Goal: Task Accomplishment & Management: Complete application form

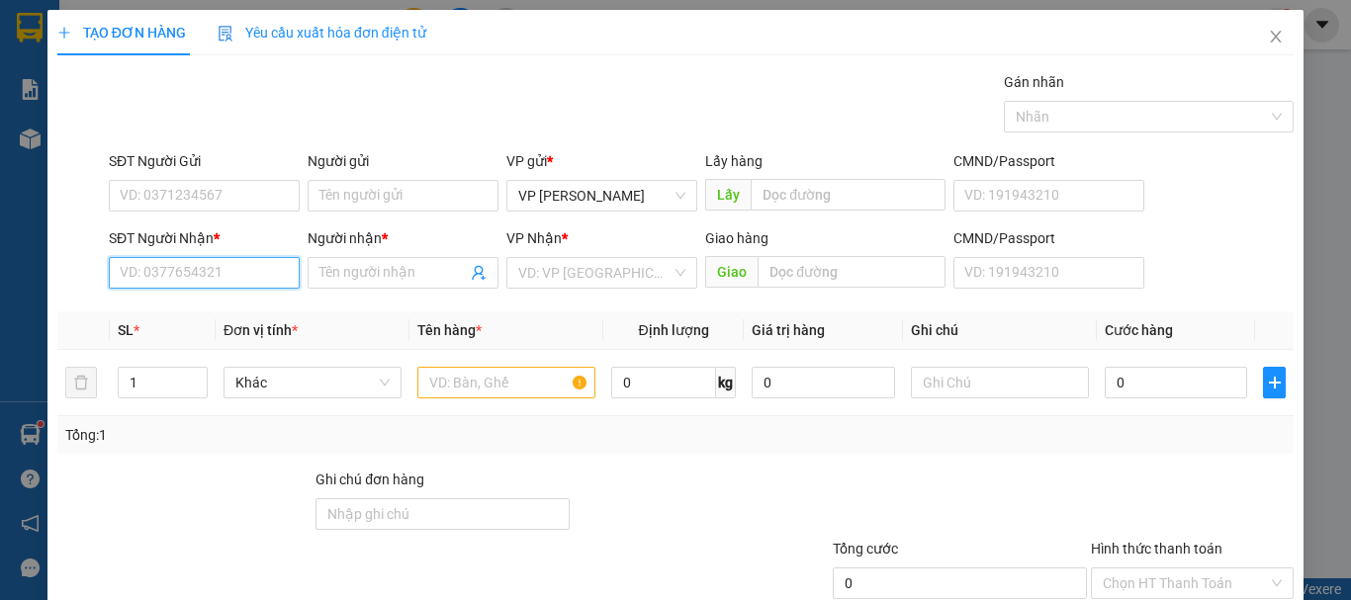
click at [213, 286] on input "SĐT Người Nhận *" at bounding box center [204, 273] width 191 height 32
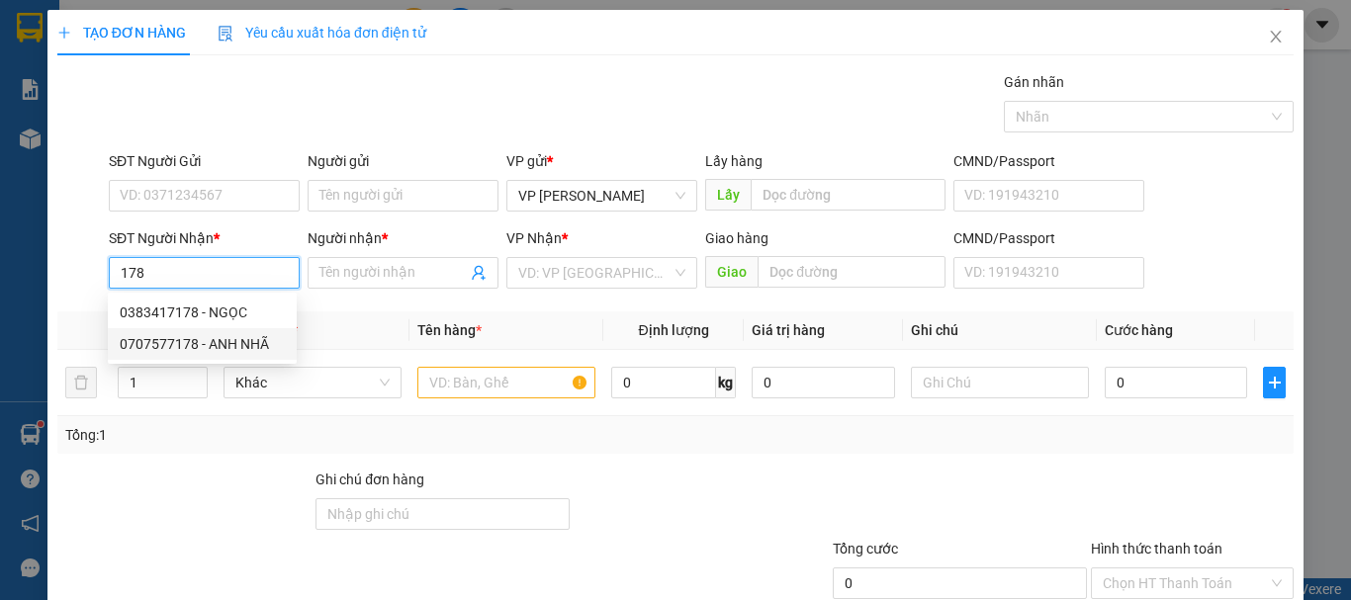
click at [208, 344] on div "0707577178 - ANH NHÃ" at bounding box center [202, 344] width 165 height 22
type input "0707577178"
type input "ANH NHÃ"
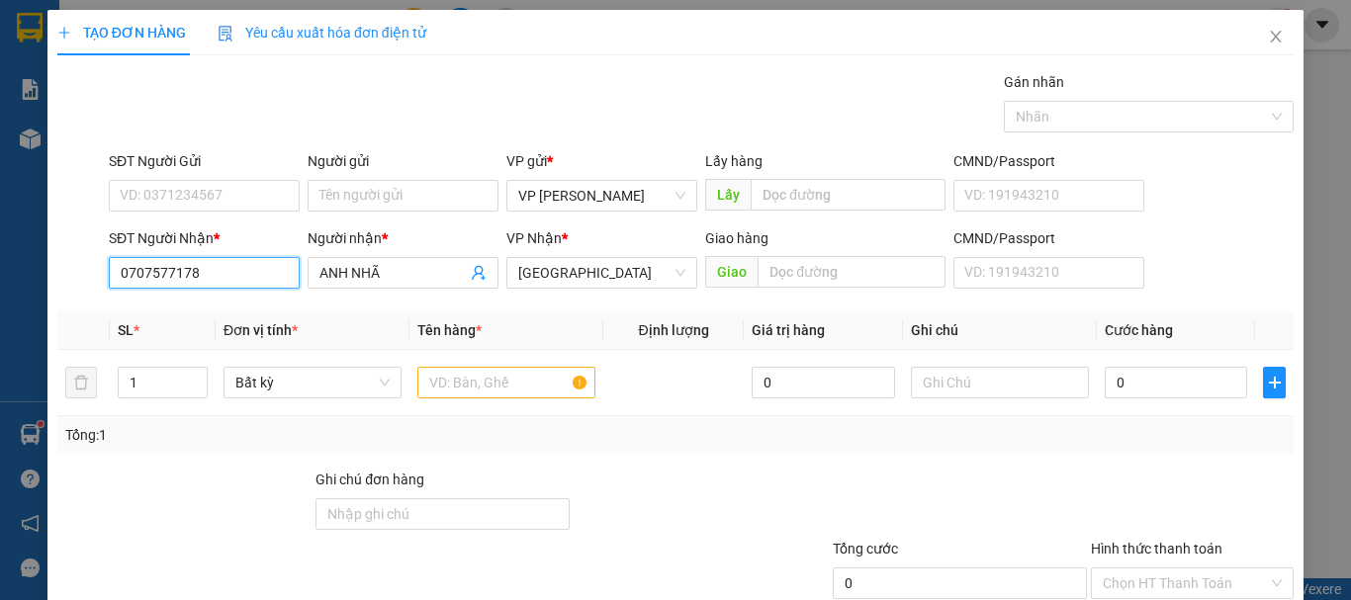
type input "0707577178"
click at [225, 212] on div "SĐT Người Gửi VD: 0371234567" at bounding box center [204, 184] width 191 height 69
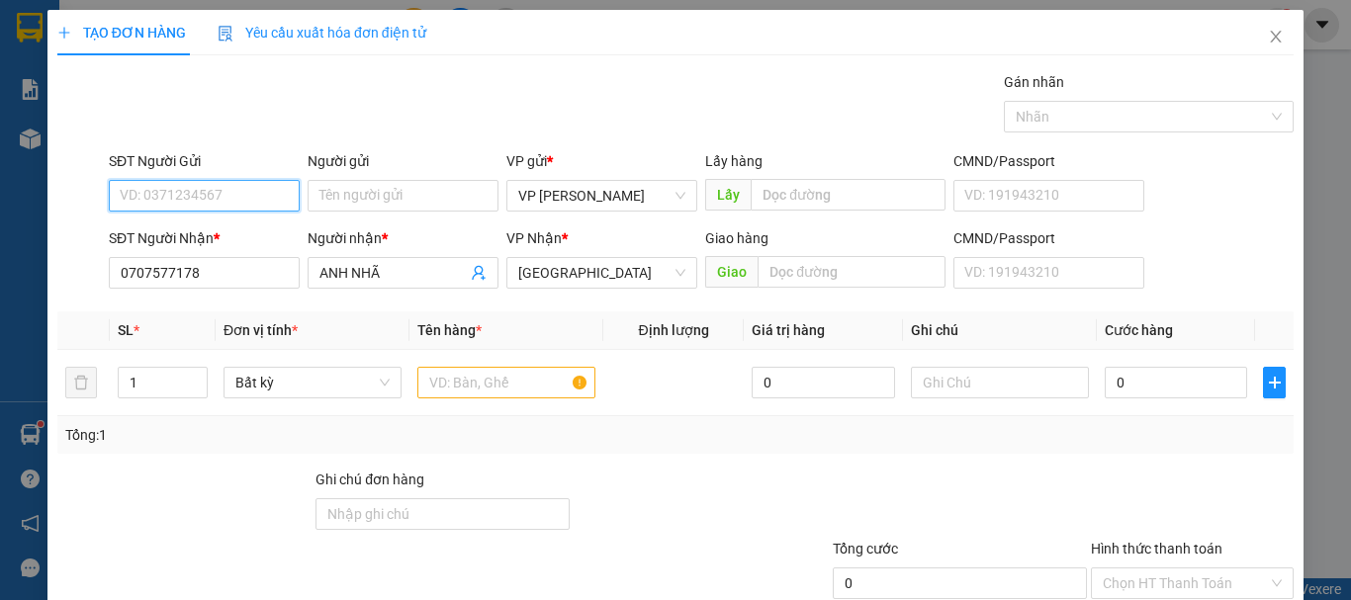
click at [236, 196] on input "SĐT Người Gửi" at bounding box center [204, 196] width 191 height 32
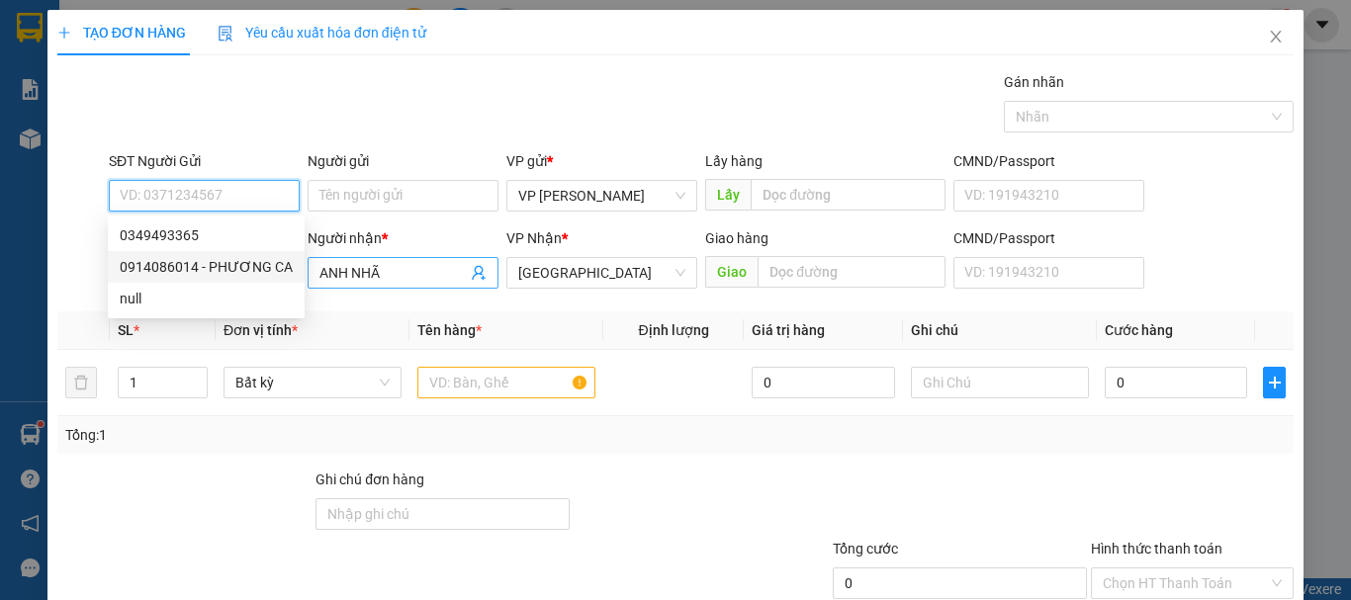
drag, startPoint x: 236, startPoint y: 270, endPoint x: 378, endPoint y: 284, distance: 142.1
click at [266, 270] on div "0914086014 - PHƯƠNG CA" at bounding box center [206, 267] width 173 height 22
type input "0914086014"
type input "PHƯƠNG CA"
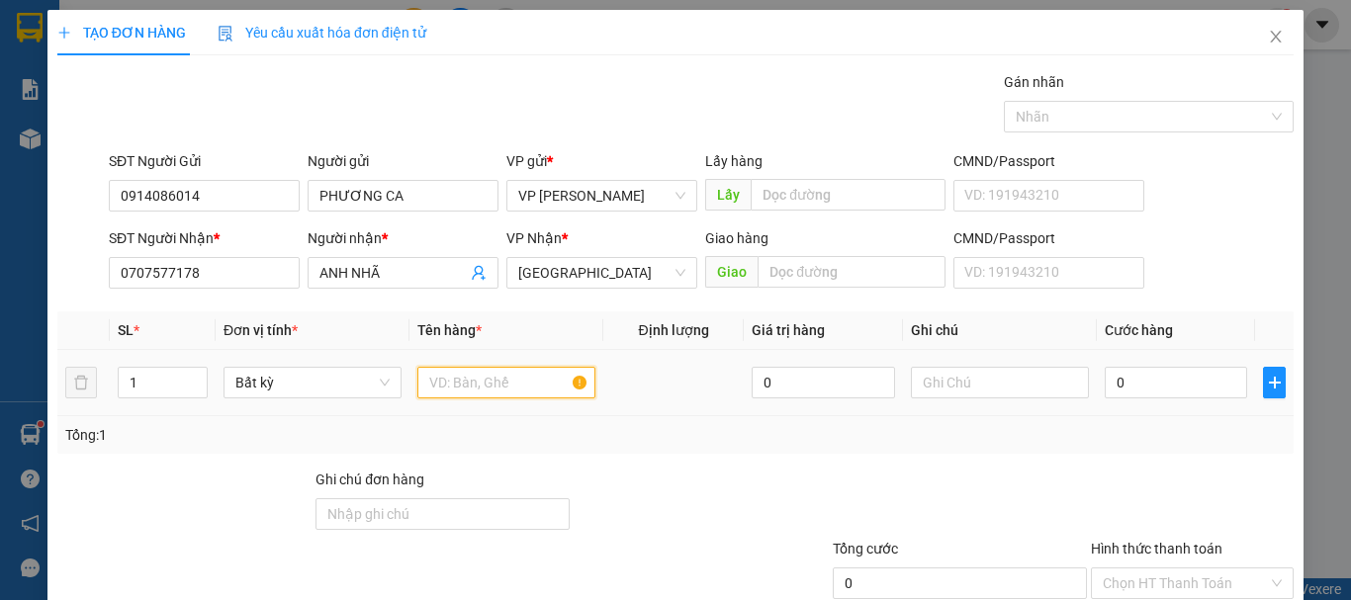
click at [466, 378] on input "text" at bounding box center [506, 383] width 178 height 32
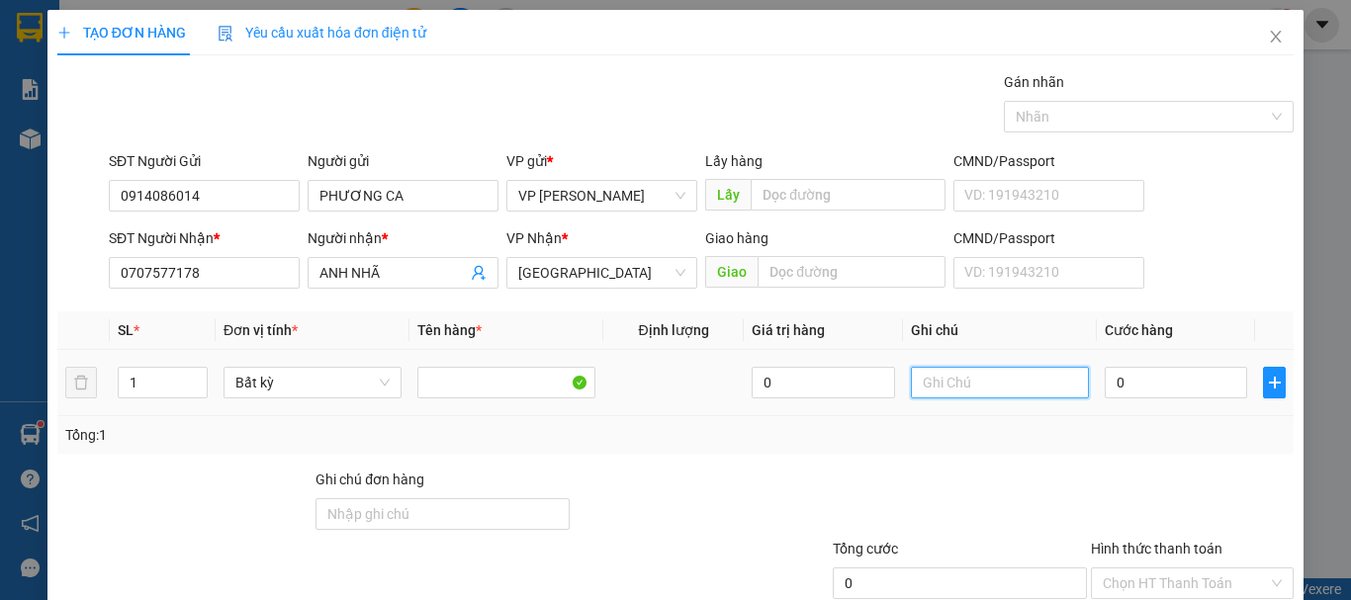
click at [992, 387] on input "text" at bounding box center [1000, 383] width 178 height 32
paste input "[PERSON_NAME] /052G0865877833"
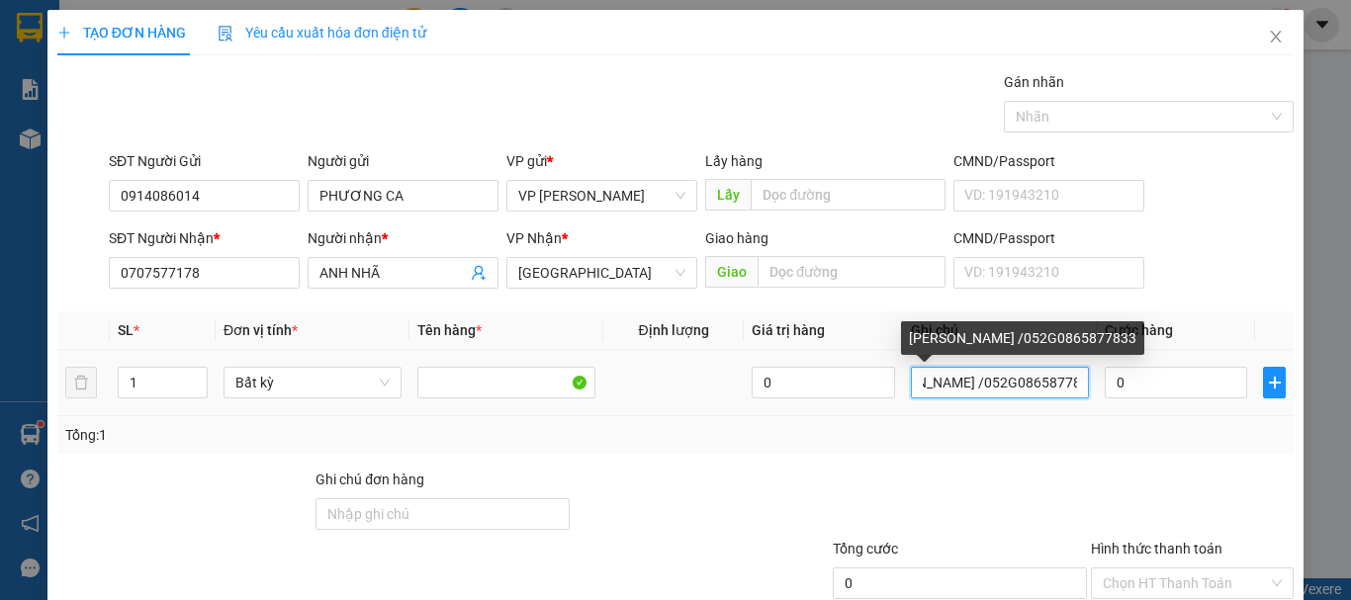
drag, startPoint x: 1064, startPoint y: 385, endPoint x: 663, endPoint y: 364, distance: 402.0
click at [664, 364] on tr "1 Bất kỳ 0 [PERSON_NAME] /052G0865877833 0" at bounding box center [675, 383] width 1236 height 66
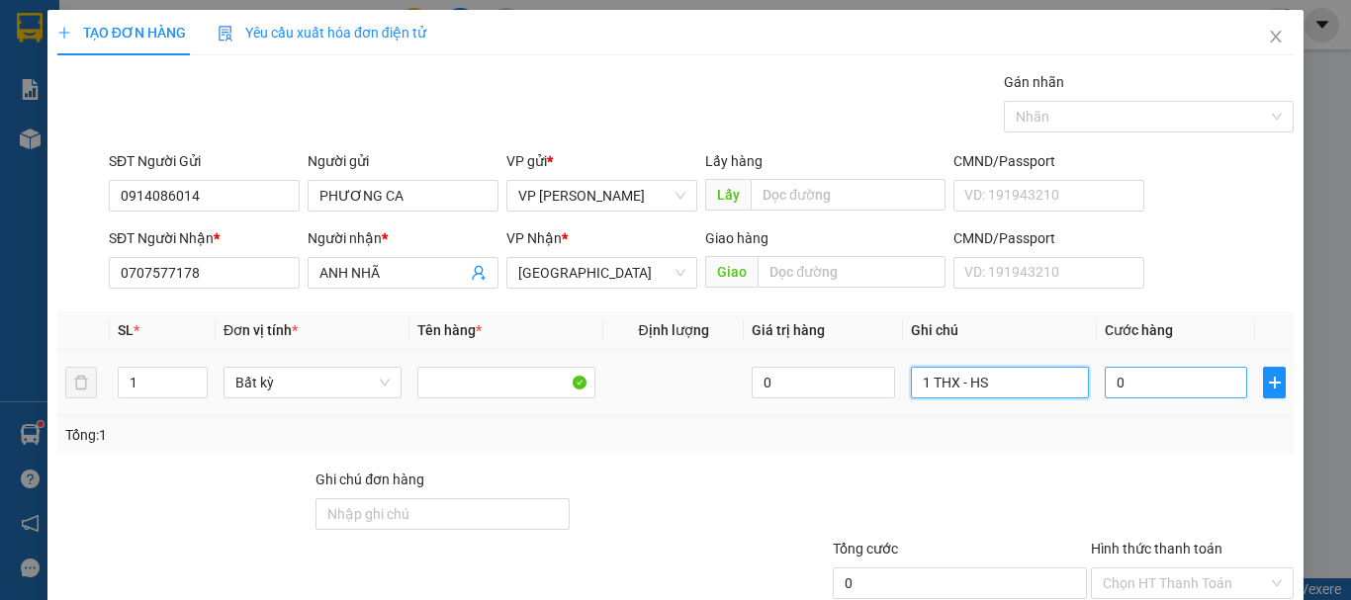
type input "1 THX - HS"
click at [1172, 375] on input "0" at bounding box center [1176, 383] width 142 height 32
type input "7"
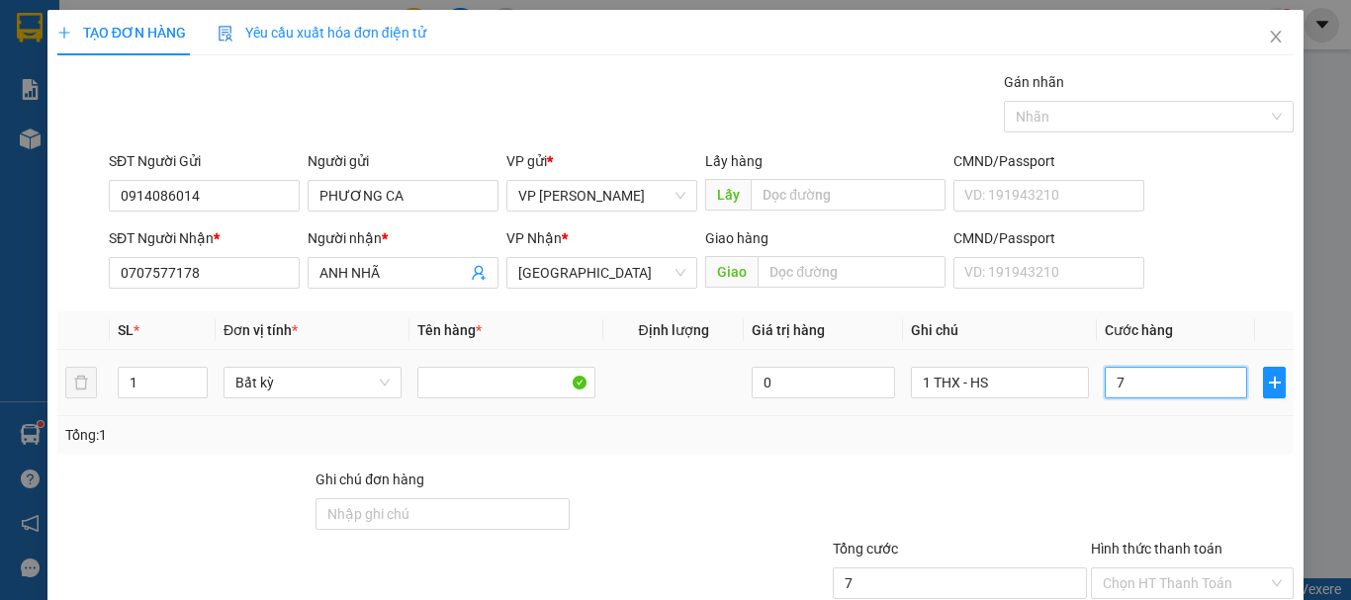
type input "70"
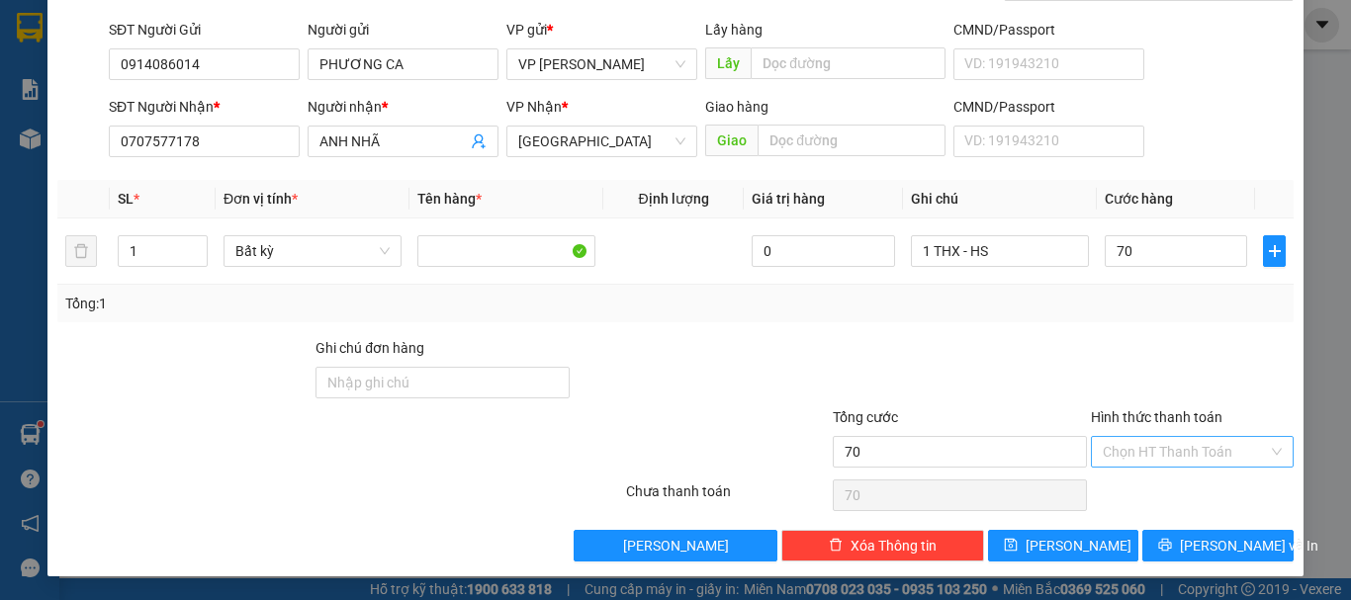
type input "70.000"
drag, startPoint x: 1141, startPoint y: 454, endPoint x: 1141, endPoint y: 485, distance: 30.7
click at [1141, 455] on input "Hình thức thanh toán" at bounding box center [1185, 452] width 165 height 30
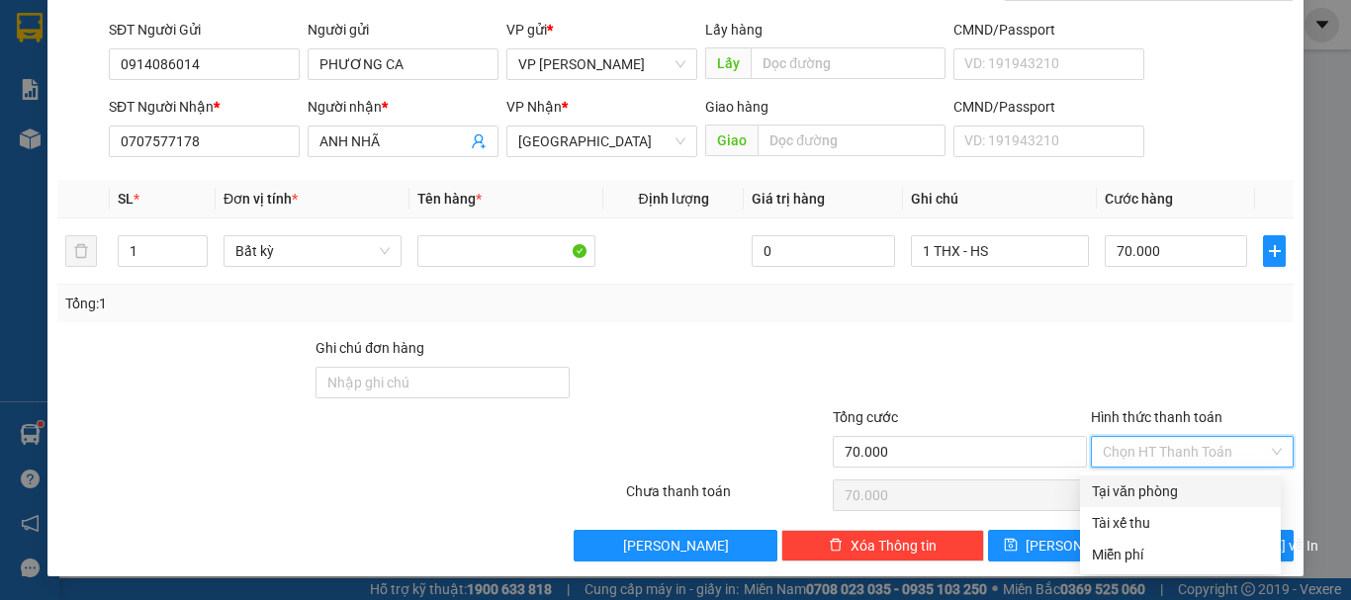
click at [1141, 486] on div "Tại văn phòng" at bounding box center [1180, 492] width 177 height 22
type input "0"
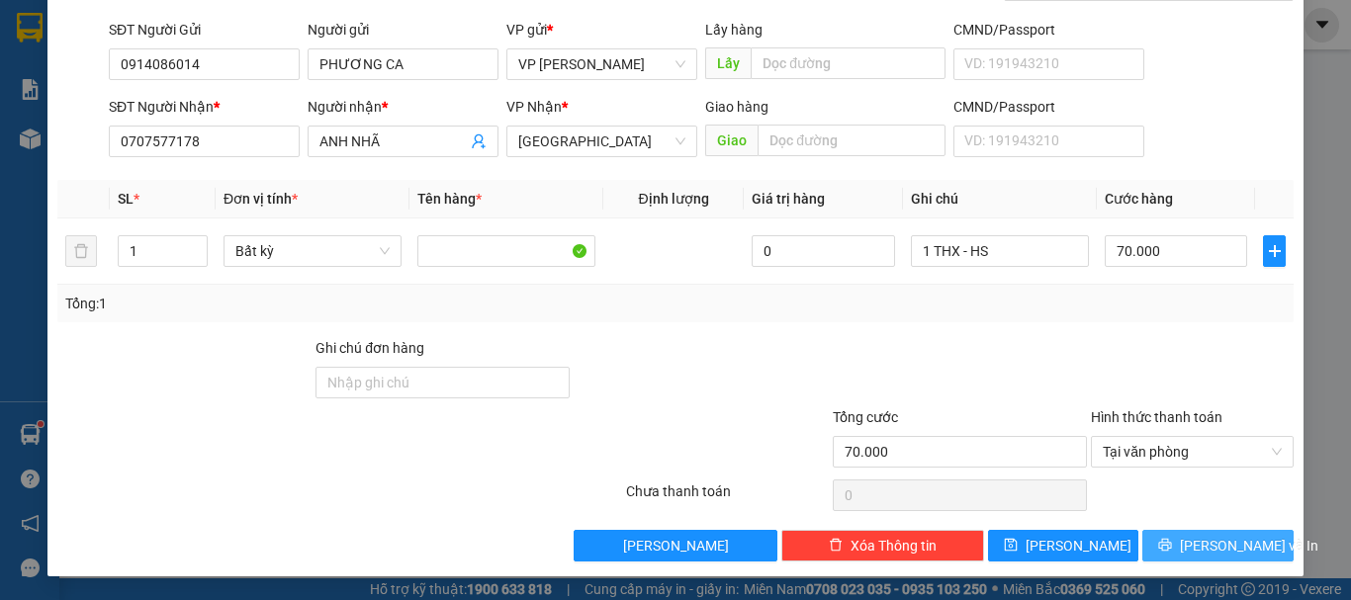
click at [1160, 541] on button "[PERSON_NAME] và In" at bounding box center [1217, 546] width 151 height 32
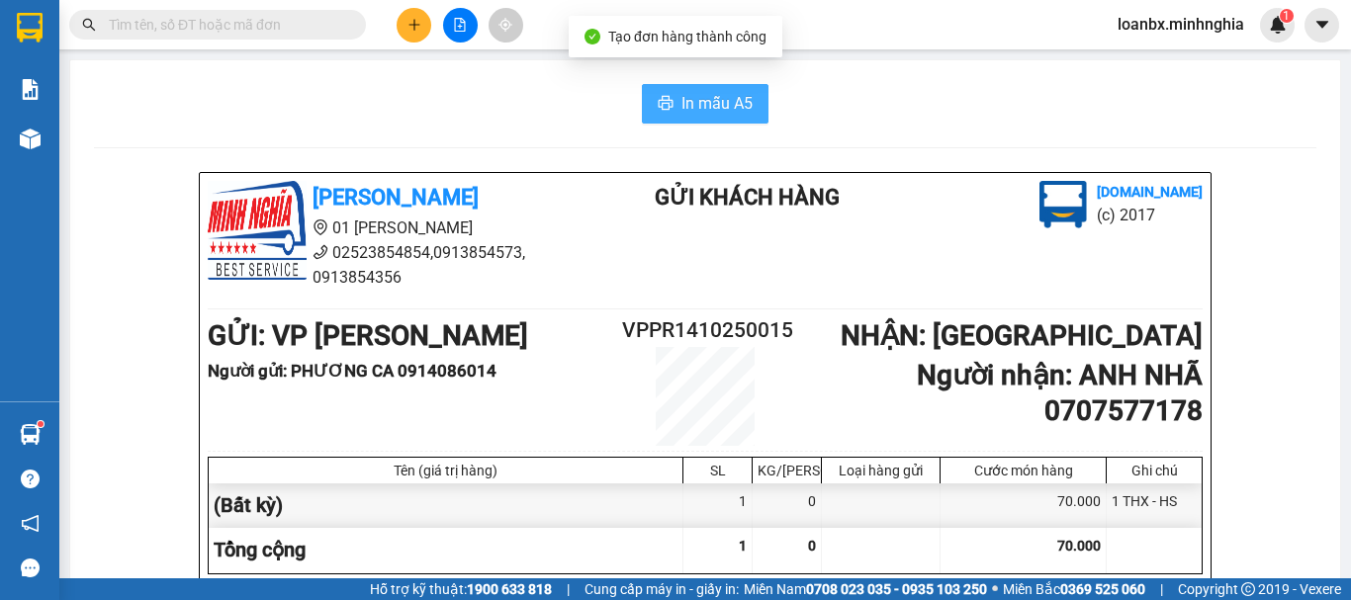
click at [684, 87] on button "In mẫu A5" at bounding box center [705, 104] width 127 height 40
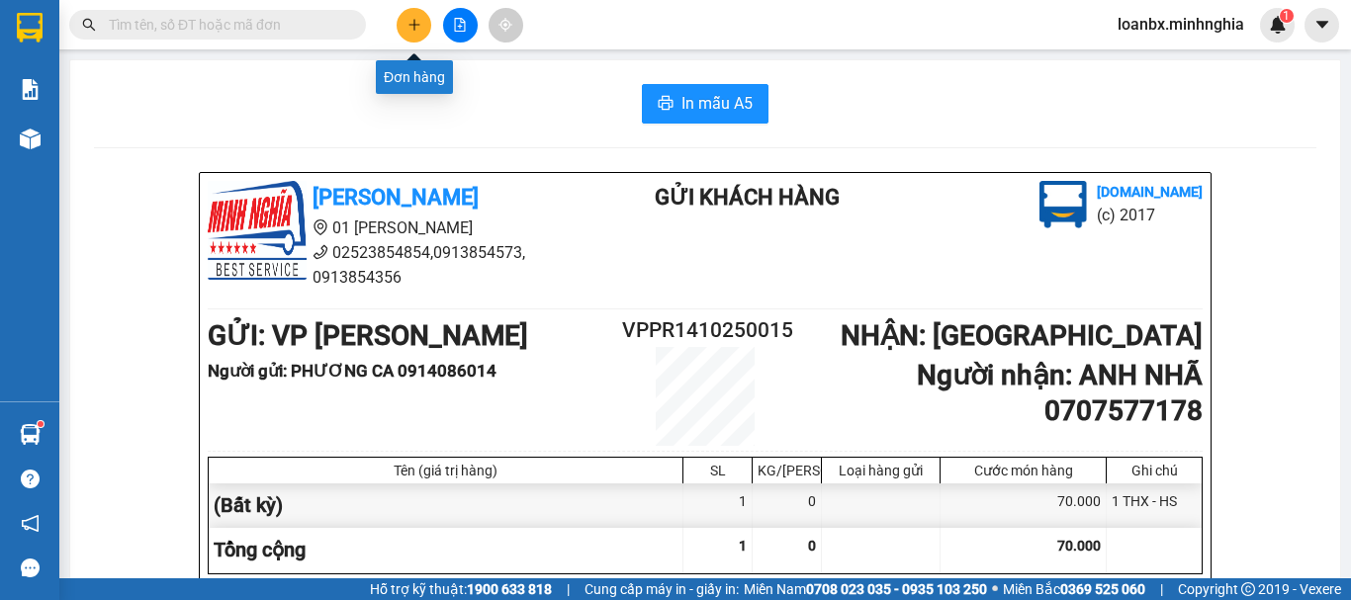
click at [410, 29] on icon "plus" at bounding box center [414, 25] width 14 height 14
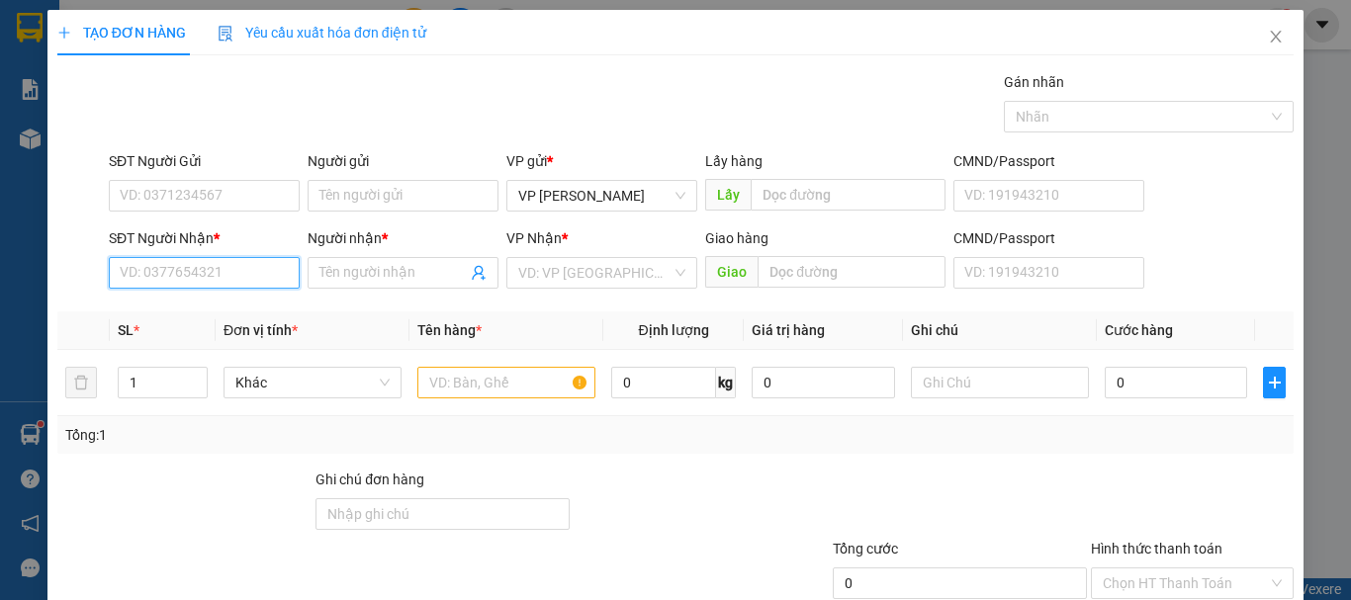
click at [169, 278] on input "SĐT Người Nhận *" at bounding box center [204, 273] width 191 height 32
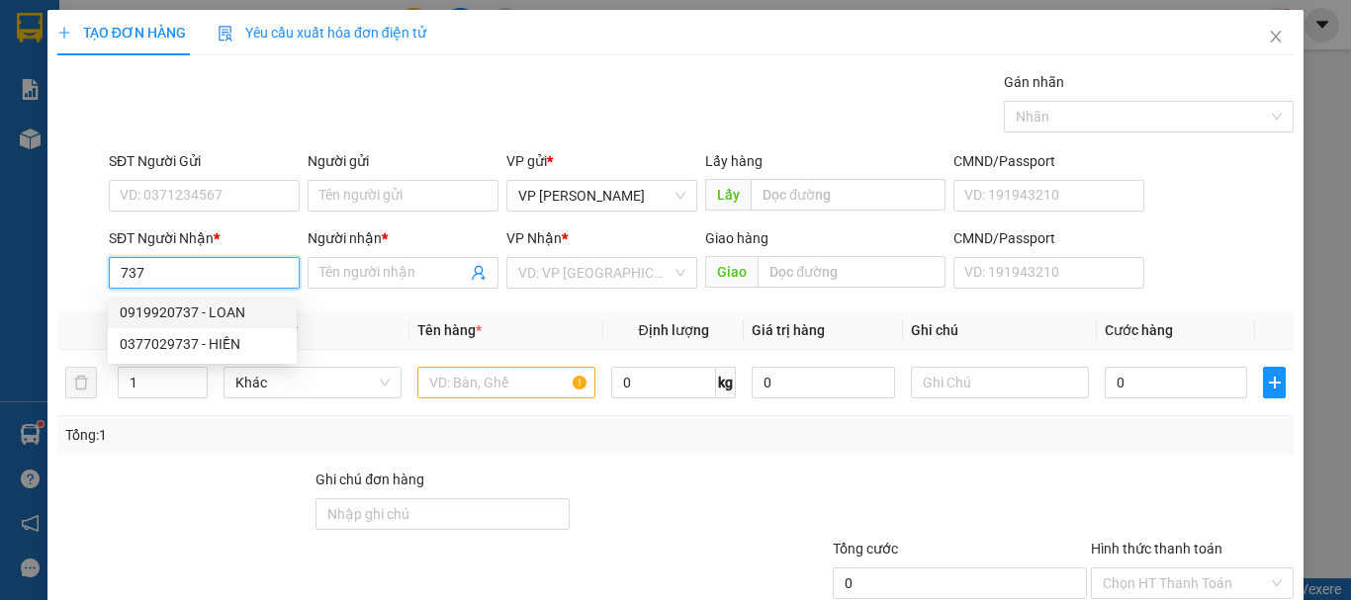
click at [202, 309] on div "0919920737 - LOAN" at bounding box center [202, 313] width 165 height 22
type input "0919920737"
type input "LOAN"
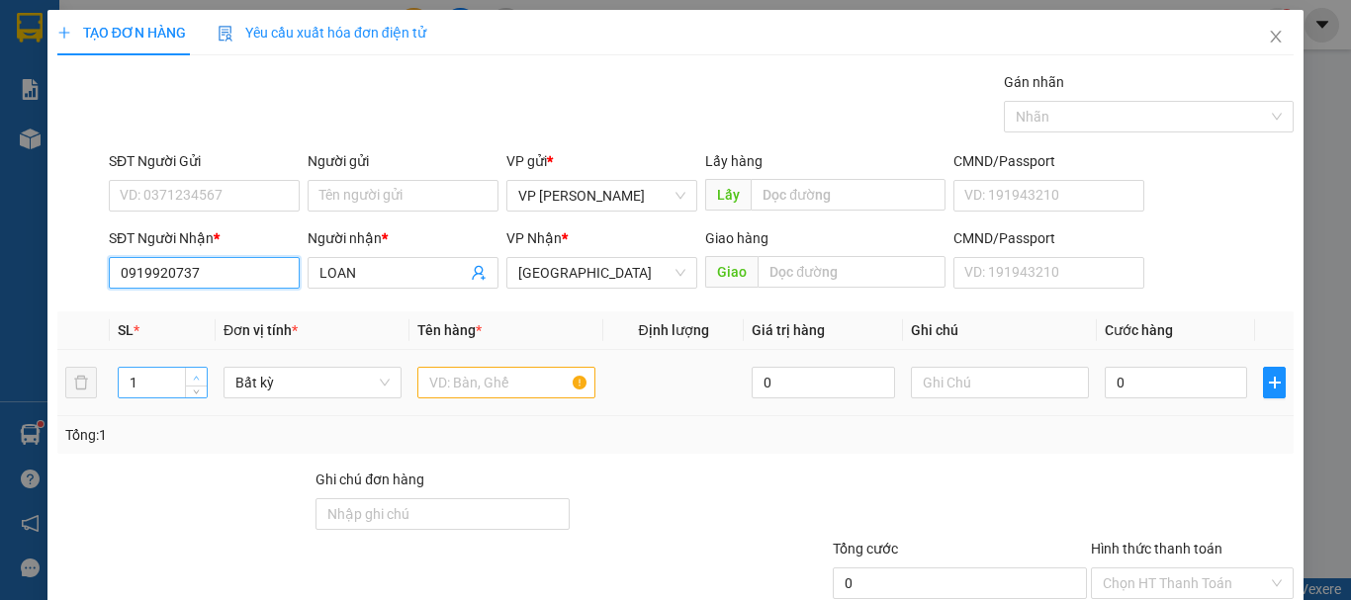
type input "0919920737"
type input "2"
click at [193, 375] on icon "up" at bounding box center [196, 378] width 7 height 7
drag, startPoint x: 424, startPoint y: 383, endPoint x: 444, endPoint y: 375, distance: 21.3
click at [425, 383] on input "text" at bounding box center [506, 383] width 178 height 32
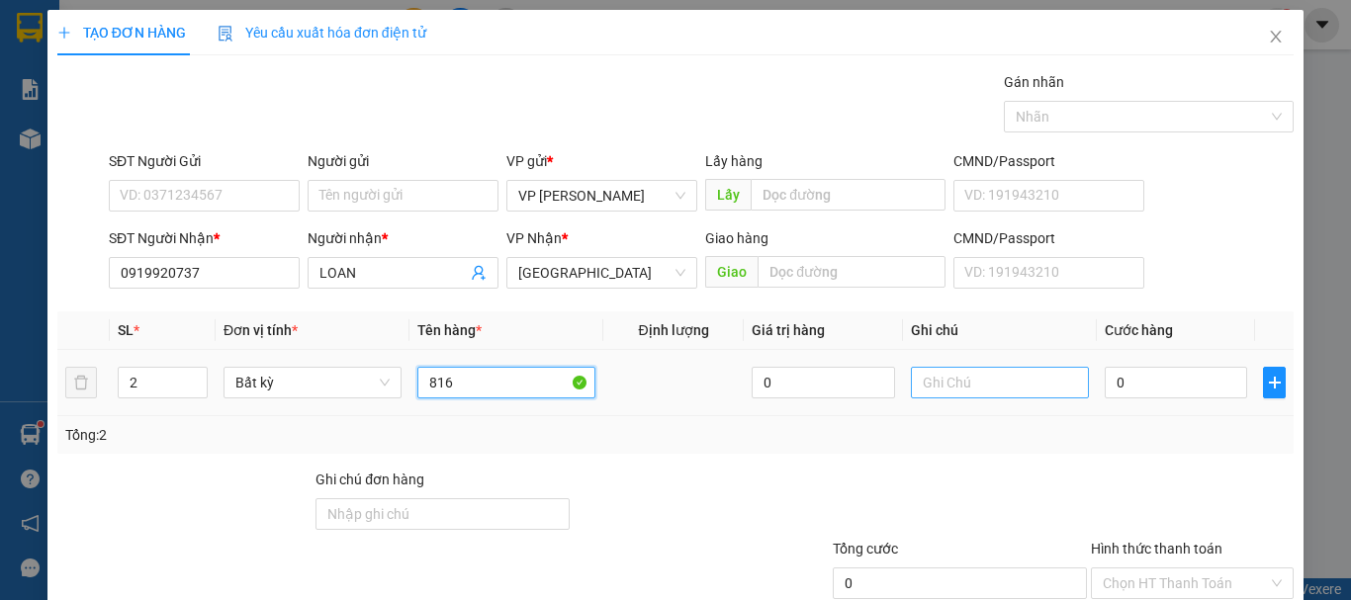
type input "816"
click at [976, 387] on input "text" at bounding box center [1000, 383] width 178 height 32
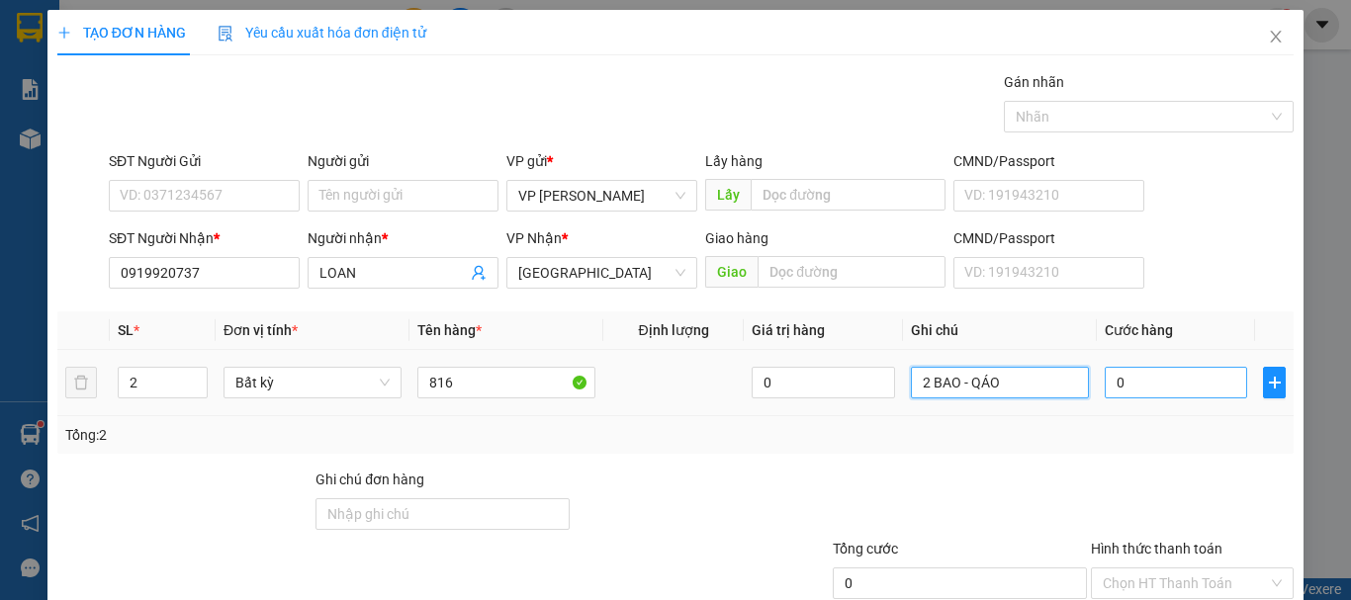
type input "2 BAO - QÁO"
click at [1160, 376] on input "0" at bounding box center [1176, 383] width 142 height 32
type input "1"
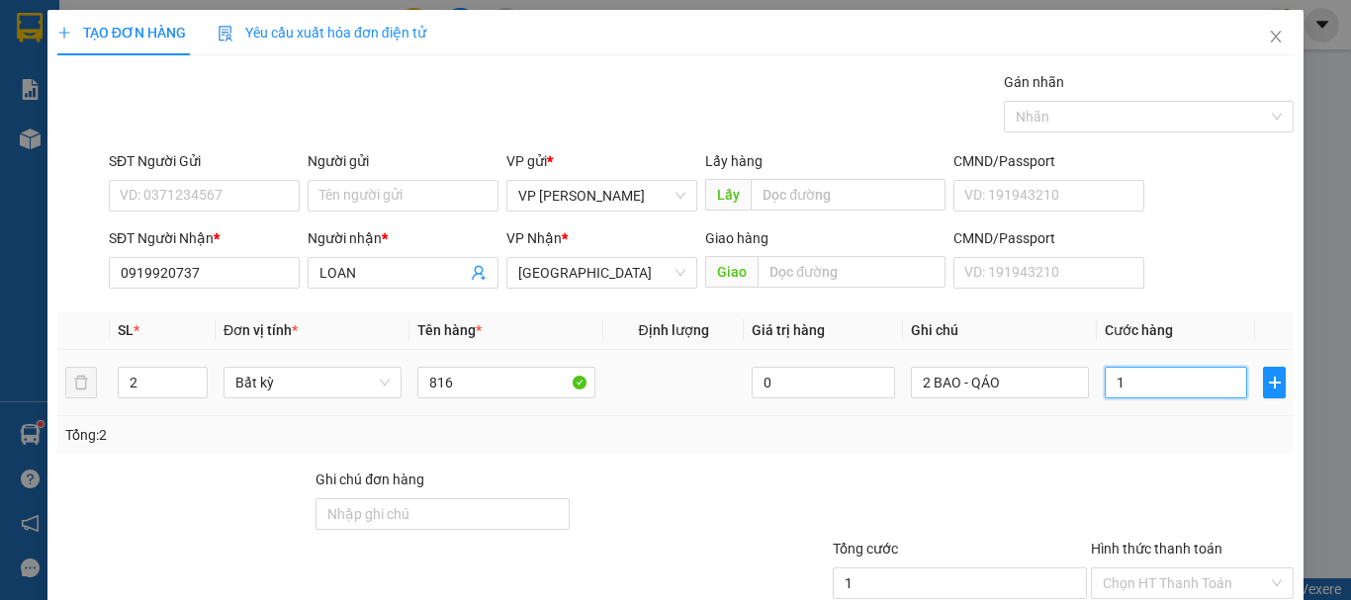
type input "14"
type input "140"
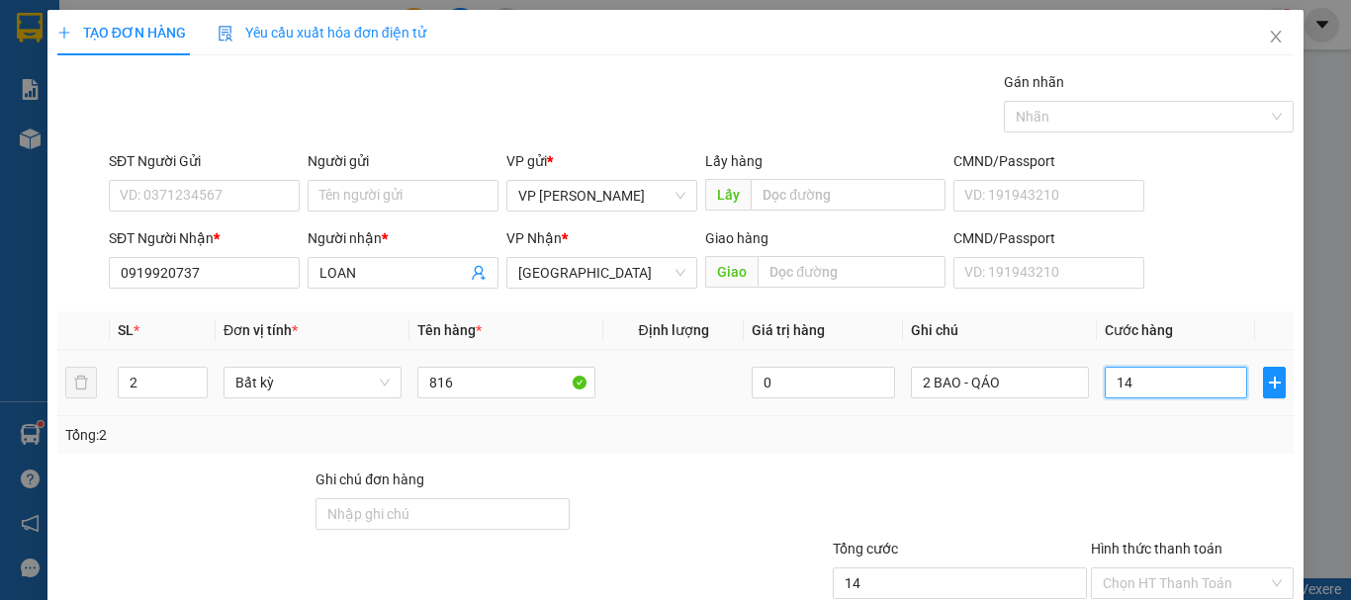
type input "140"
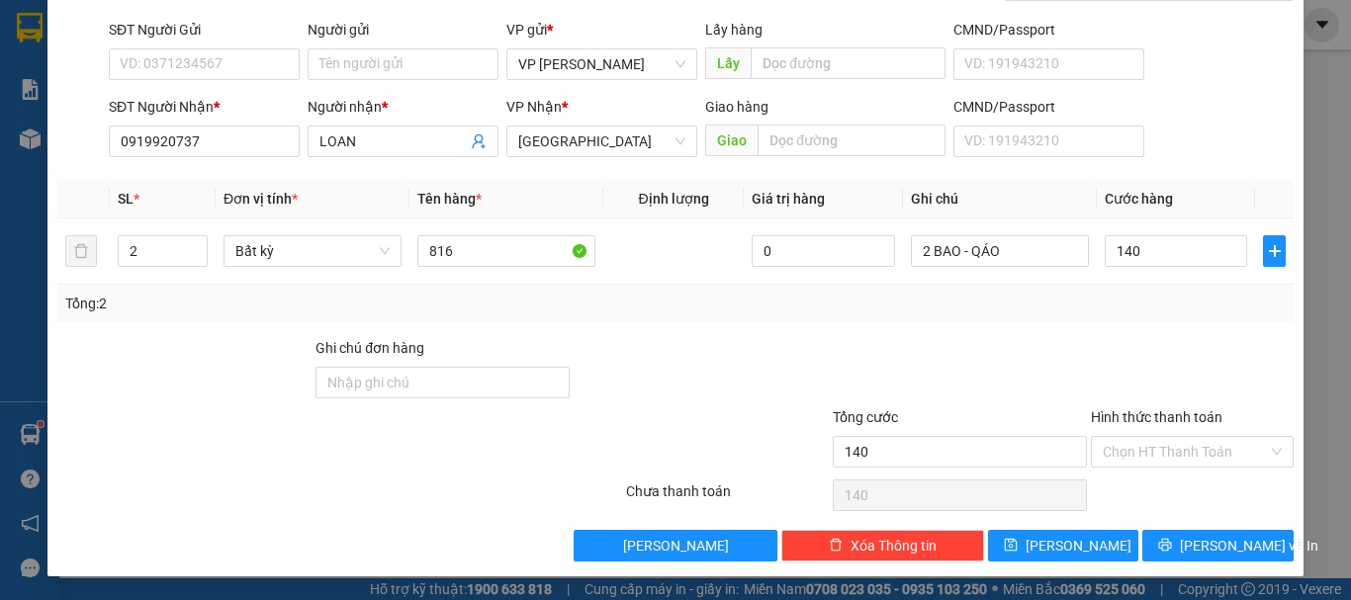
type input "140.000"
click at [1158, 470] on div "Hình thức thanh toán Chọn HT Thanh Toán" at bounding box center [1192, 440] width 203 height 69
click at [1155, 460] on input "Hình thức thanh toán" at bounding box center [1185, 452] width 165 height 30
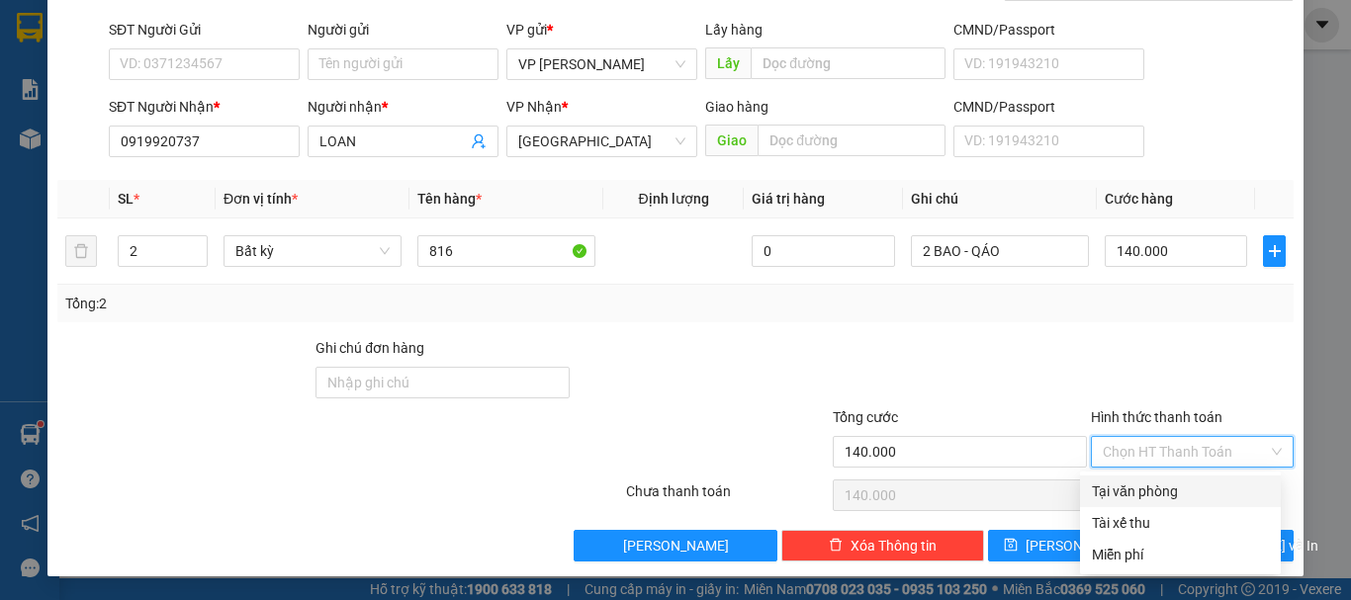
click at [1154, 482] on div "Tại văn phòng" at bounding box center [1180, 492] width 177 height 22
type input "0"
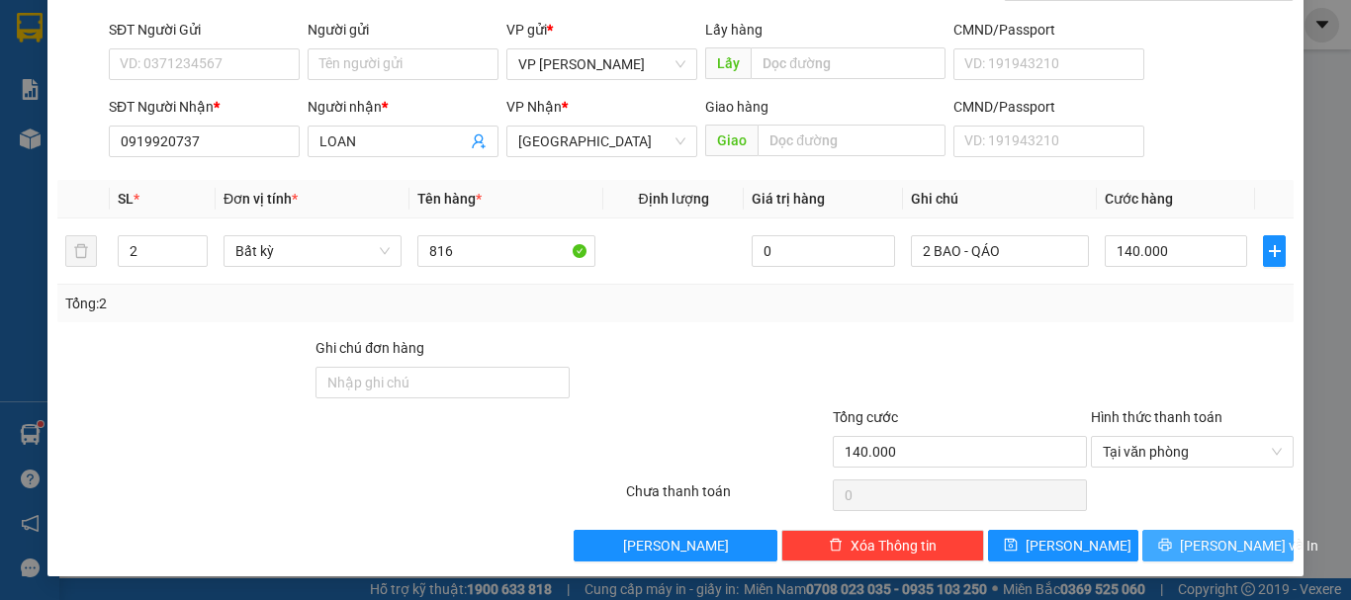
click at [1173, 535] on button "[PERSON_NAME] và In" at bounding box center [1217, 546] width 151 height 32
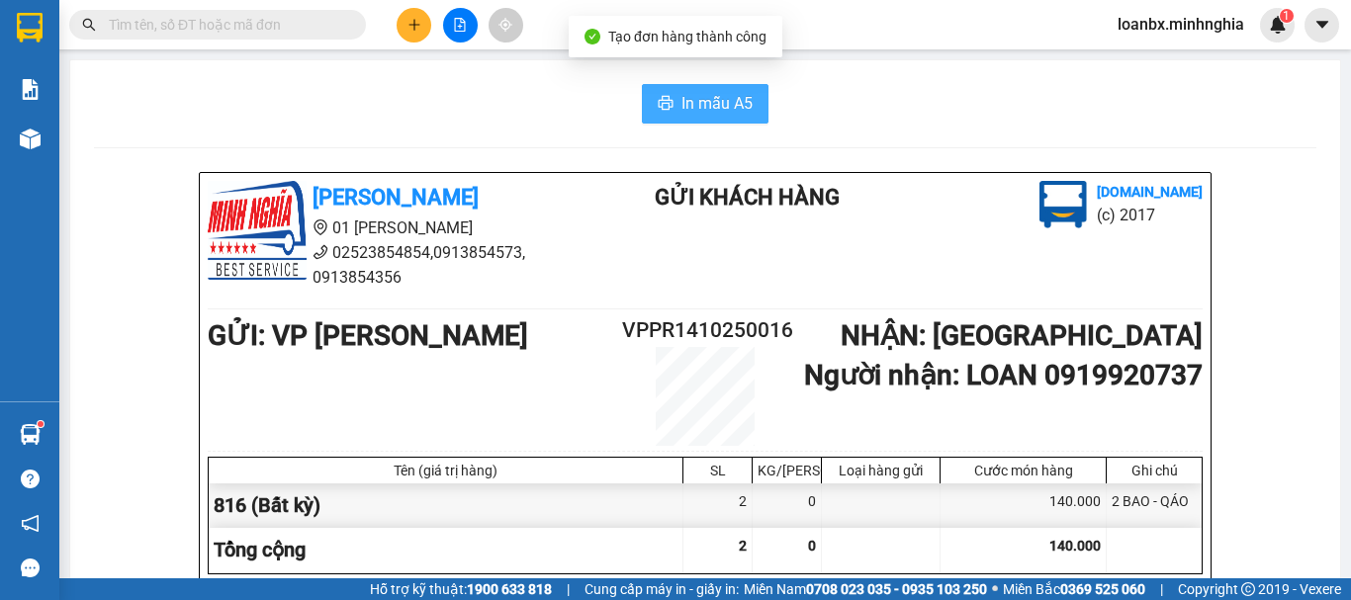
click at [742, 104] on span "In mẫu A5" at bounding box center [716, 103] width 71 height 25
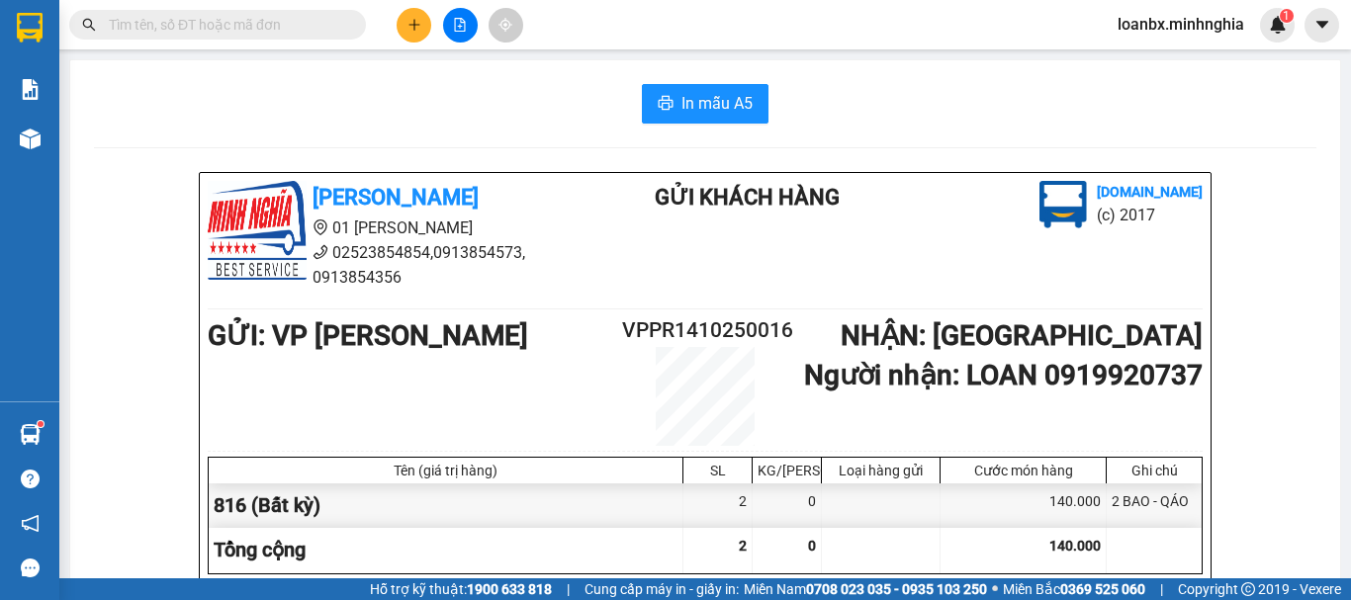
click at [168, 32] on input "text" at bounding box center [225, 25] width 233 height 22
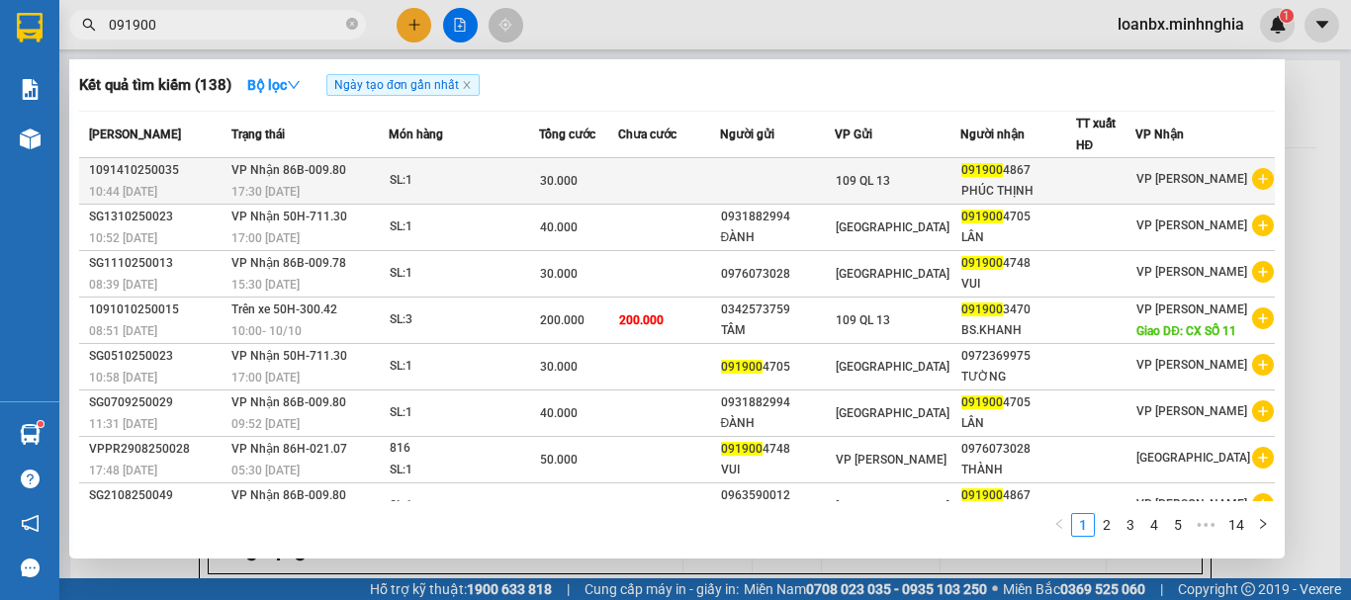
type input "091900"
click at [445, 187] on div "SL: 1" at bounding box center [464, 181] width 148 height 22
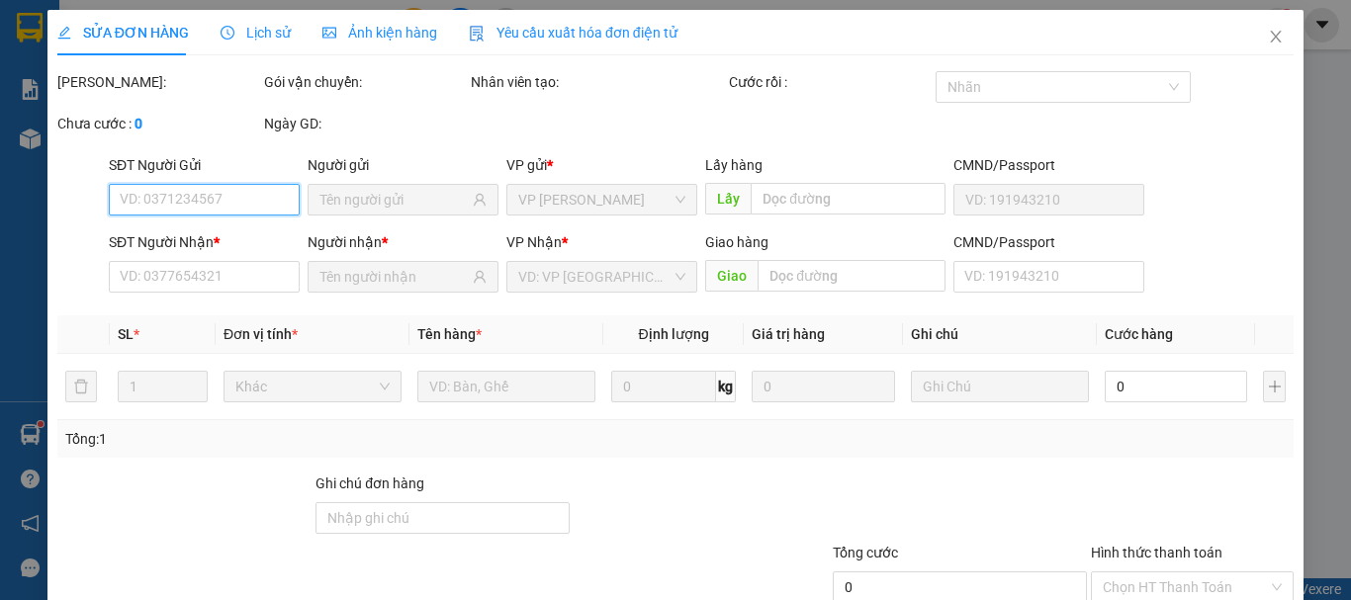
type input "0919004867"
type input "PHÚC THỊNH"
type input "30.000"
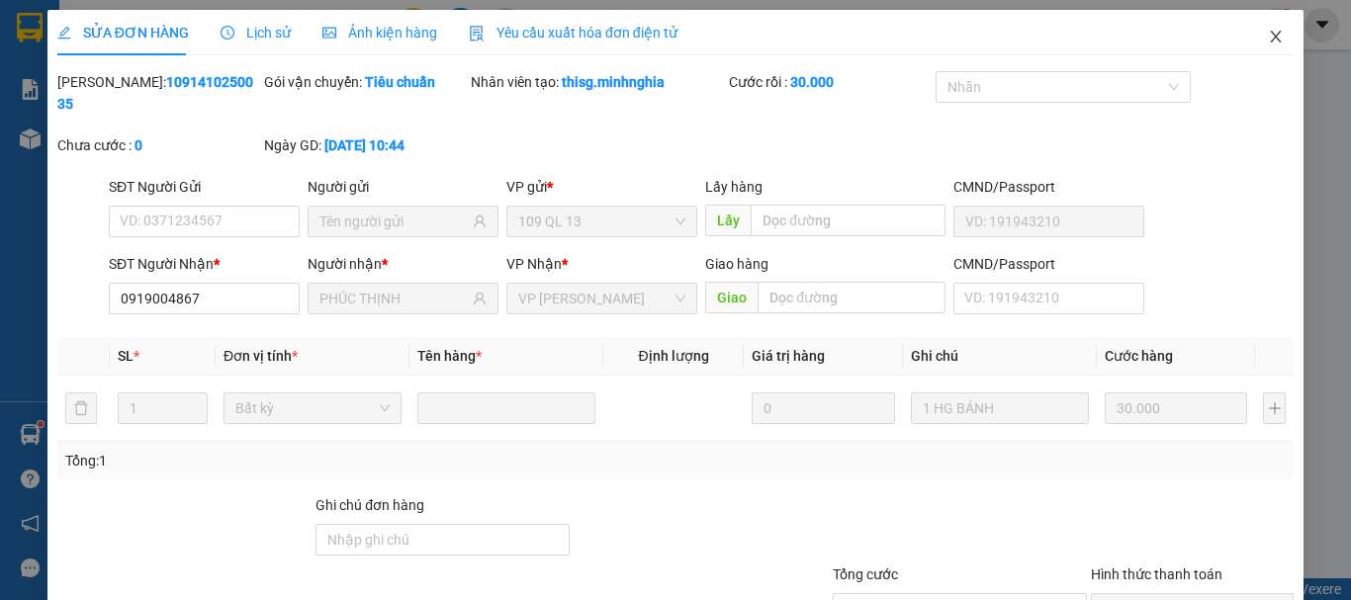
click at [1268, 44] on icon "close" at bounding box center [1276, 37] width 16 height 16
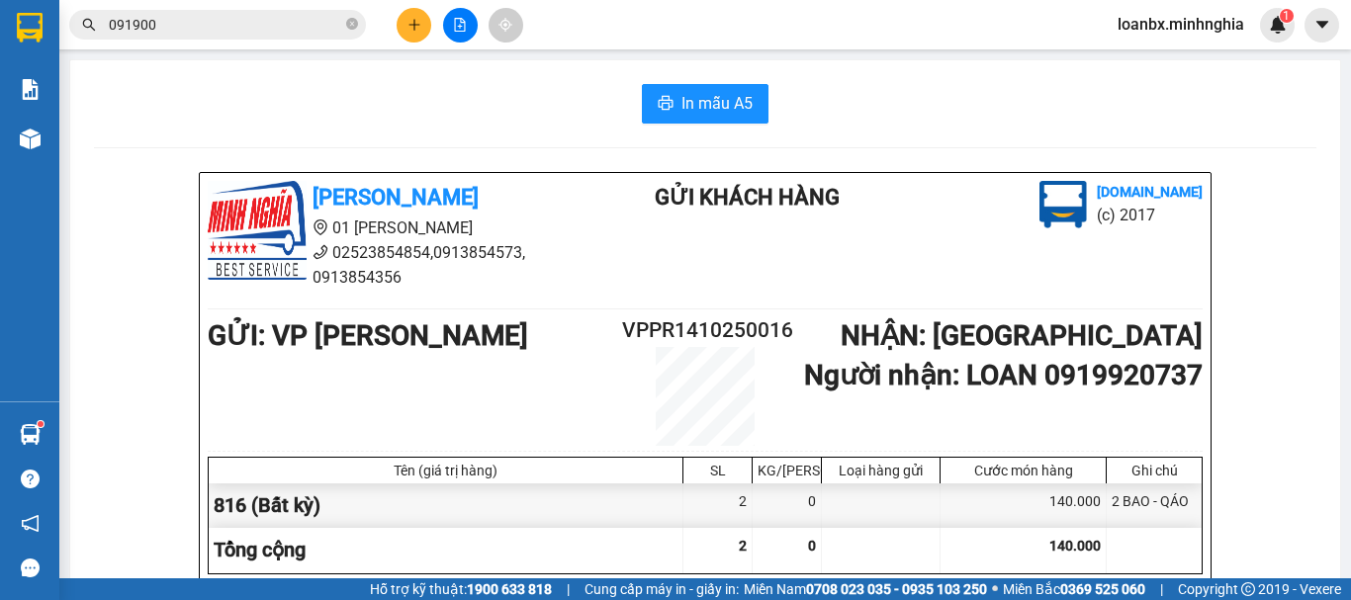
click at [467, 24] on button at bounding box center [460, 25] width 35 height 35
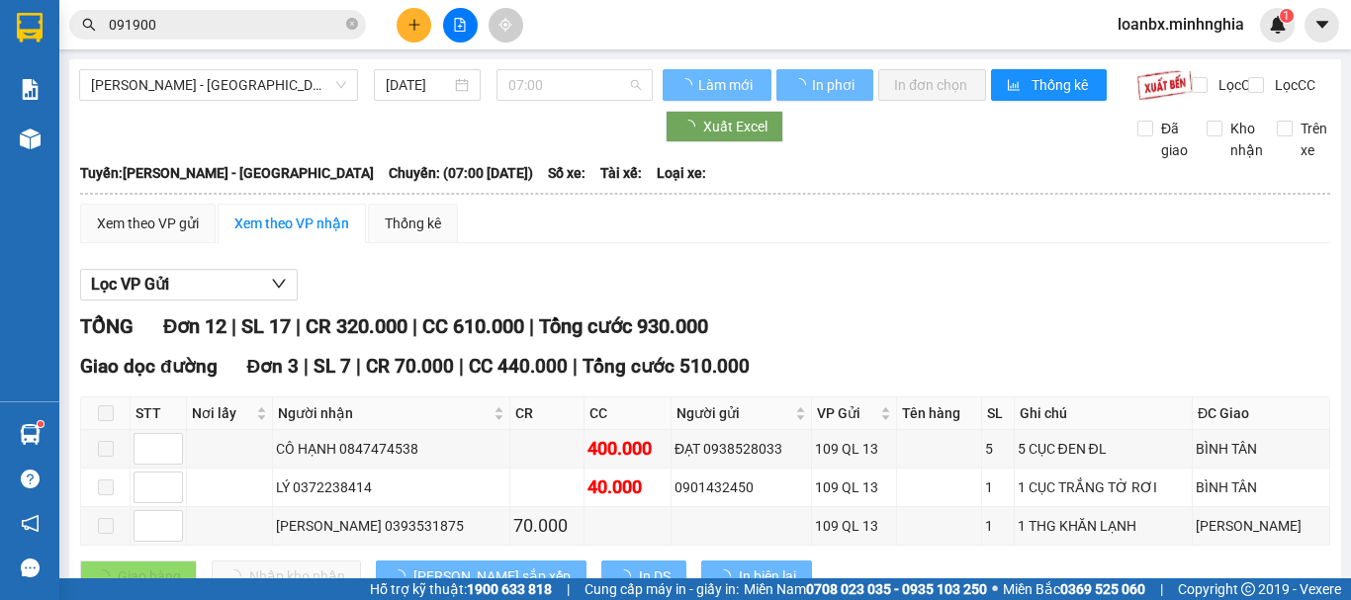
click at [563, 92] on span "07:00" at bounding box center [574, 85] width 133 height 30
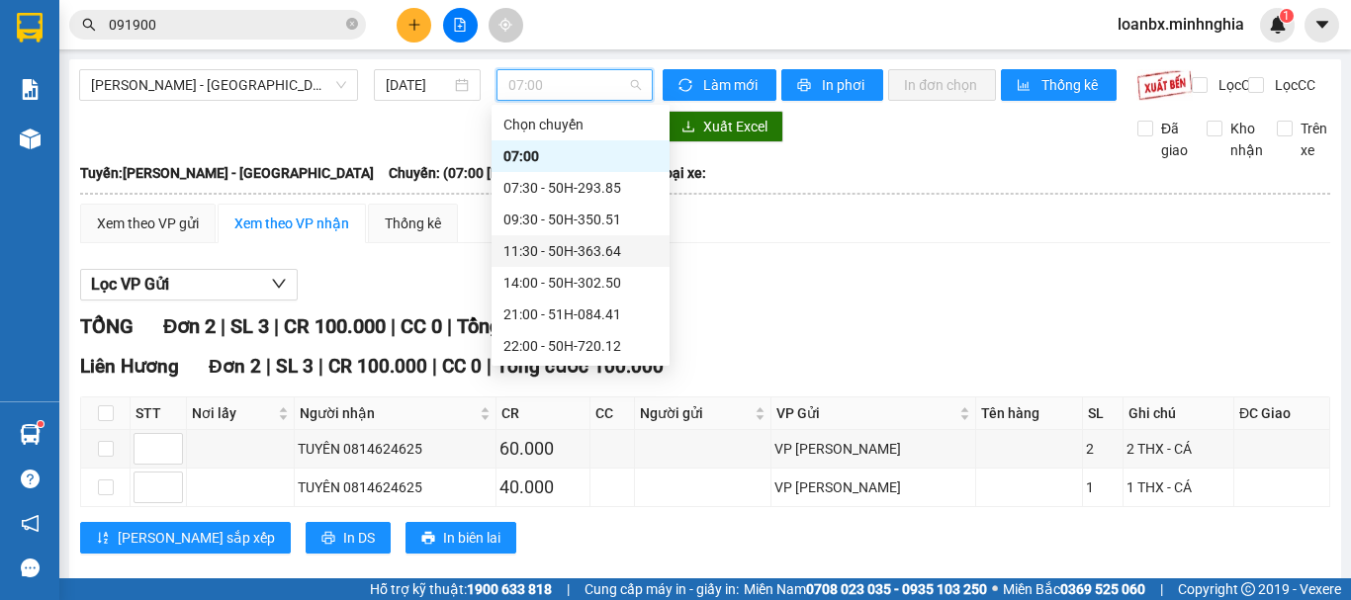
click at [578, 255] on div "11:30 - 50H-363.64" at bounding box center [580, 251] width 154 height 22
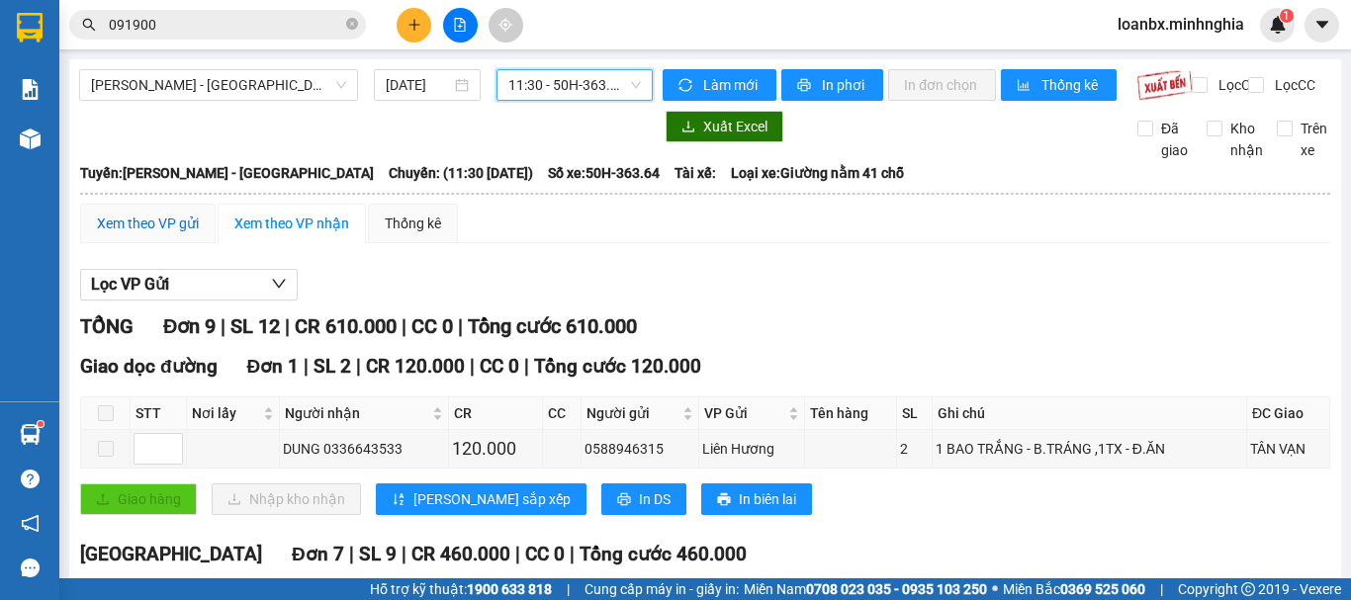
click at [187, 231] on div "Xem theo VP gửi" at bounding box center [148, 224] width 102 height 22
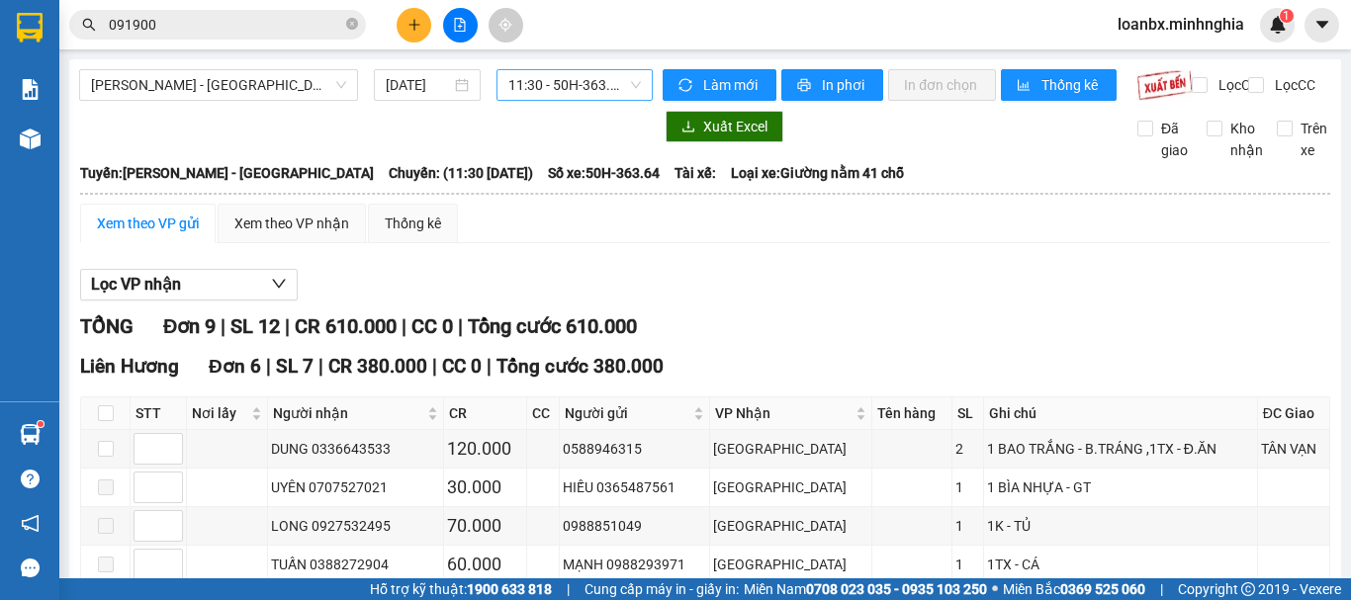
click at [566, 77] on span "11:30 - 50H-363.64" at bounding box center [574, 85] width 133 height 30
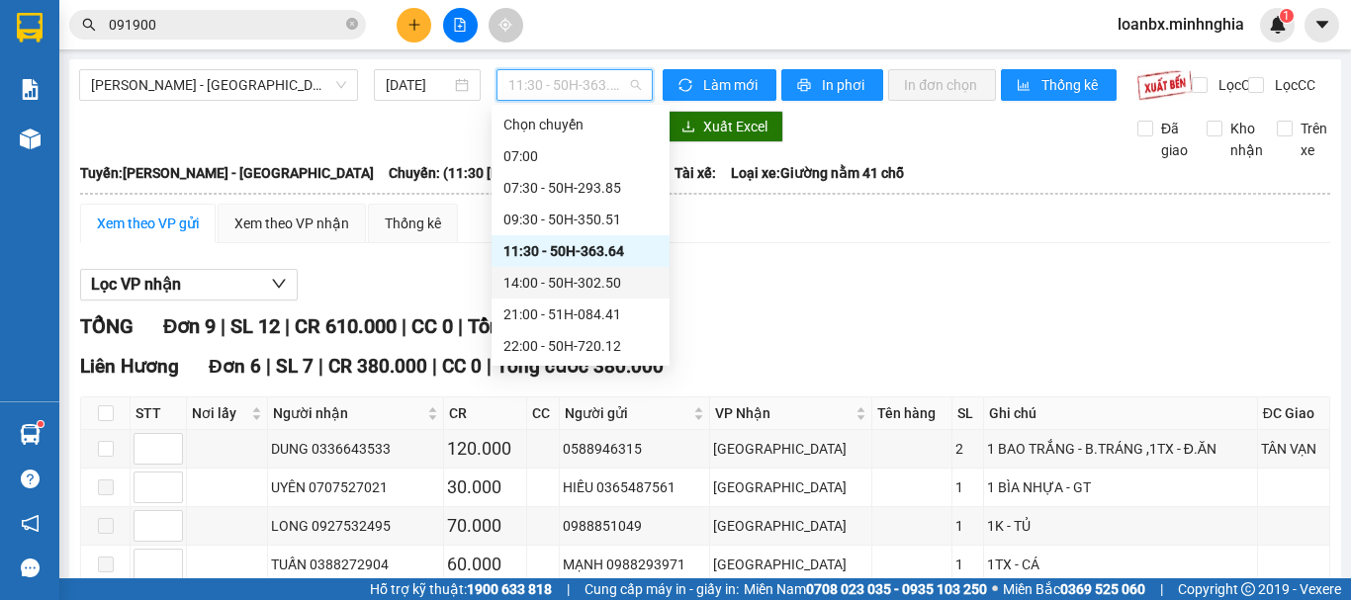
click at [552, 272] on div "14:00 - 50H-302.50" at bounding box center [580, 283] width 154 height 22
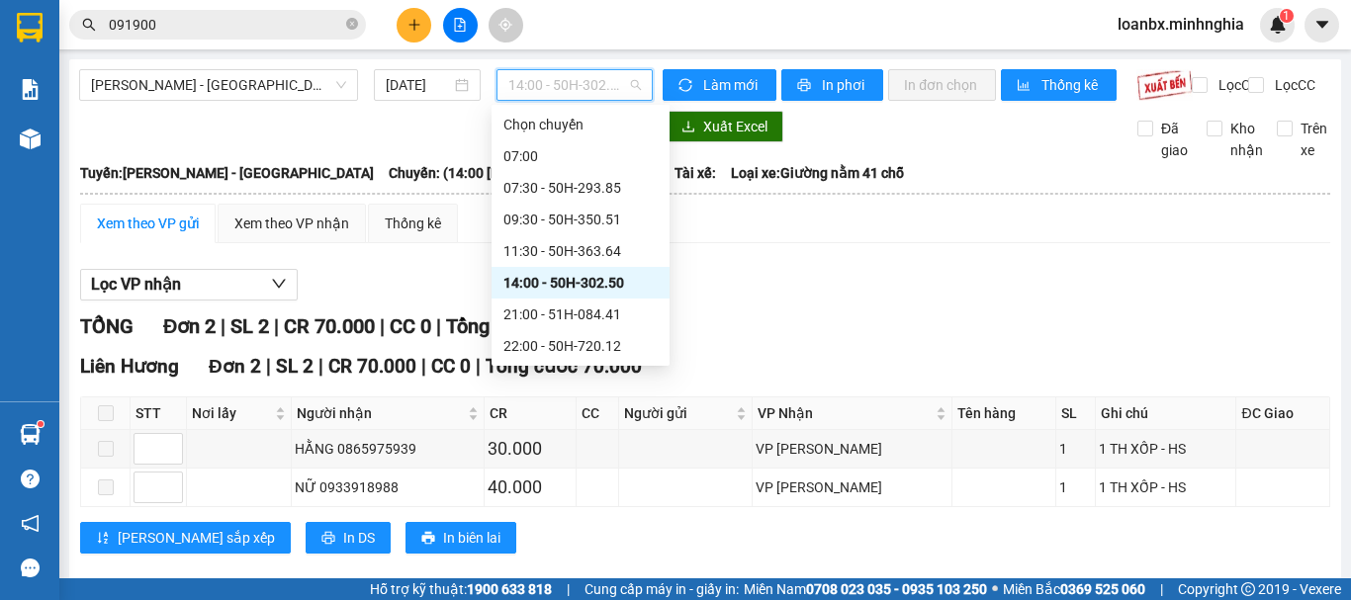
click at [566, 80] on span "14:00 - 50H-302.50" at bounding box center [574, 85] width 133 height 30
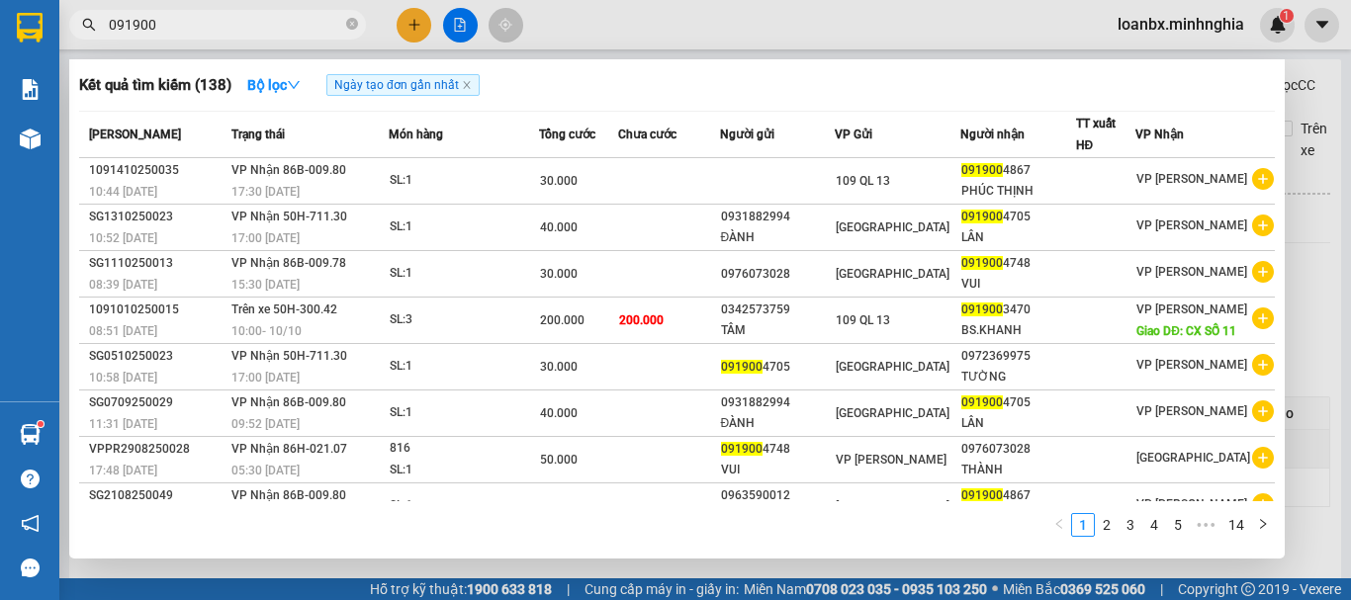
click at [81, 12] on span "091900" at bounding box center [217, 25] width 297 height 30
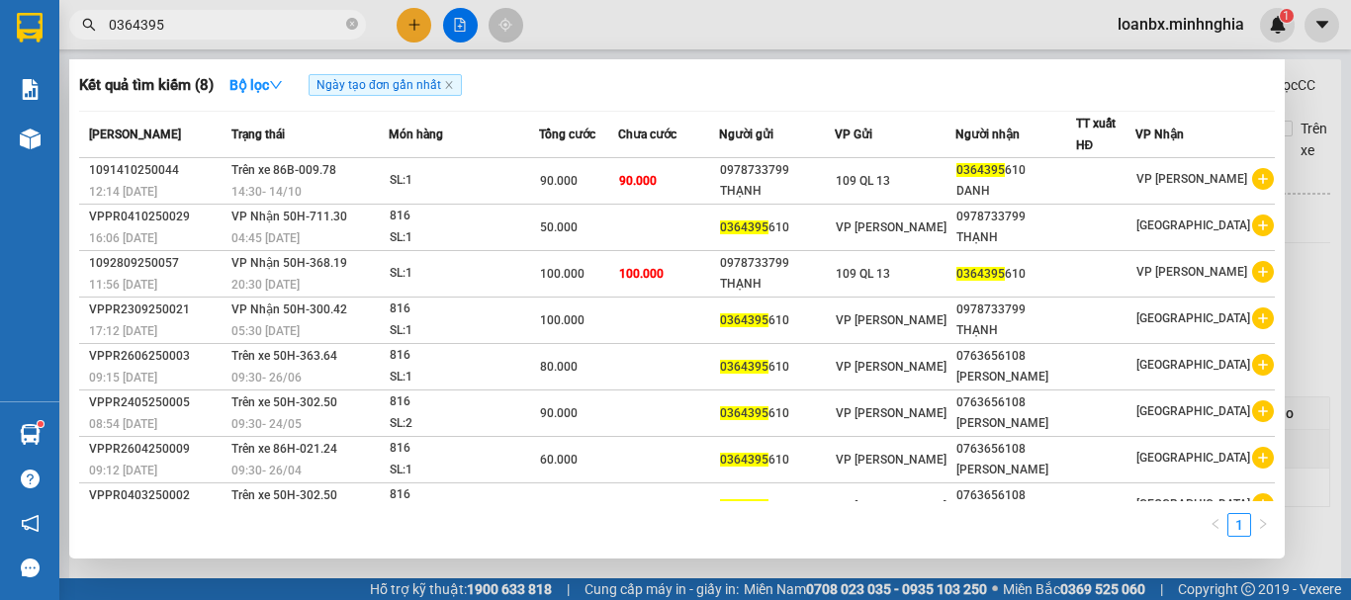
type input "0364395"
click at [359, 26] on span "0364395" at bounding box center [217, 25] width 297 height 30
drag, startPoint x: 354, startPoint y: 26, endPoint x: 352, endPoint y: 7, distance: 18.9
click at [353, 26] on icon "close-circle" at bounding box center [352, 24] width 12 height 12
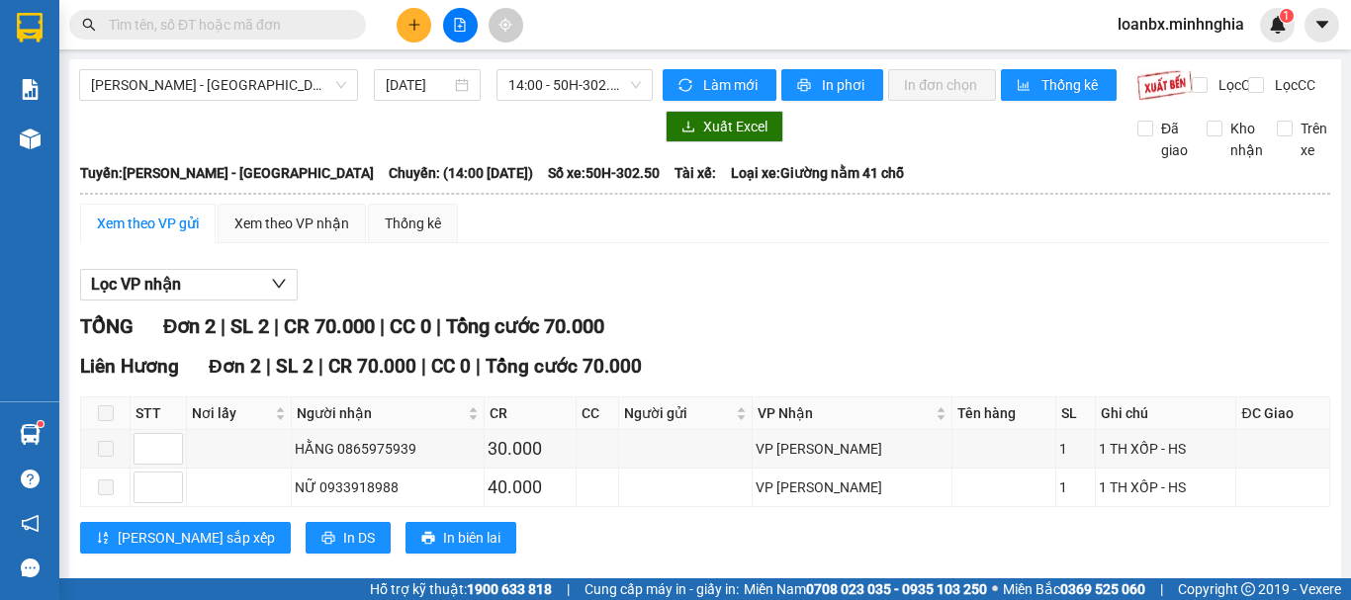
click at [404, 22] on button at bounding box center [414, 25] width 35 height 35
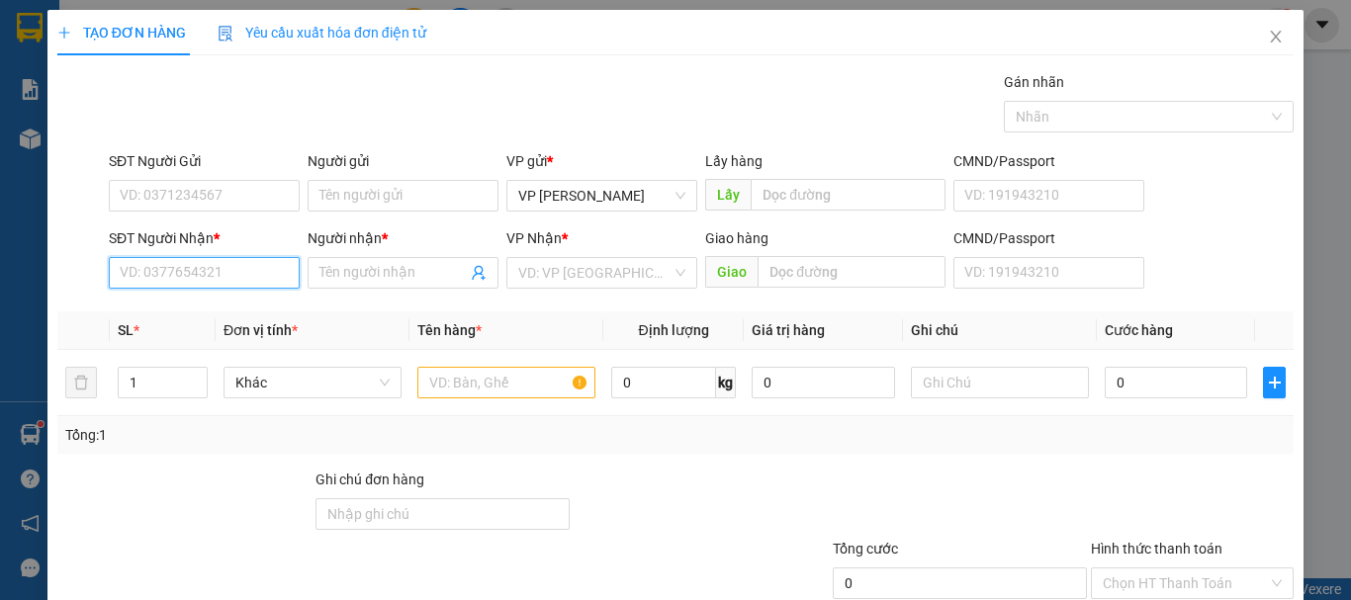
click at [172, 263] on input "SĐT Người Nhận *" at bounding box center [204, 273] width 191 height 32
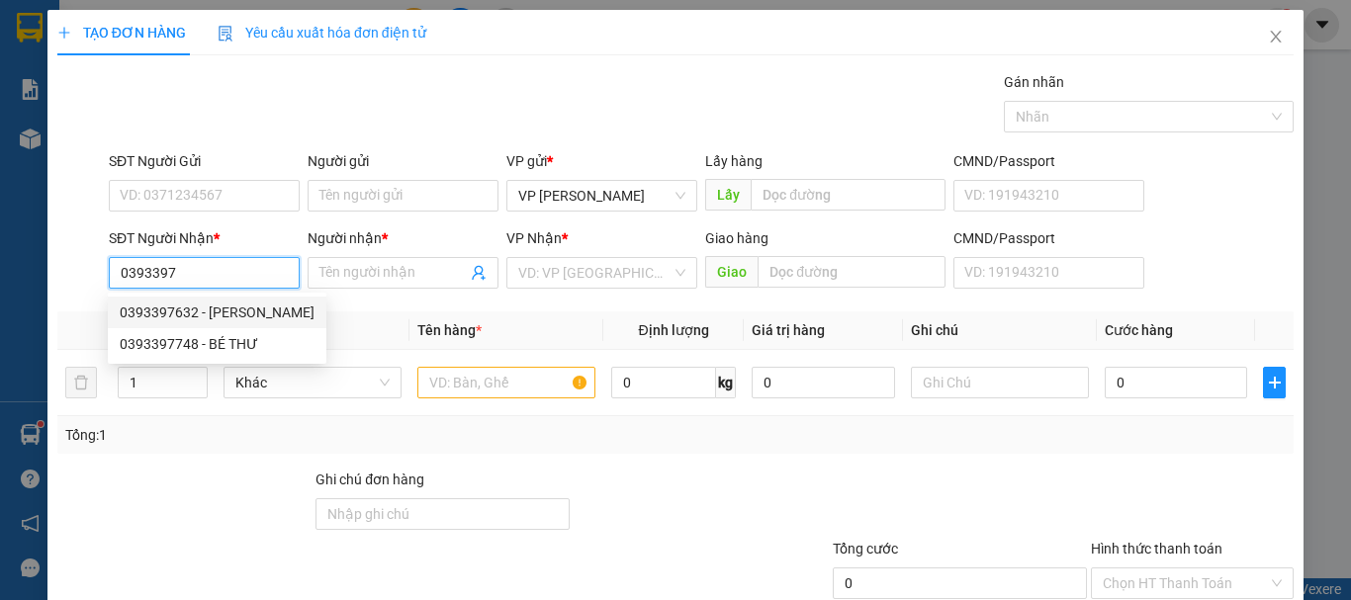
click at [178, 311] on div "0393397632 - [PERSON_NAME]" at bounding box center [217, 313] width 195 height 22
type input "0393397632"
type input "NGỌC"
type input "CX SỐ 9 ÔNG ĐỒN"
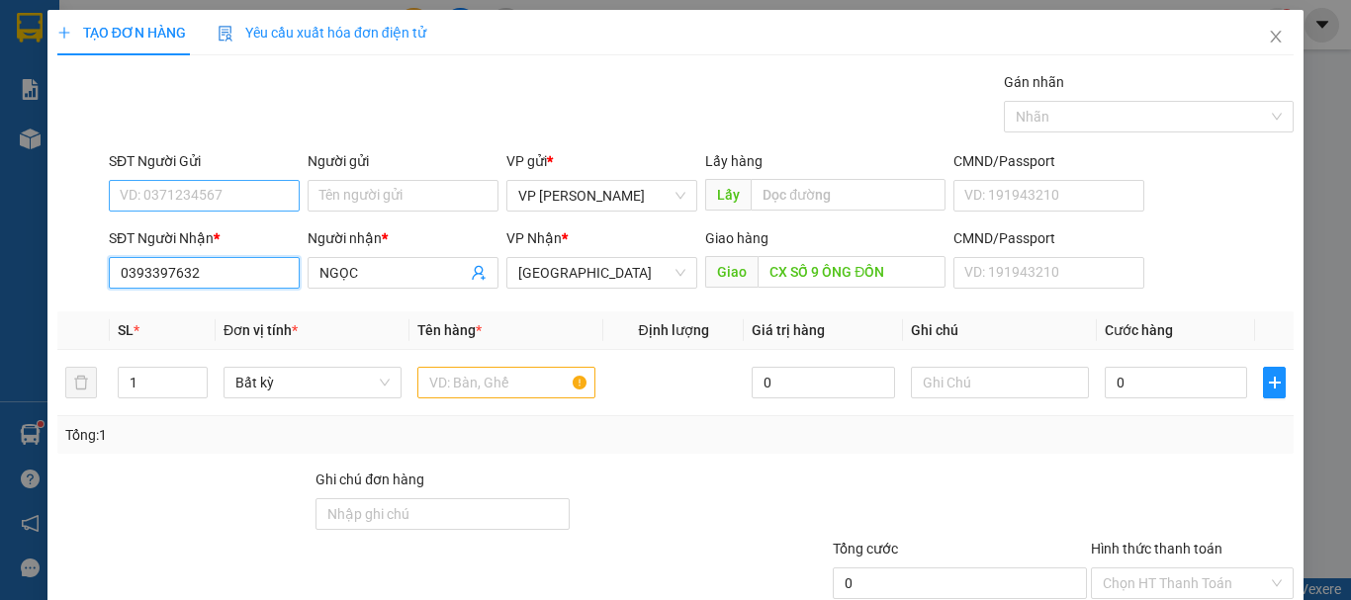
type input "0393397632"
click at [196, 191] on input "SĐT Người Gửi" at bounding box center [204, 196] width 191 height 32
type input "0862009043"
click at [509, 391] on input "text" at bounding box center [506, 383] width 178 height 32
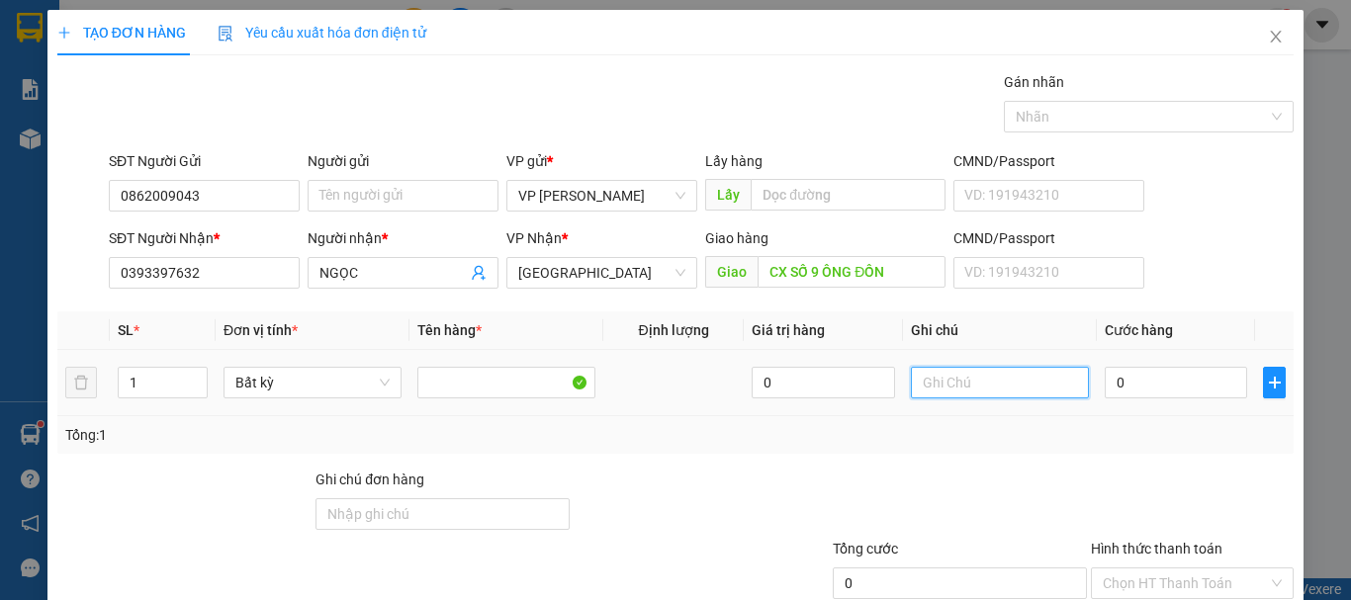
click at [956, 380] on input "text" at bounding box center [1000, 383] width 178 height 32
drag, startPoint x: 929, startPoint y: 380, endPoint x: 875, endPoint y: 396, distance: 56.6
click at [875, 396] on tr "1 Bất kỳ 0 11 0" at bounding box center [675, 383] width 1236 height 66
drag, startPoint x: 1004, startPoint y: 386, endPoint x: 982, endPoint y: 385, distance: 21.8
click at [982, 385] on input "1 BỊ TRANGES" at bounding box center [1000, 383] width 178 height 32
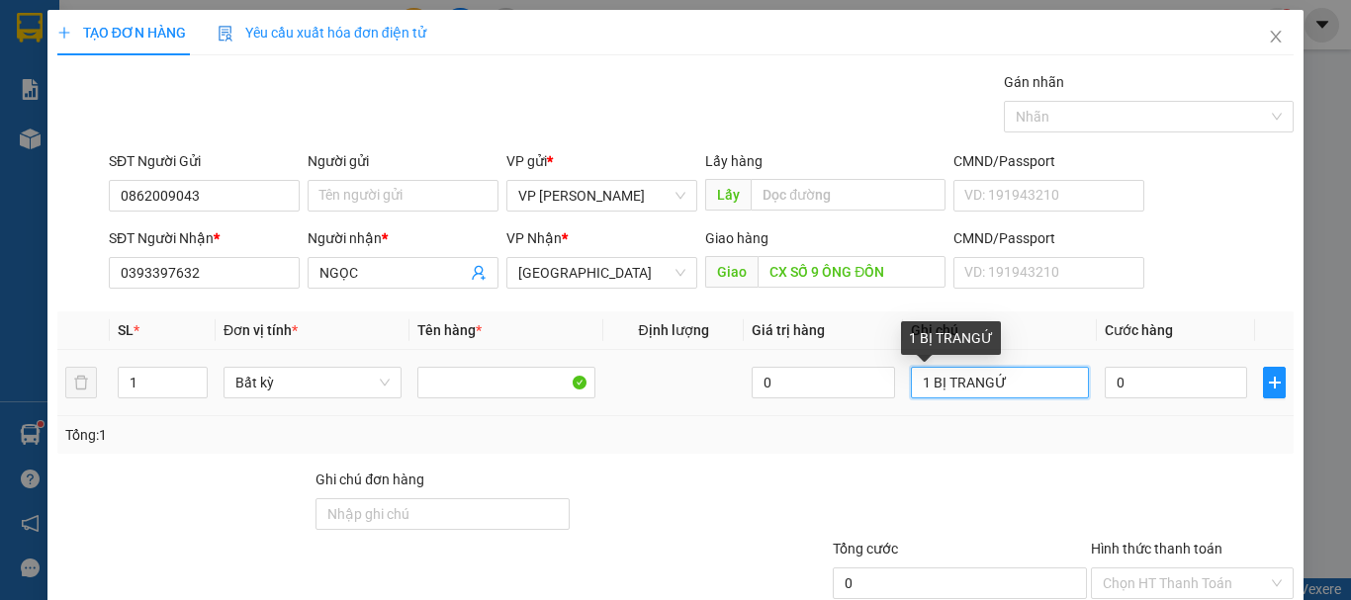
drag, startPoint x: 995, startPoint y: 385, endPoint x: 955, endPoint y: 385, distance: 39.6
click at [955, 385] on input "1 BỊ TRANGỨ" at bounding box center [1000, 383] width 178 height 32
click at [1002, 394] on input "1 BỊ TRANGỨ" at bounding box center [1000, 383] width 178 height 32
drag, startPoint x: 1003, startPoint y: 394, endPoint x: 970, endPoint y: 396, distance: 32.7
click at [970, 396] on input "1 BỊ TRANGỨ" at bounding box center [1000, 383] width 178 height 32
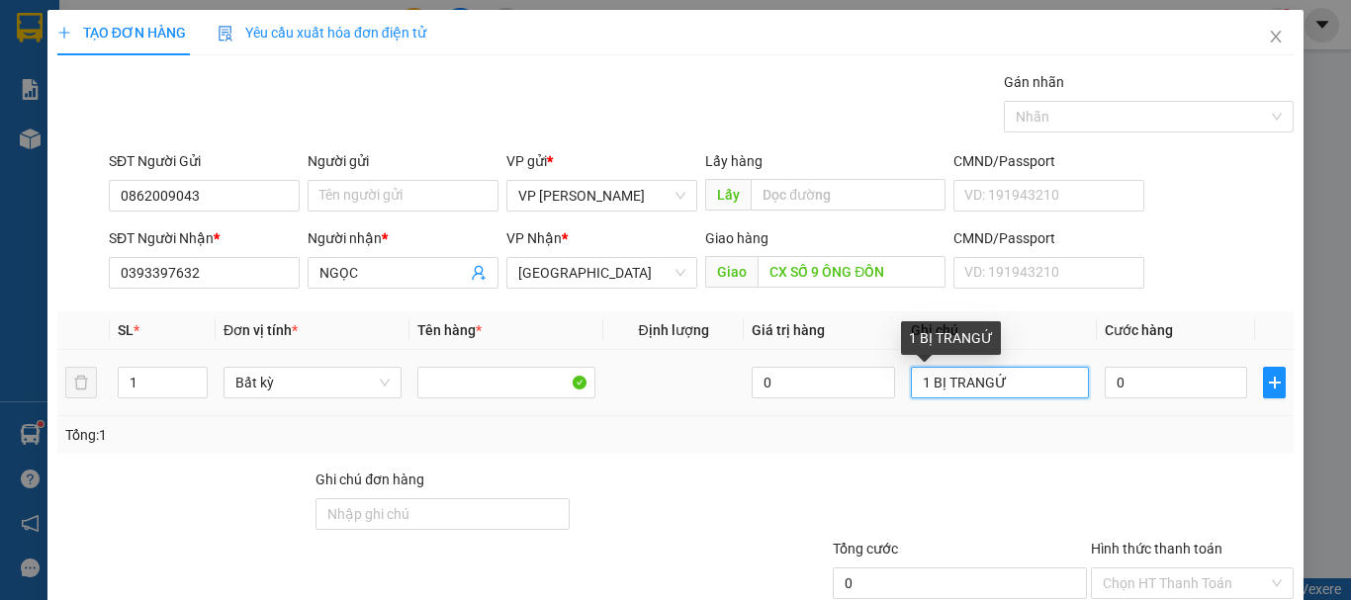
click at [998, 394] on input "1 BỊ TRANGỨ" at bounding box center [1000, 383] width 178 height 32
drag, startPoint x: 1002, startPoint y: 393, endPoint x: 955, endPoint y: 397, distance: 46.6
click at [955, 397] on input "1 BỊ TRANGỨ" at bounding box center [1000, 383] width 178 height 32
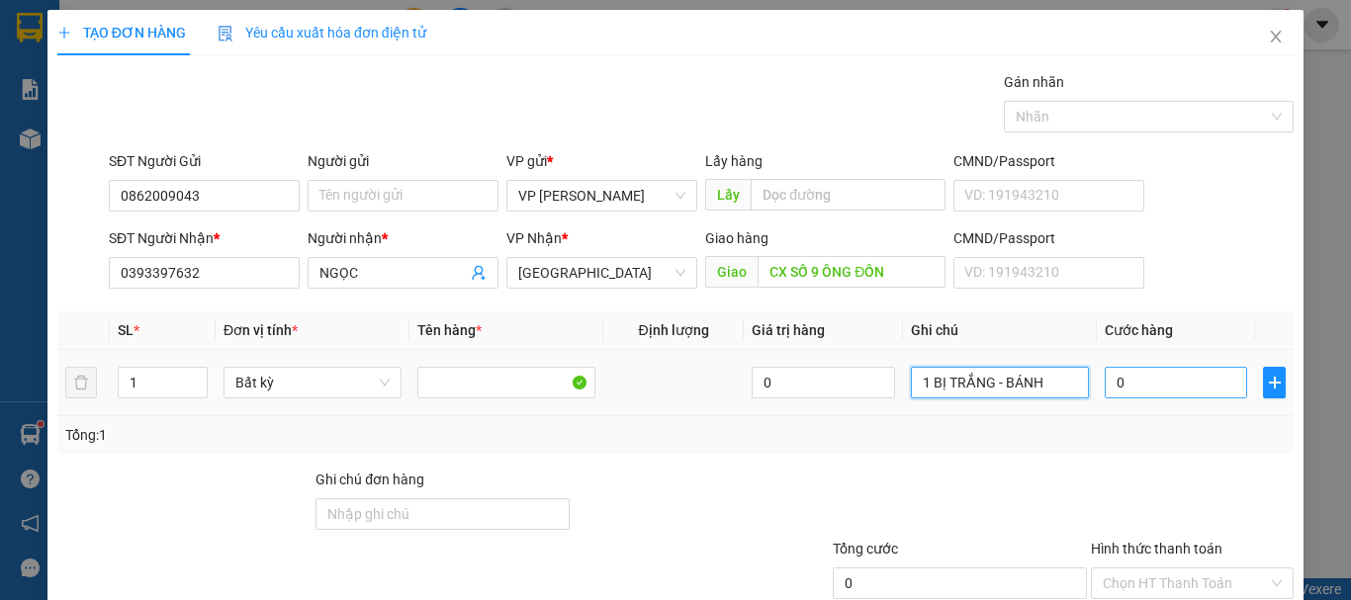
type input "1 BỊ TRẮNG - BÁNH"
click at [1150, 391] on input "0" at bounding box center [1176, 383] width 142 height 32
type input "3"
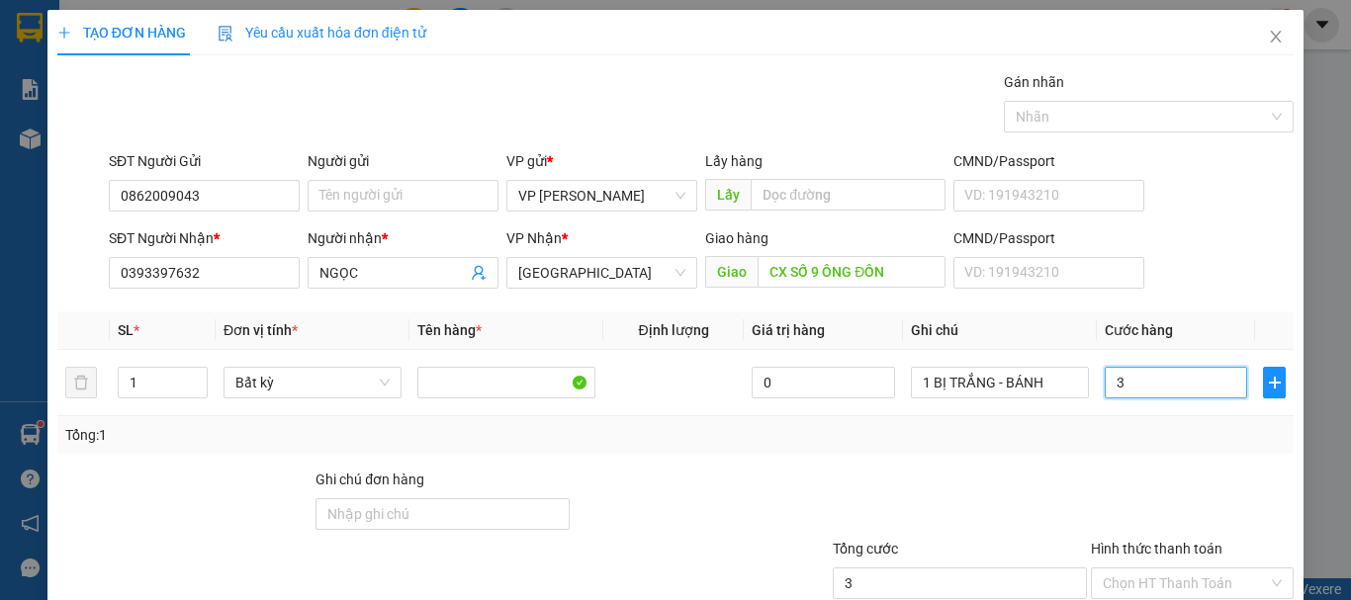
type input "30"
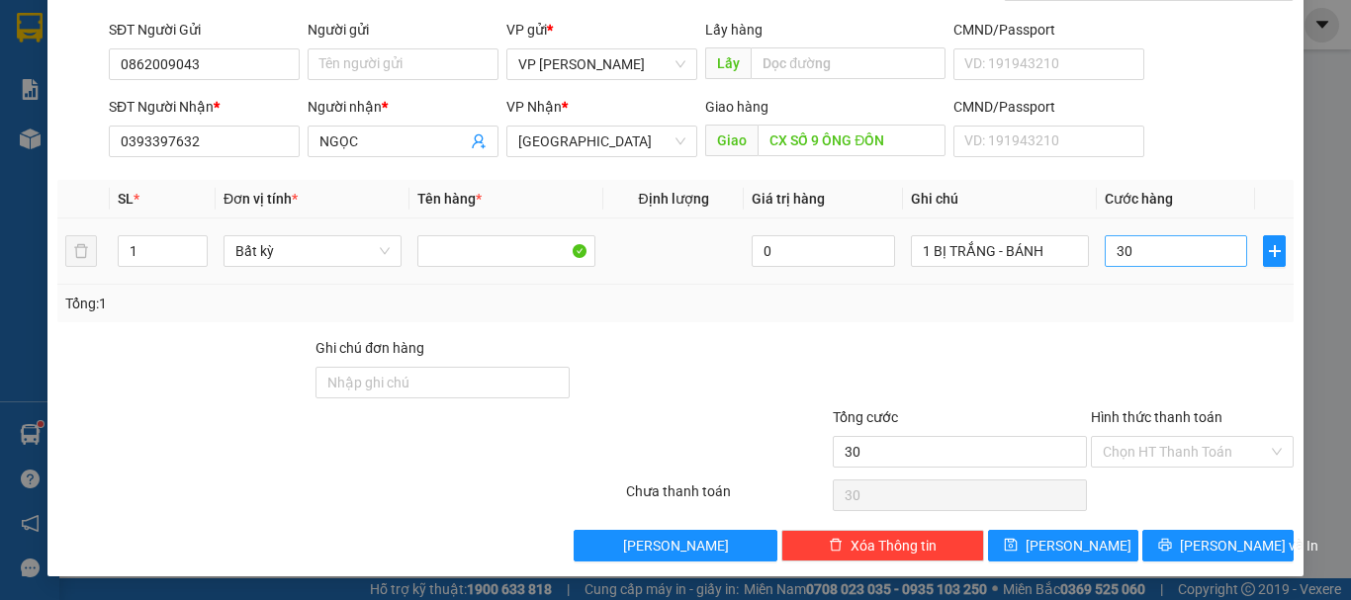
type input "30.000"
drag, startPoint x: 1151, startPoint y: 267, endPoint x: 1066, endPoint y: 262, distance: 85.2
click at [1066, 262] on tr "1 Bất kỳ 0 1 BỊ TRẮNG - BÁNH 30.000" at bounding box center [675, 252] width 1236 height 66
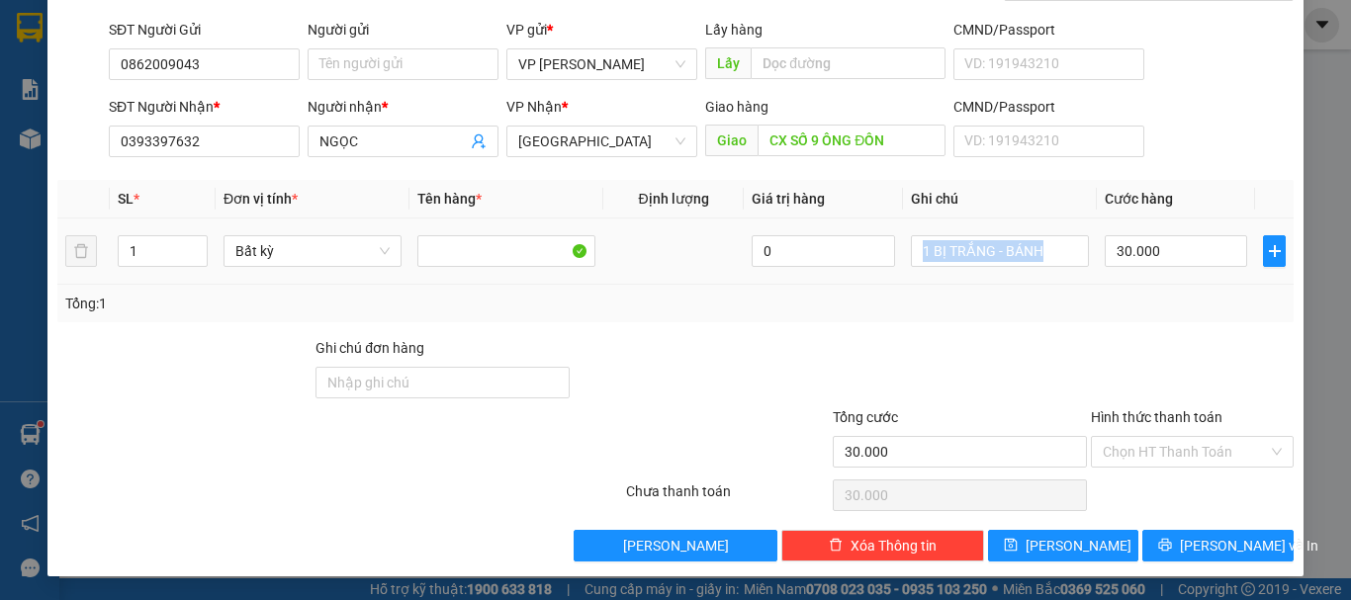
click at [1179, 280] on td "30.000" at bounding box center [1176, 252] width 158 height 66
type input "0"
type input "1 BỊ TRẮNG -30.000 BÁNH"
type input "0"
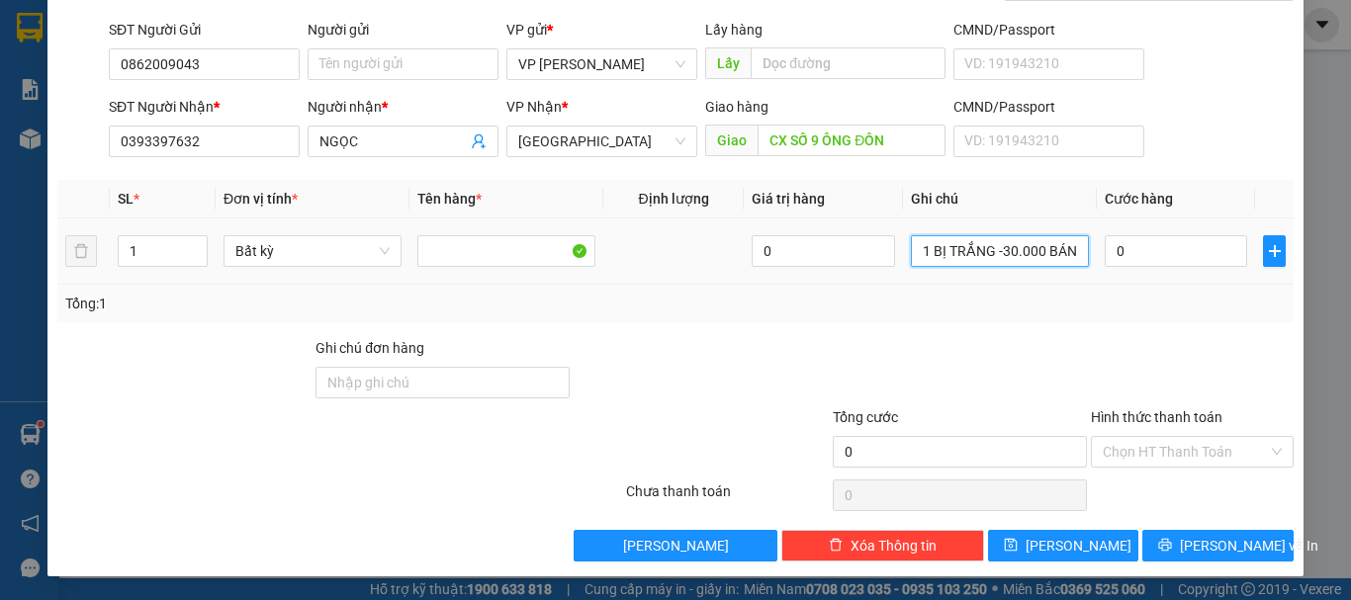
drag, startPoint x: 1038, startPoint y: 254, endPoint x: 986, endPoint y: 270, distance: 54.7
click at [986, 270] on div "1 BỊ TRẮNG -30.000 BÁNH" at bounding box center [1000, 251] width 178 height 40
click at [992, 258] on input "1 BỊ TRẮNG =BÁNH" at bounding box center [1000, 251] width 178 height 32
click at [989, 258] on input "1 BỊ TRẮNG =BÁNH" at bounding box center [1000, 251] width 178 height 32
type input "1 BỊ TRẮNG - BÁNH"
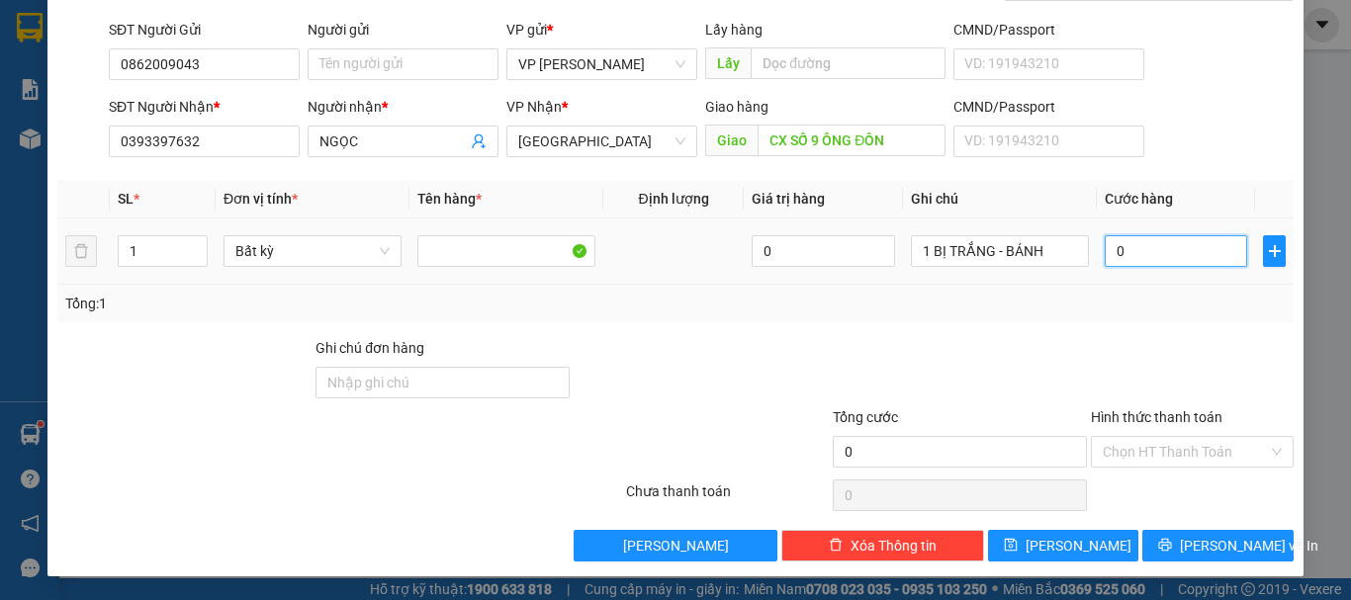
click at [1105, 258] on input "0" at bounding box center [1176, 251] width 142 height 32
type input "4"
type input "40"
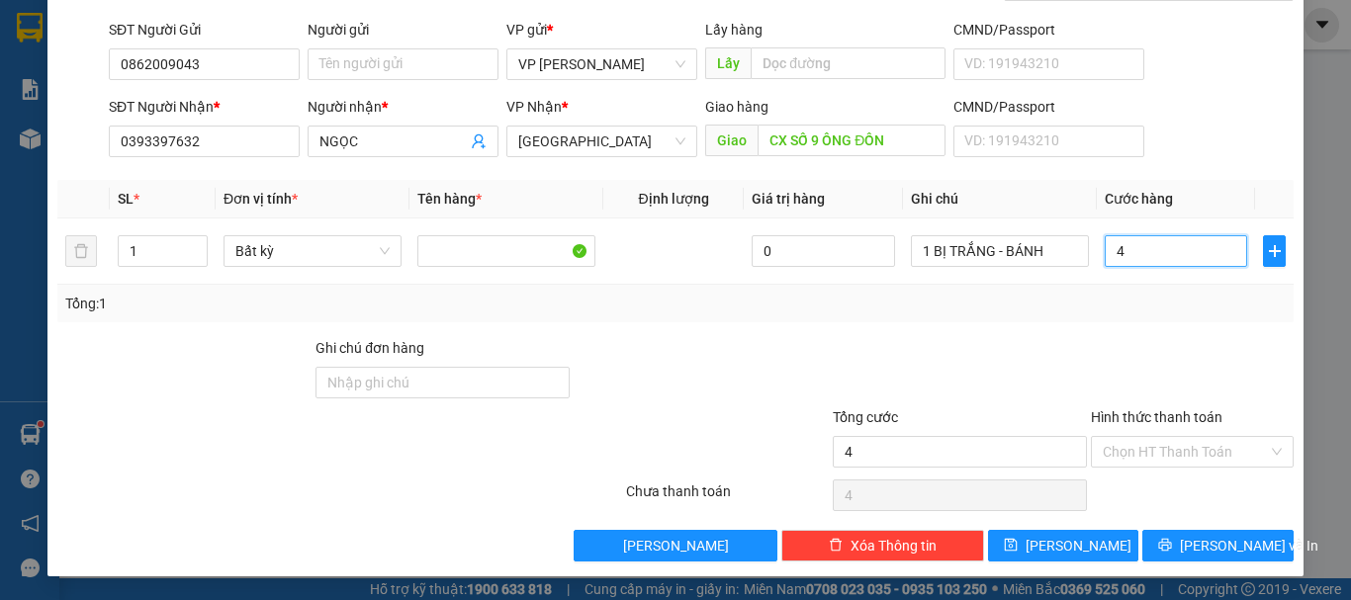
type input "40"
type input "40.000"
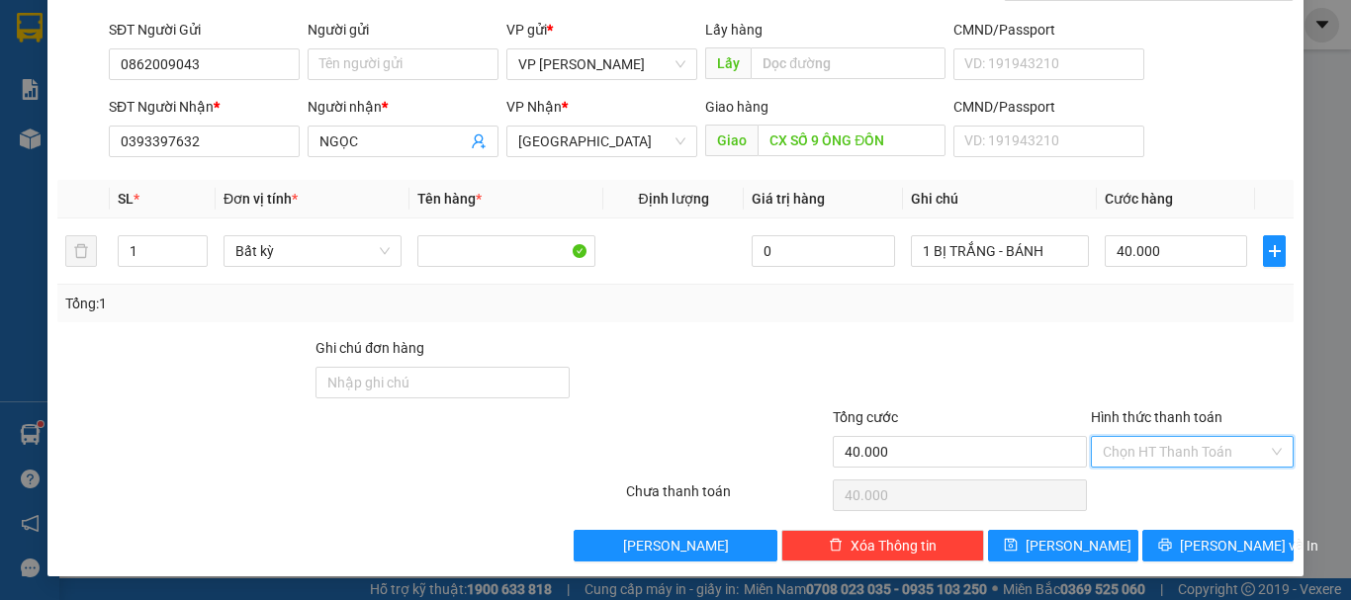
click at [1172, 462] on input "Hình thức thanh toán" at bounding box center [1185, 452] width 165 height 30
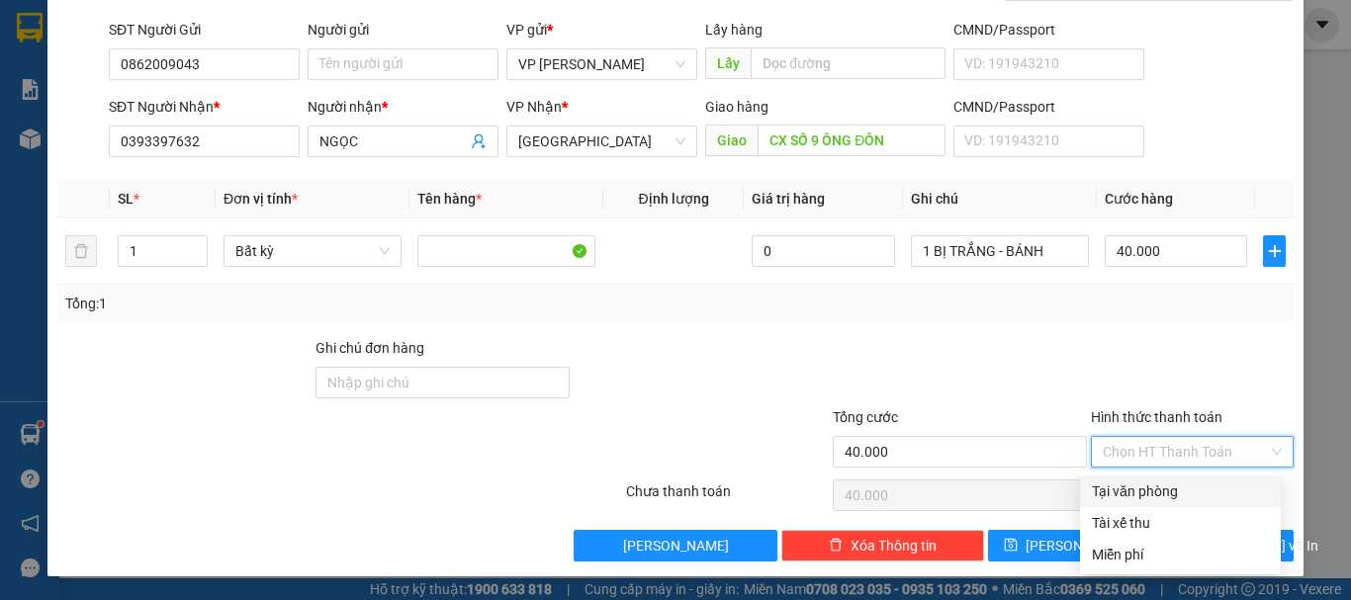
click at [1150, 495] on div "Tại văn phòng" at bounding box center [1180, 492] width 177 height 22
type input "0"
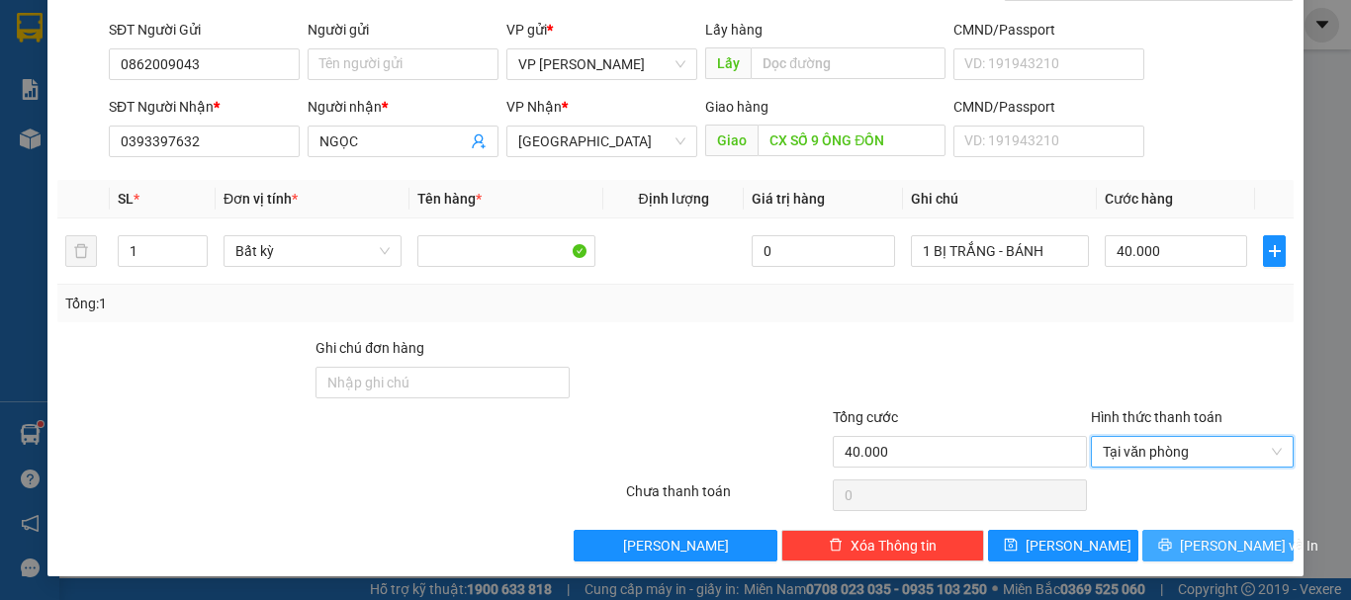
click at [1196, 552] on span "[PERSON_NAME] và In" at bounding box center [1249, 546] width 138 height 22
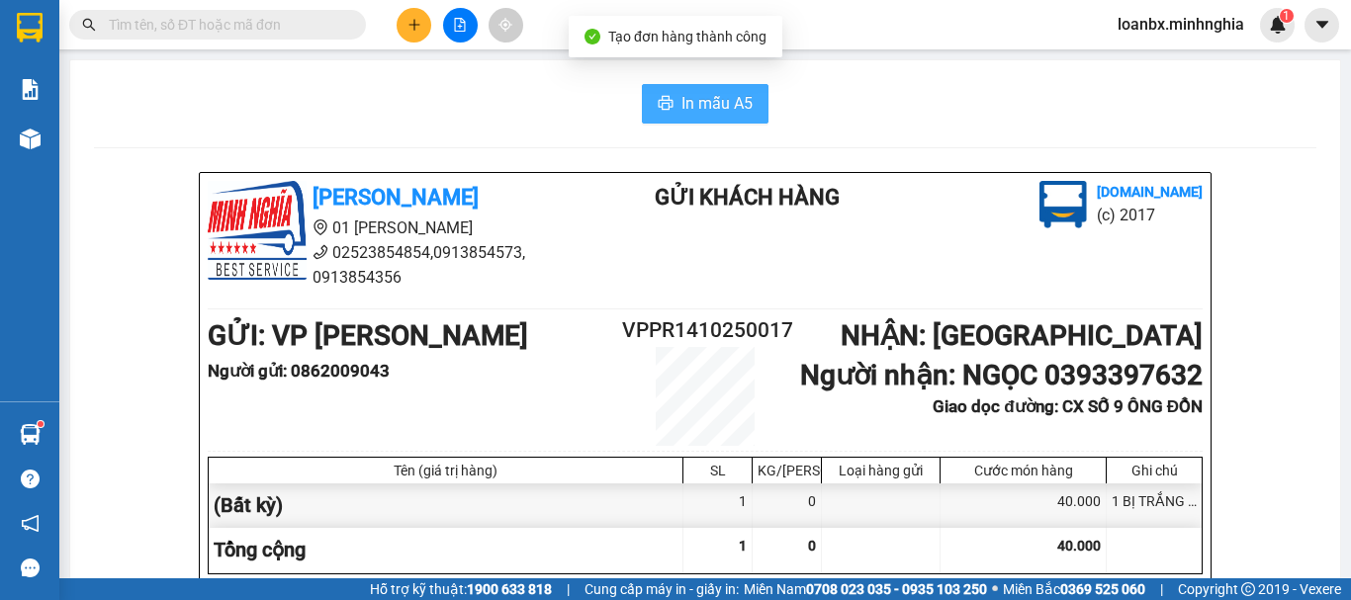
click at [708, 106] on span "In mẫu A5" at bounding box center [716, 103] width 71 height 25
click at [693, 120] on button "In mẫu A5" at bounding box center [705, 104] width 127 height 40
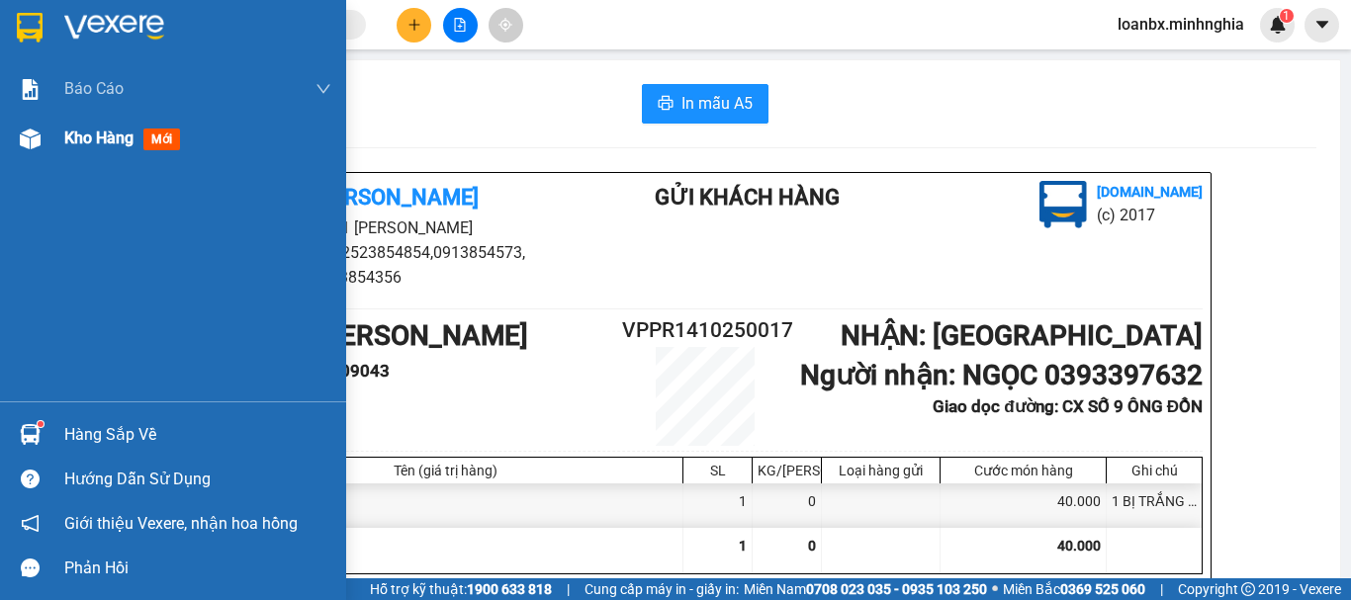
click at [0, 122] on div "Kho hàng mới" at bounding box center [173, 138] width 346 height 49
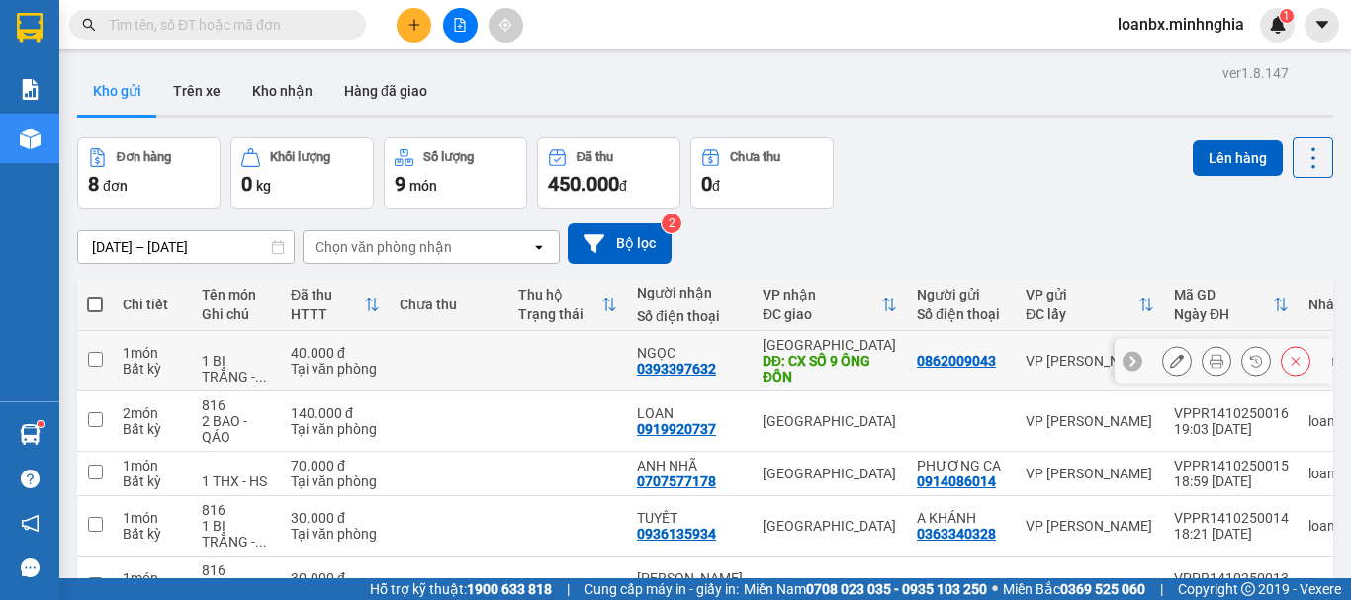
click at [677, 345] on div "NGỌC" at bounding box center [690, 353] width 106 height 16
checkbox input "true"
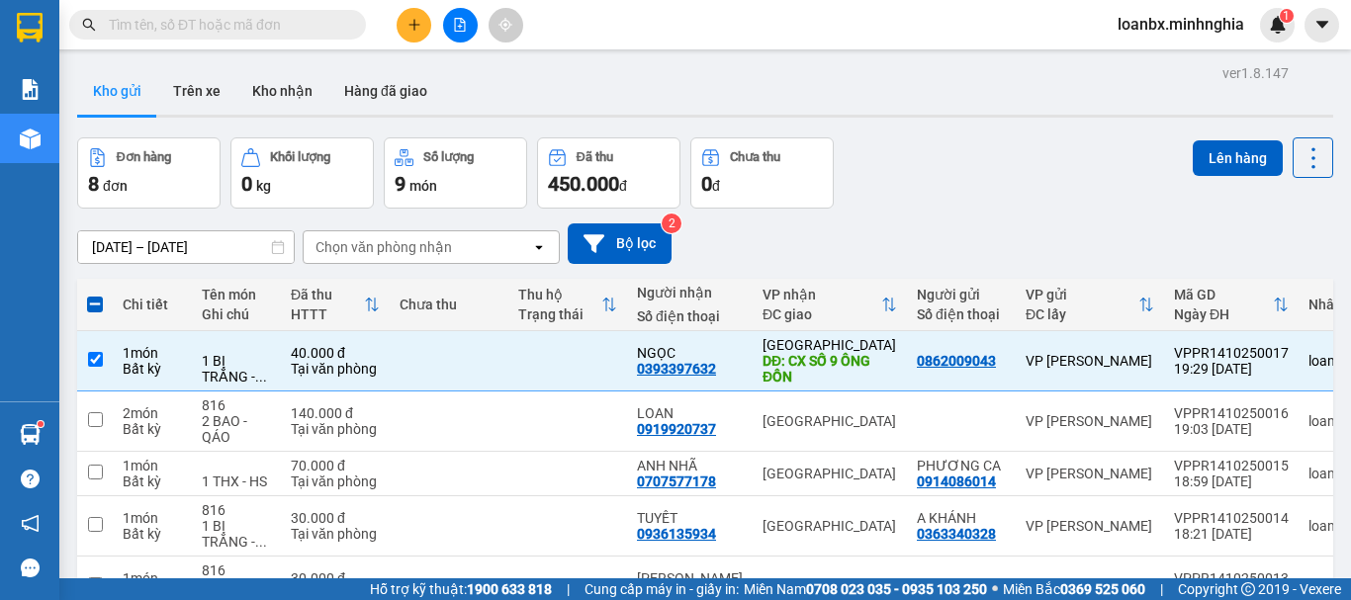
checkbox input "true"
click at [1229, 149] on button "Lên hàng" at bounding box center [1238, 158] width 90 height 36
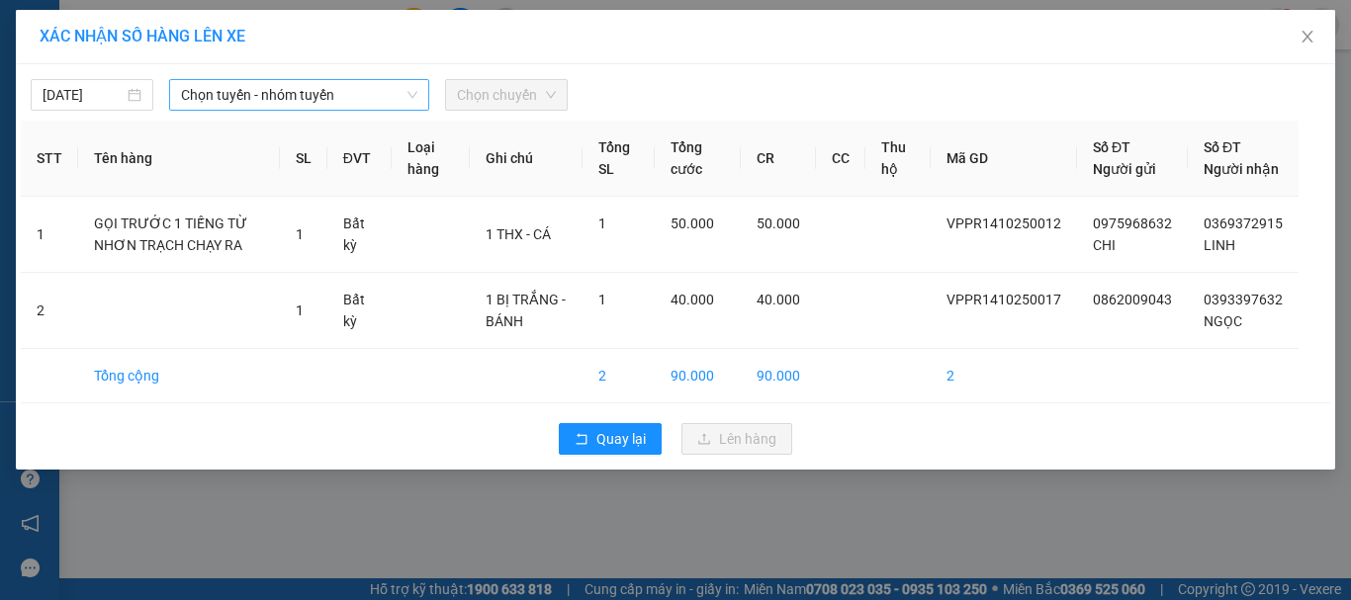
drag, startPoint x: 332, startPoint y: 77, endPoint x: 333, endPoint y: 97, distance: 19.8
click at [333, 83] on div "[DATE] Chọn tuyến - nhóm tuyến Chọn chuyến" at bounding box center [675, 90] width 1309 height 42
click at [339, 97] on span "Chọn tuyến - nhóm tuyến" at bounding box center [299, 95] width 236 height 30
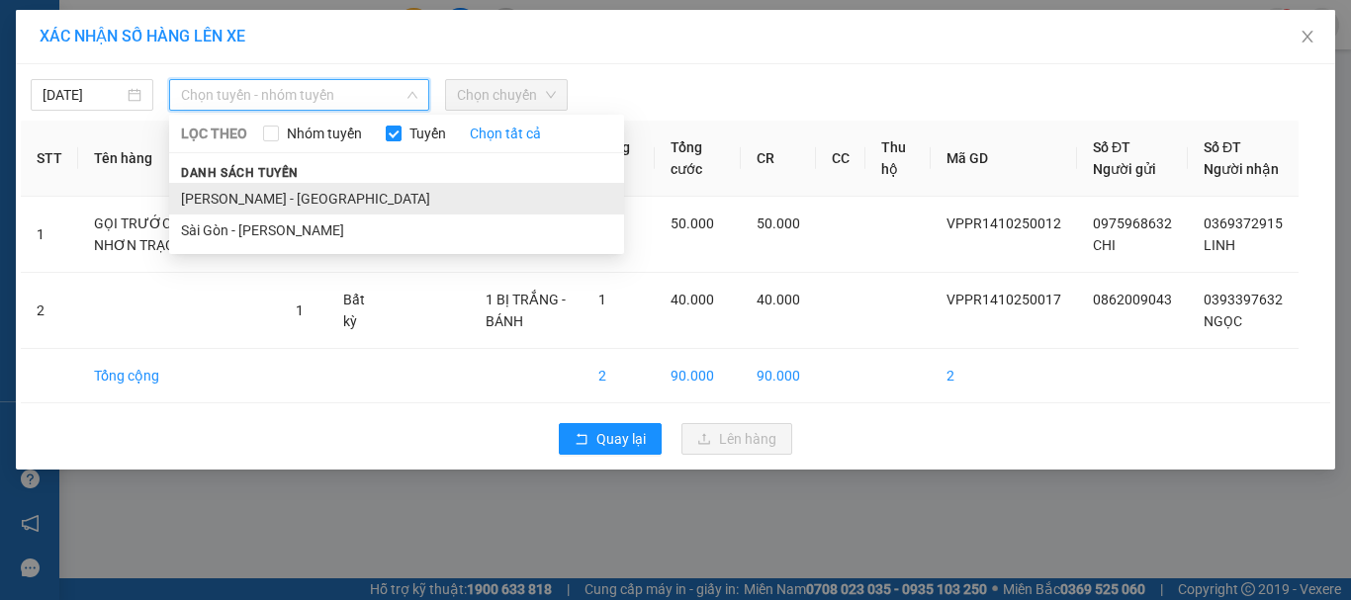
click at [306, 208] on li "[PERSON_NAME] - [GEOGRAPHIC_DATA]" at bounding box center [396, 199] width 455 height 32
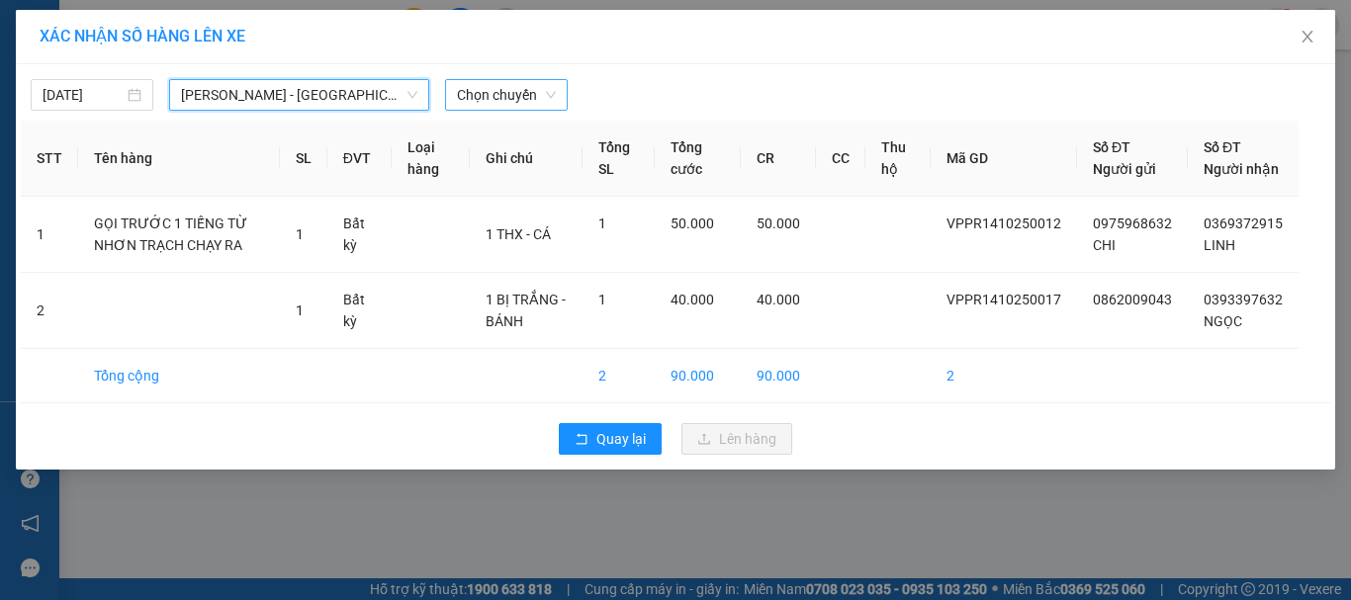
click at [510, 94] on span "Chọn chuyến" at bounding box center [506, 95] width 99 height 30
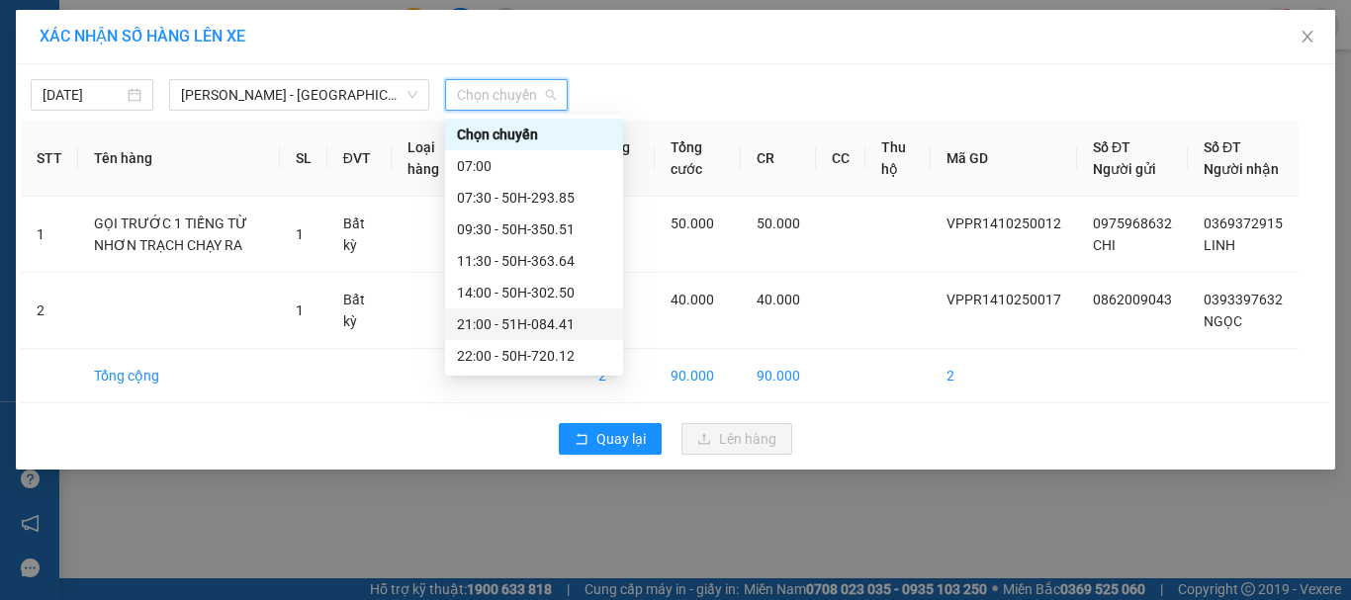
click at [508, 313] on div "21:00 - 51H-084.41" at bounding box center [534, 324] width 154 height 22
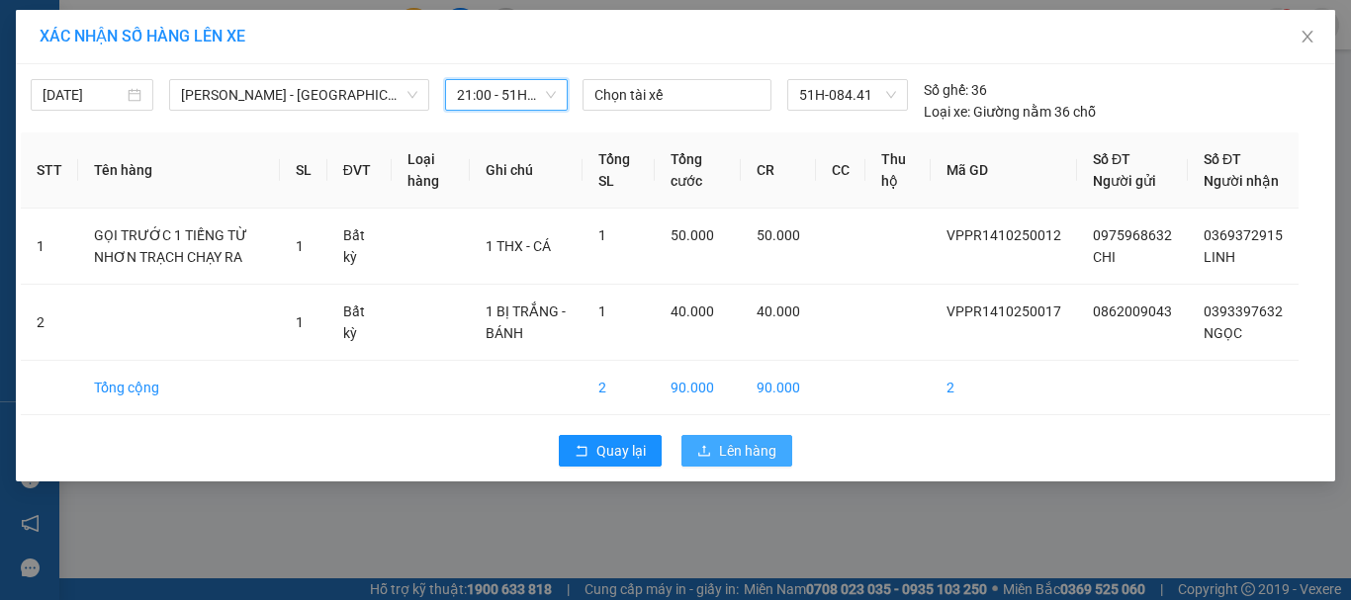
click at [736, 462] on span "Lên hàng" at bounding box center [747, 451] width 57 height 22
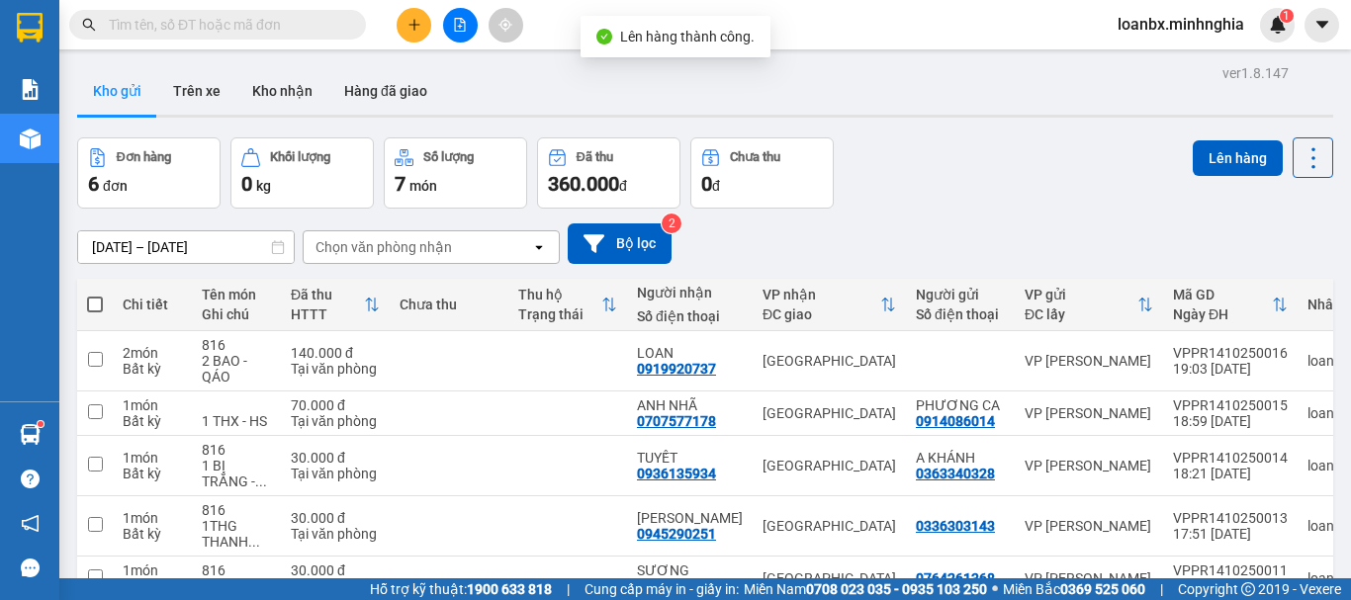
click at [450, 22] on button at bounding box center [460, 25] width 35 height 35
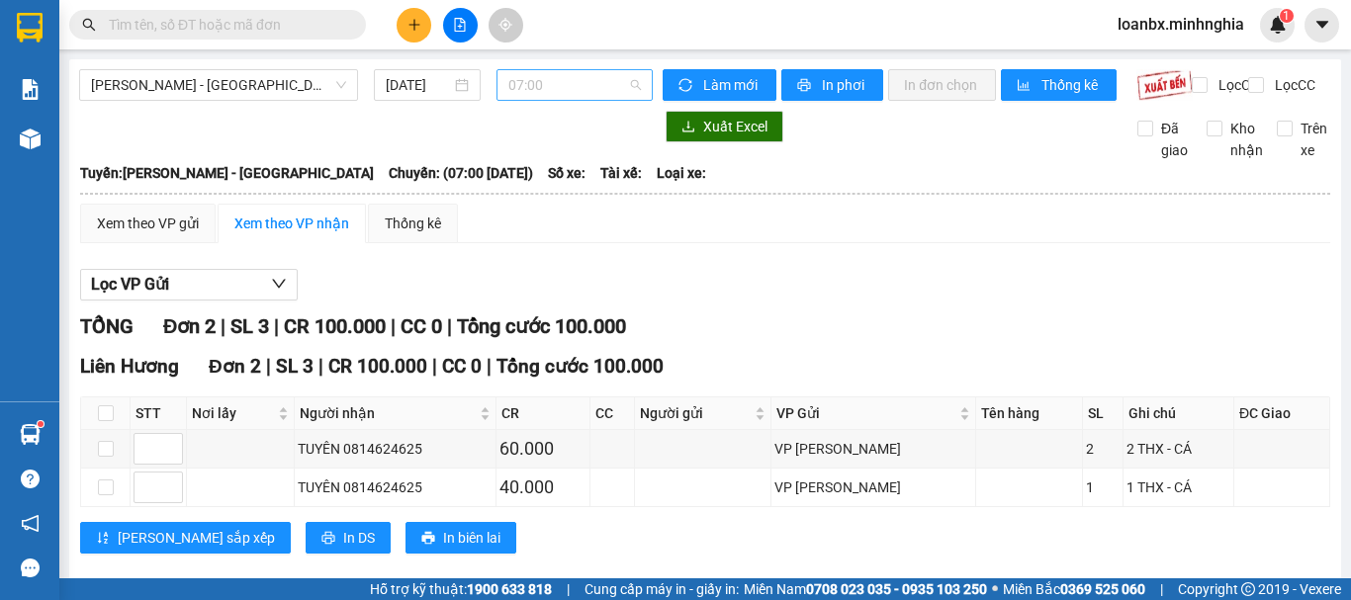
click at [556, 98] on span "07:00" at bounding box center [574, 85] width 133 height 30
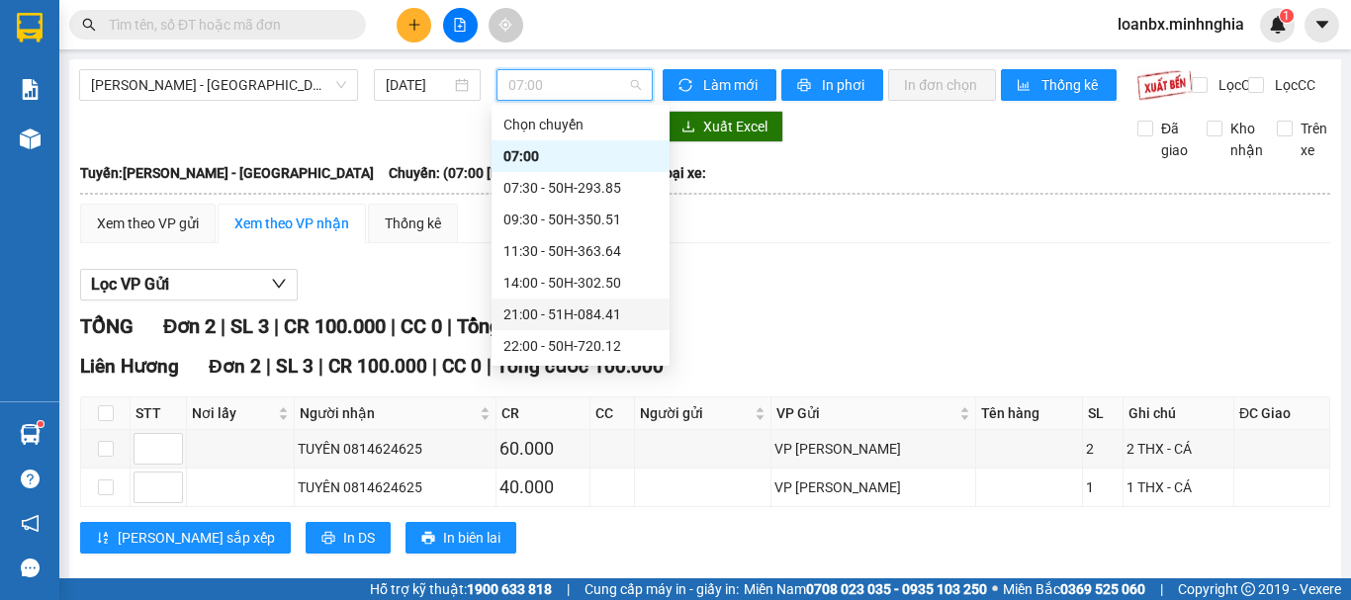
click at [561, 313] on div "21:00 - 51H-084.41" at bounding box center [580, 315] width 154 height 22
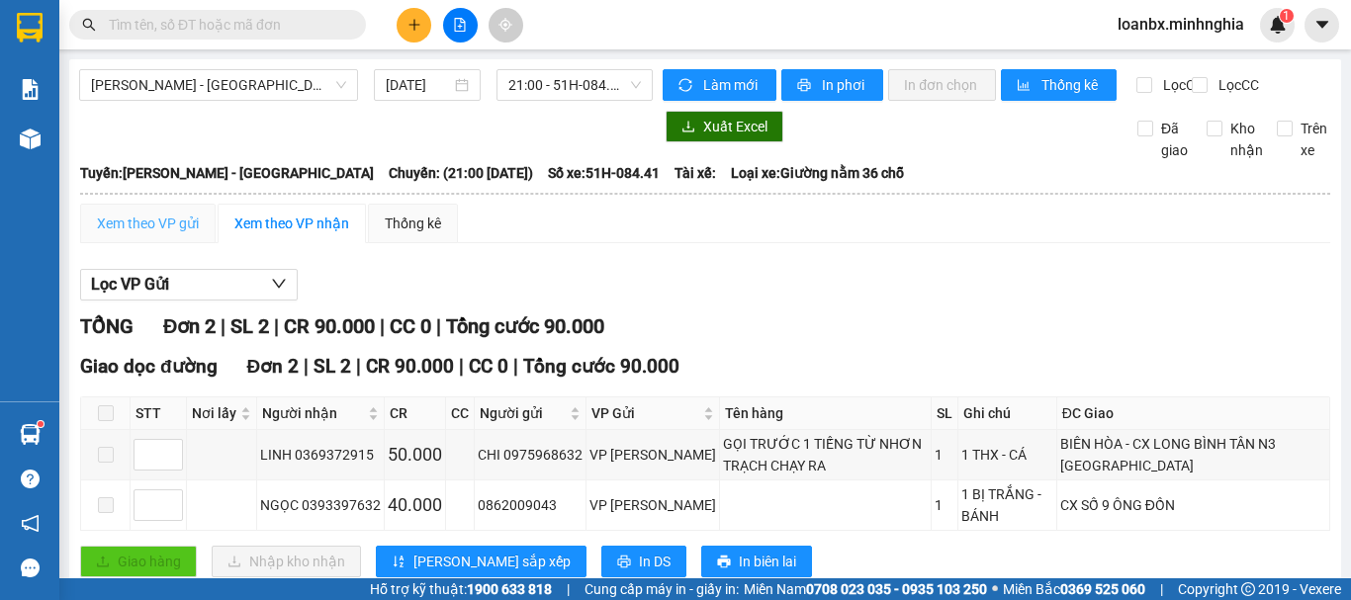
click at [150, 243] on div "Xem theo VP gửi" at bounding box center [147, 224] width 135 height 40
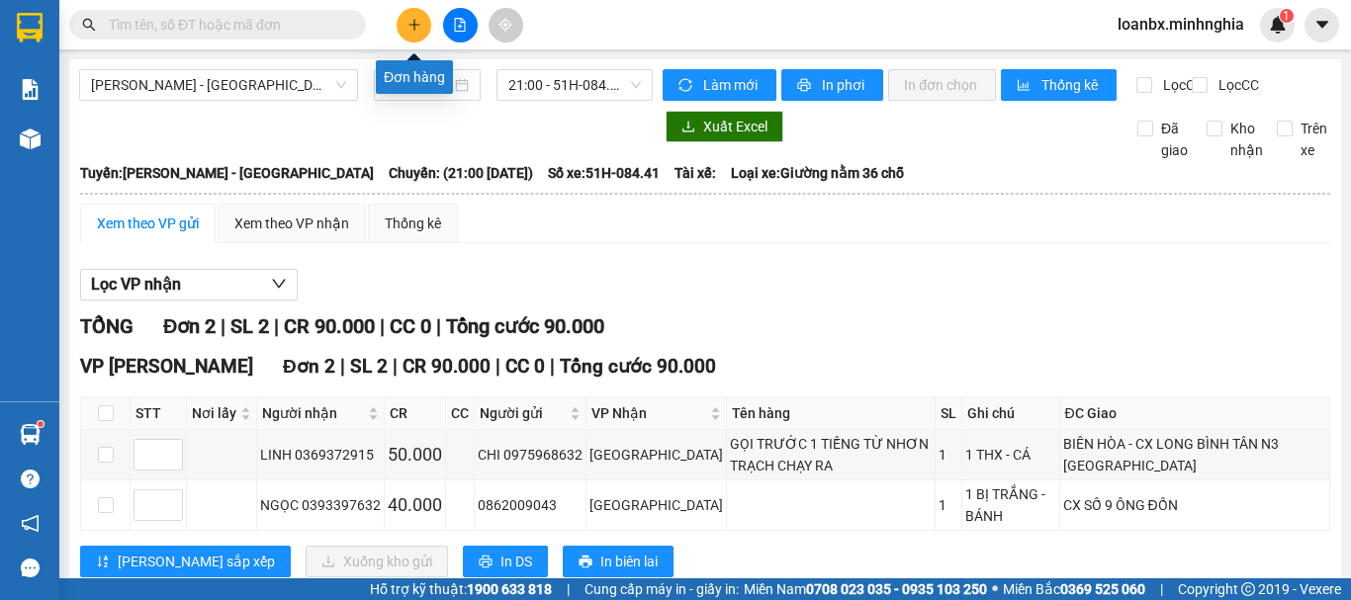
click at [416, 19] on icon "plus" at bounding box center [414, 25] width 14 height 14
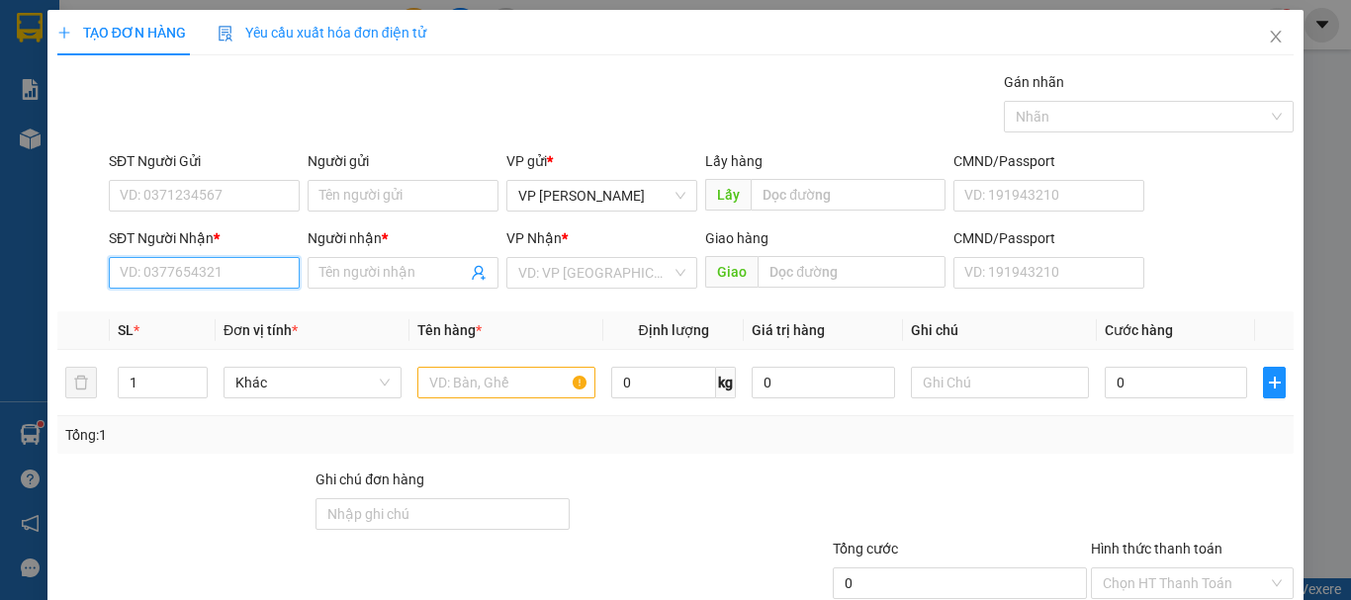
click at [170, 269] on input "SĐT Người Nhận *" at bounding box center [204, 273] width 191 height 32
type input "0356463128"
click at [189, 316] on div "0356463128 - TRÂM" at bounding box center [202, 313] width 165 height 22
type input "TRÂM"
type input "0356463128"
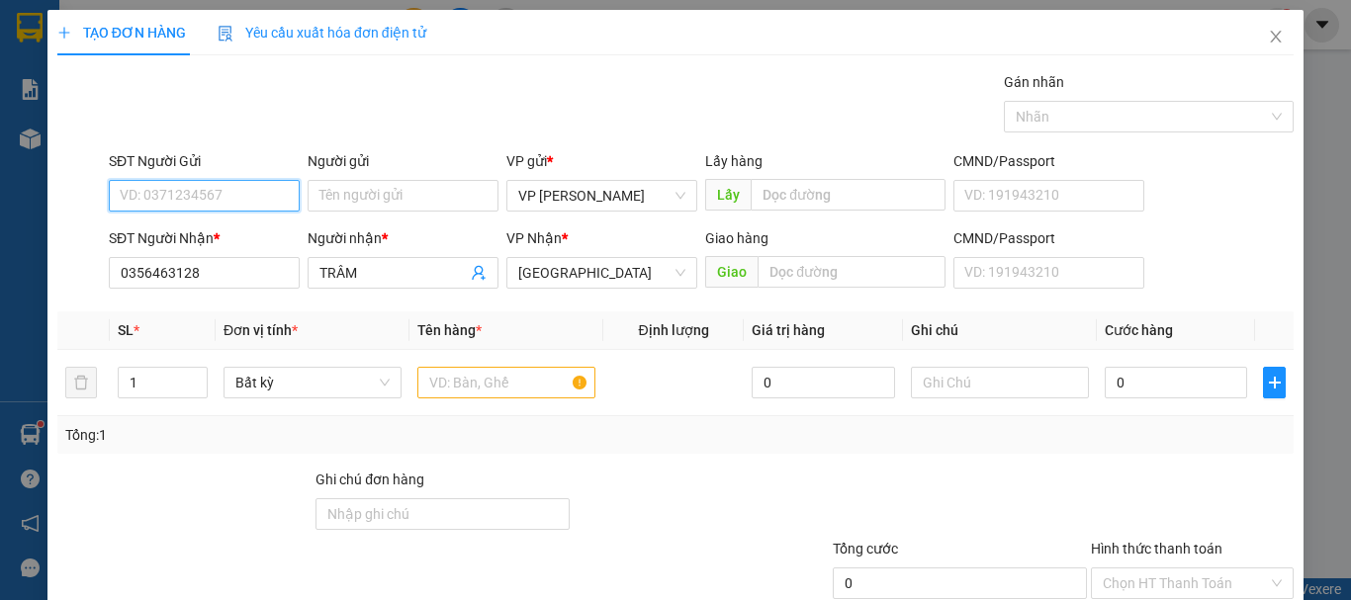
click at [198, 201] on input "SĐT Người Gửi" at bounding box center [204, 196] width 191 height 32
click at [199, 233] on div "0343805576 - THOA" at bounding box center [202, 235] width 165 height 22
type input "0343805576"
type input "THOA"
click at [458, 375] on input "text" at bounding box center [506, 383] width 178 height 32
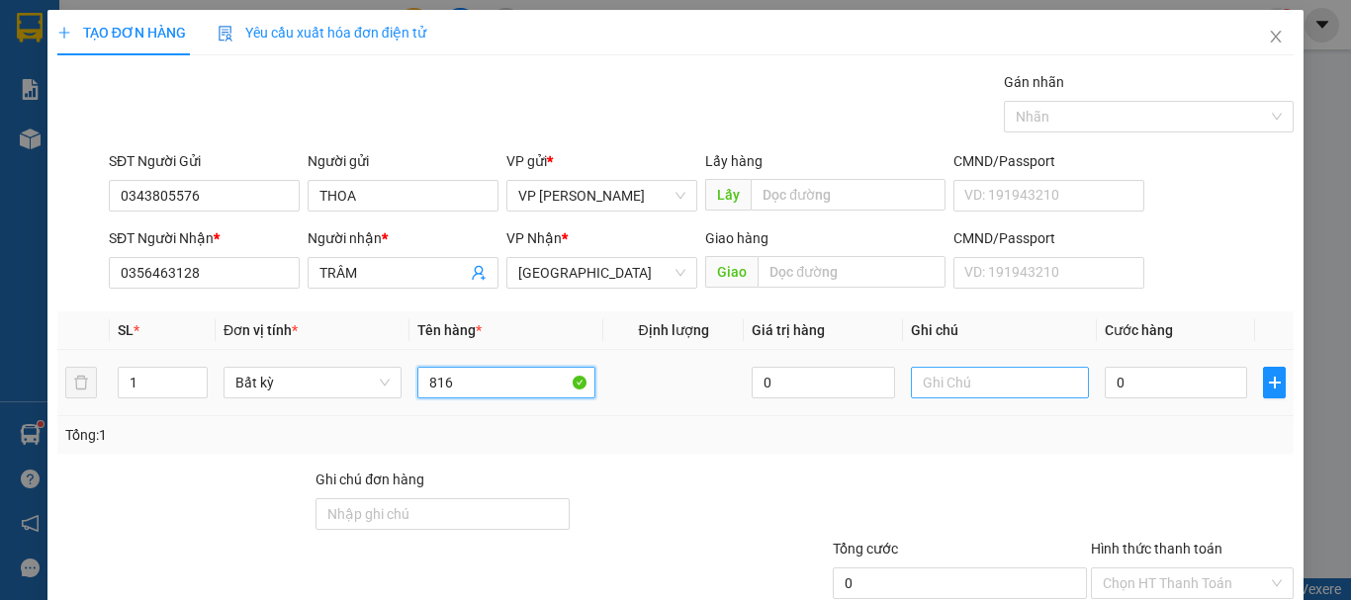
type input "816"
click at [935, 382] on input "text" at bounding box center [1000, 383] width 178 height 32
paste input "[PERSON_NAME] /052G0865877833"
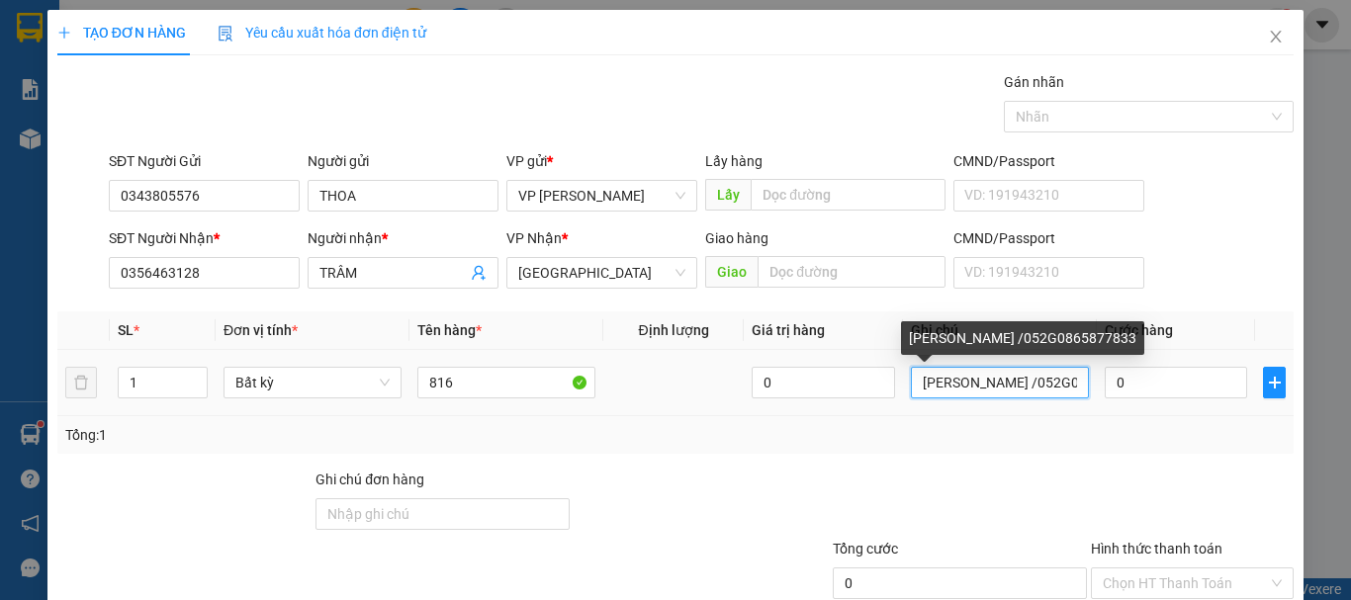
drag, startPoint x: 1066, startPoint y: 386, endPoint x: 628, endPoint y: 375, distance: 438.2
click at [639, 375] on tr "1 Bất kỳ 816 0 [PERSON_NAME] /052G0865877833 0" at bounding box center [675, 383] width 1236 height 66
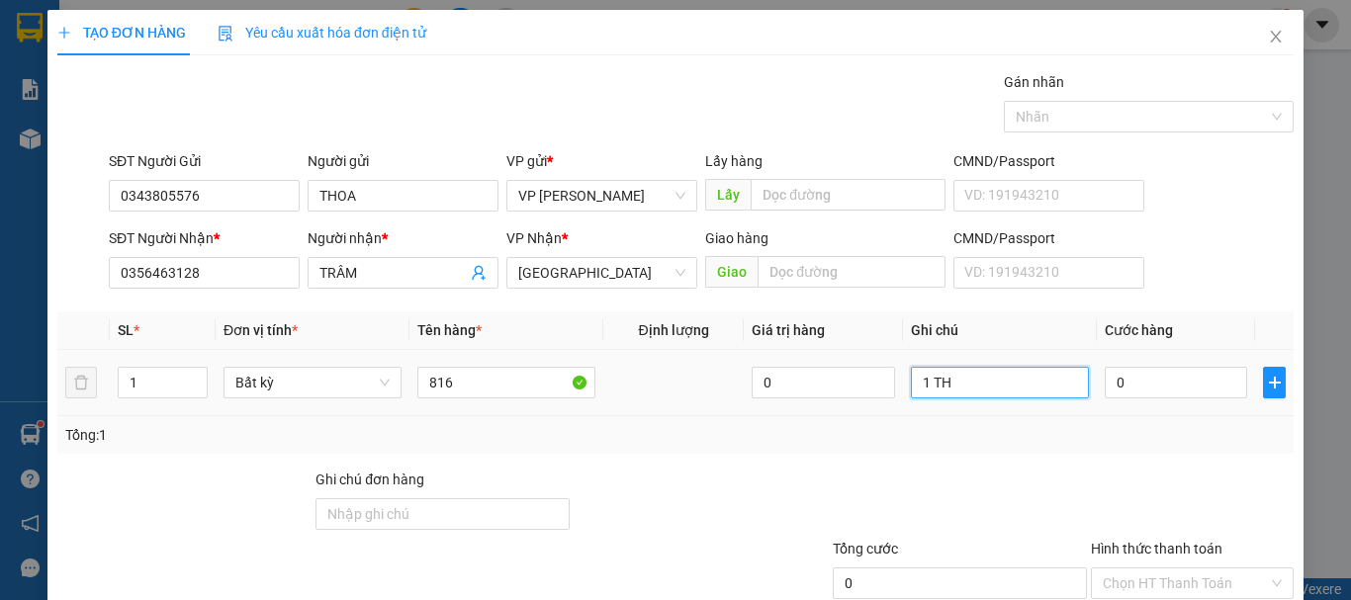
type input "1 THX"
click at [1125, 388] on input "0" at bounding box center [1176, 383] width 142 height 32
click at [1173, 569] on input "Hình thức thanh toán" at bounding box center [1185, 584] width 165 height 30
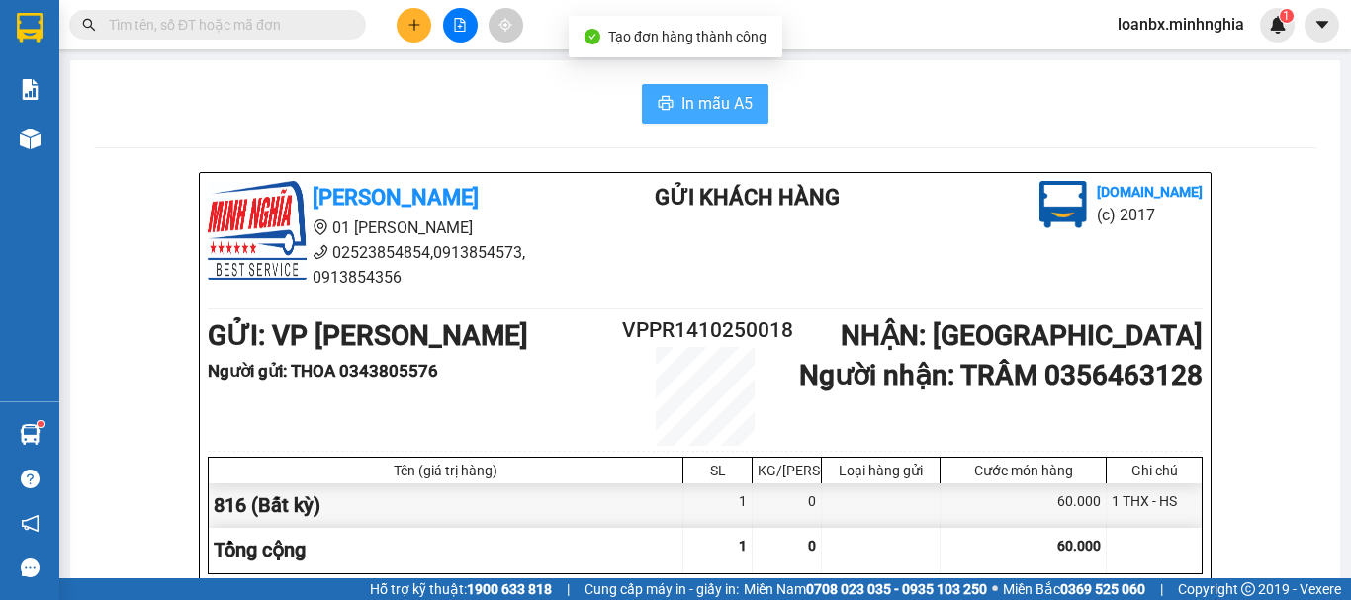
click at [661, 94] on button "In mẫu A5" at bounding box center [705, 104] width 127 height 40
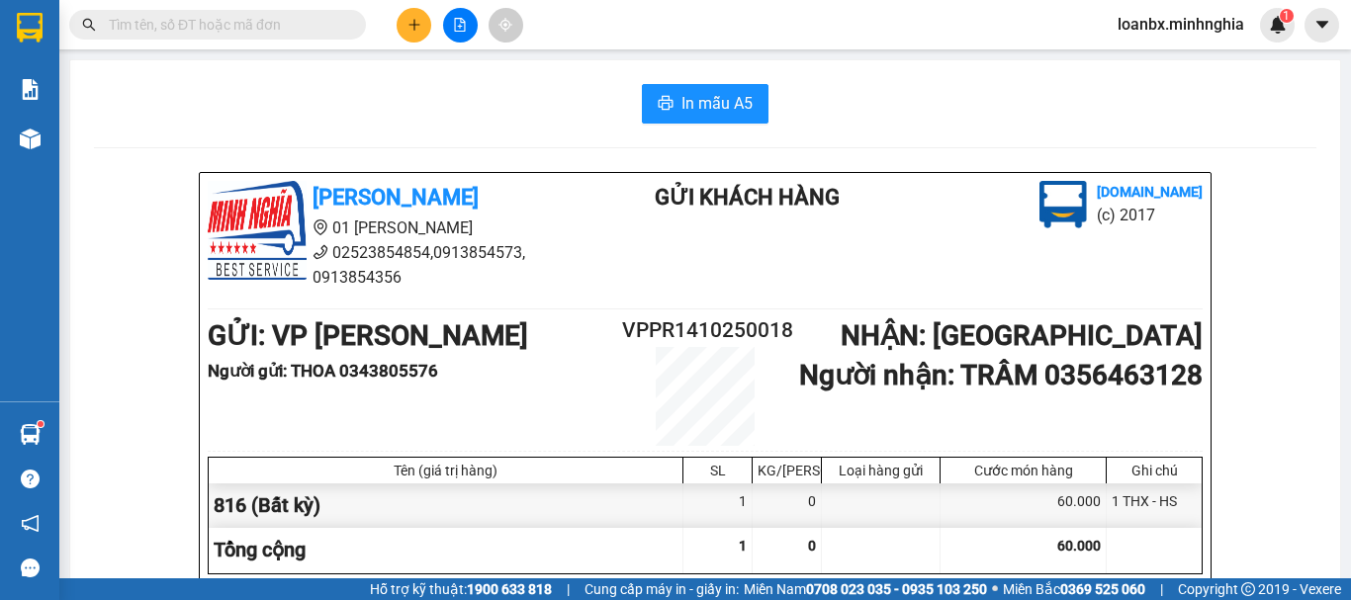
click at [151, 27] on input "text" at bounding box center [225, 25] width 233 height 22
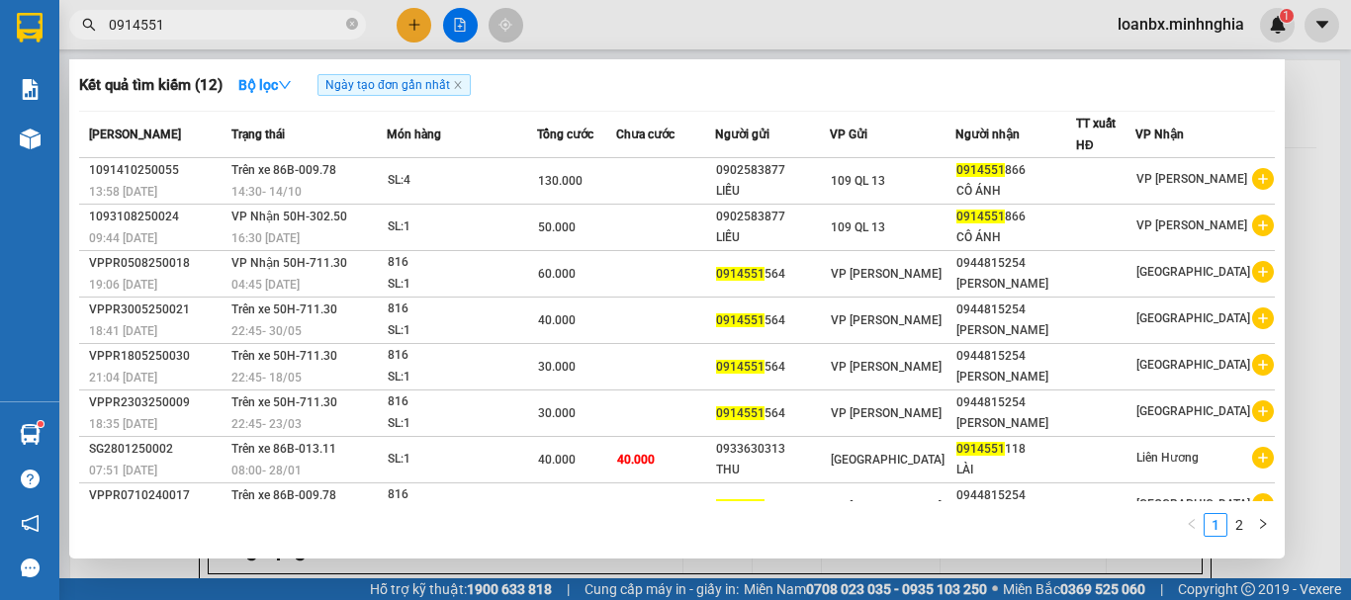
type input "0914551"
click at [321, 25] on input "0914551" at bounding box center [225, 25] width 233 height 22
click at [352, 23] on icon "close-circle" at bounding box center [352, 24] width 12 height 12
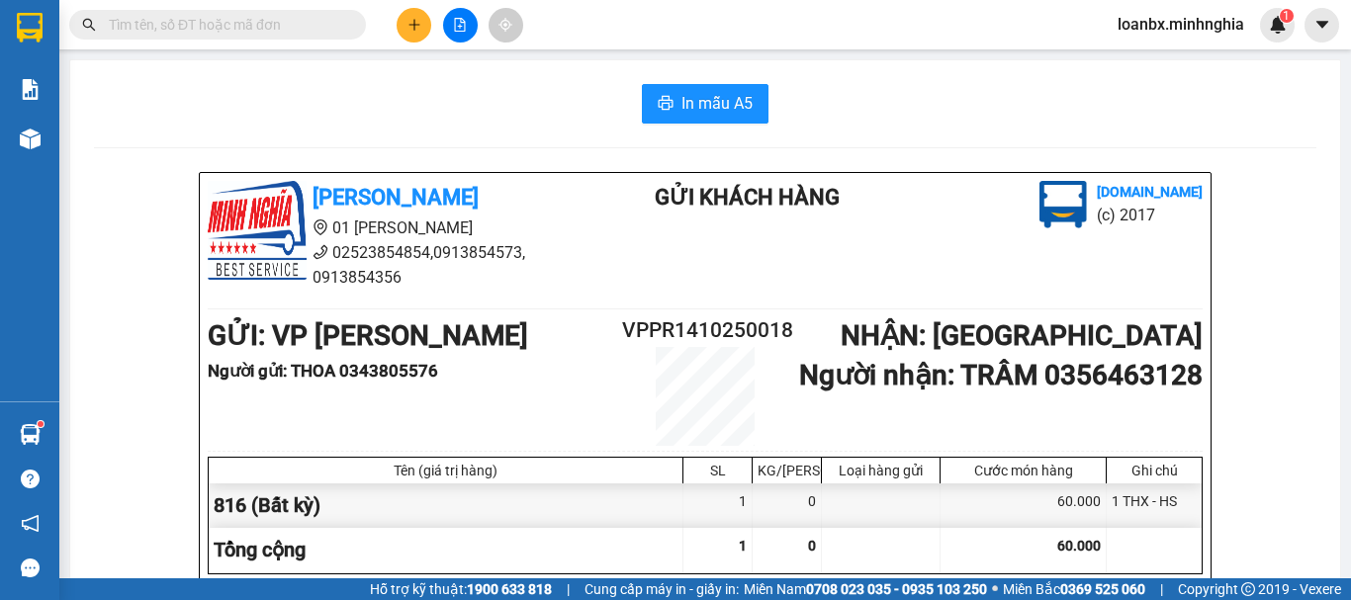
click at [417, 29] on icon "plus" at bounding box center [414, 25] width 14 height 14
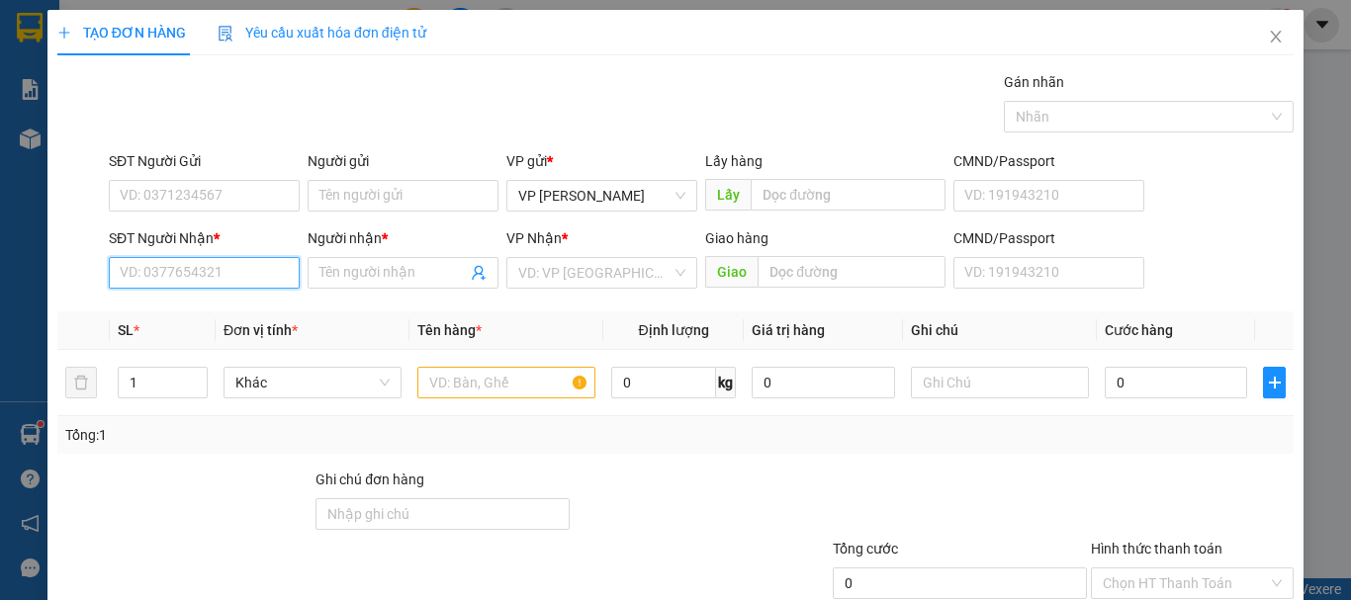
click at [195, 285] on input "SĐT Người Nhận *" at bounding box center [204, 273] width 191 height 32
click at [135, 285] on input "09002895" at bounding box center [204, 273] width 191 height 32
click at [149, 285] on input "09002895" at bounding box center [204, 273] width 191 height 32
click at [207, 313] on div "0902895810 - HIỀN" at bounding box center [202, 313] width 165 height 22
type input "0902895810"
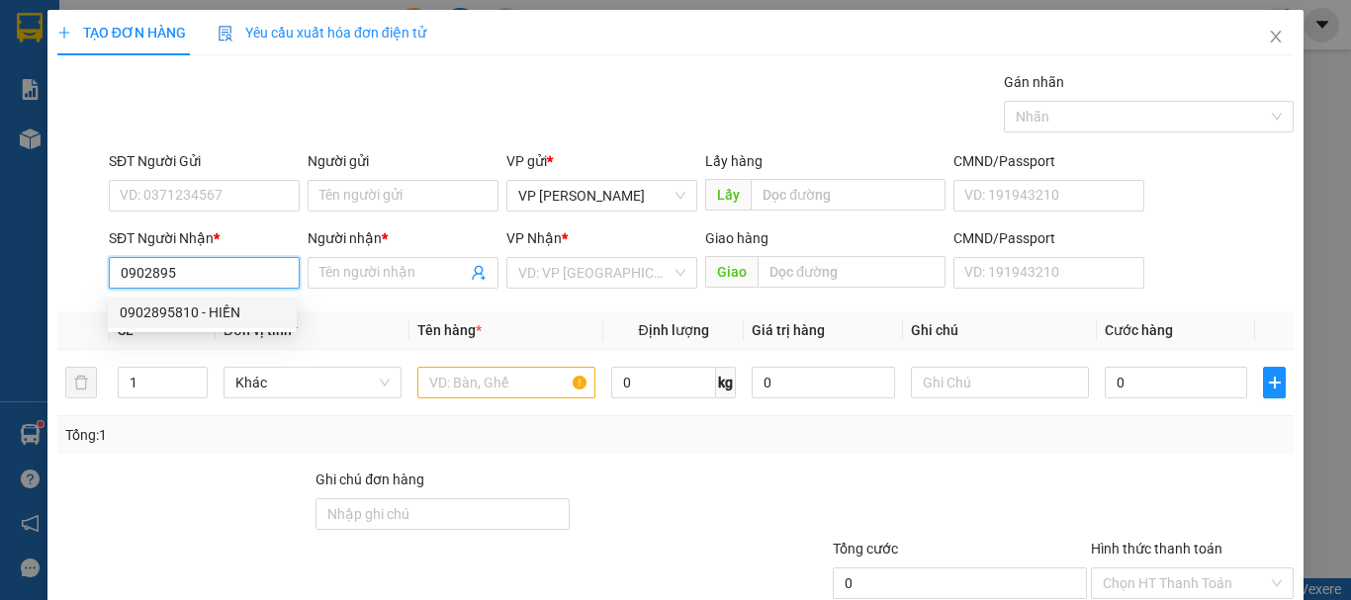
type input "HIỀN"
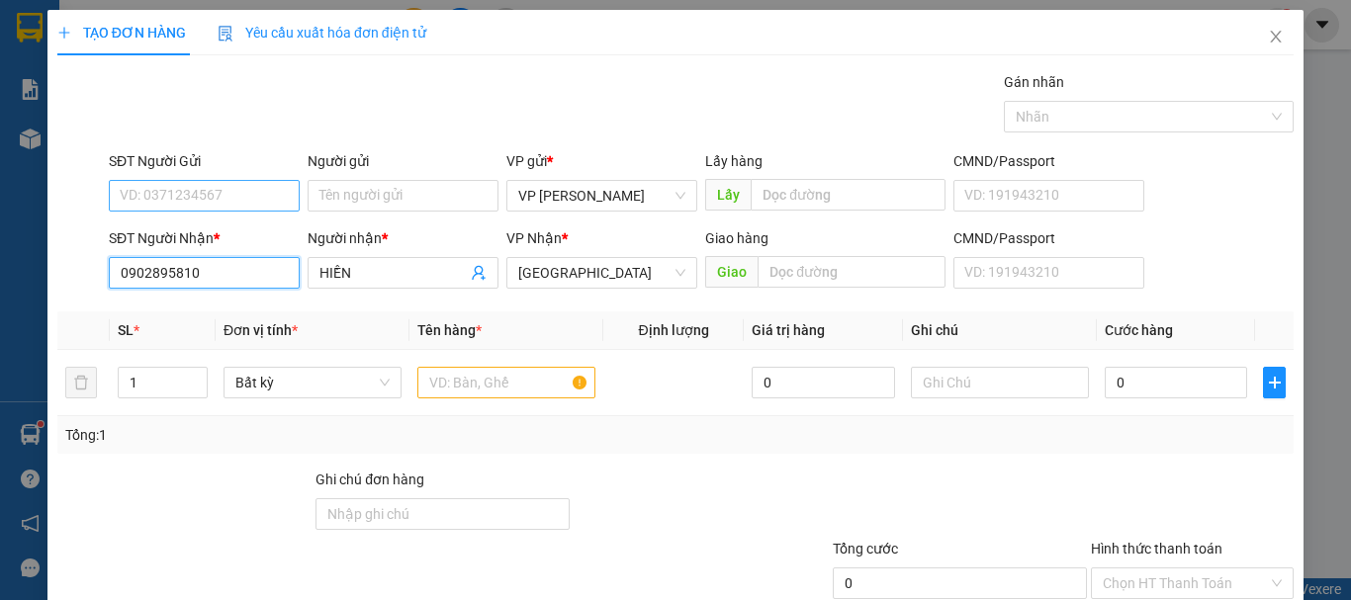
type input "0902895810"
click at [211, 197] on input "SĐT Người Gửi" at bounding box center [204, 196] width 191 height 32
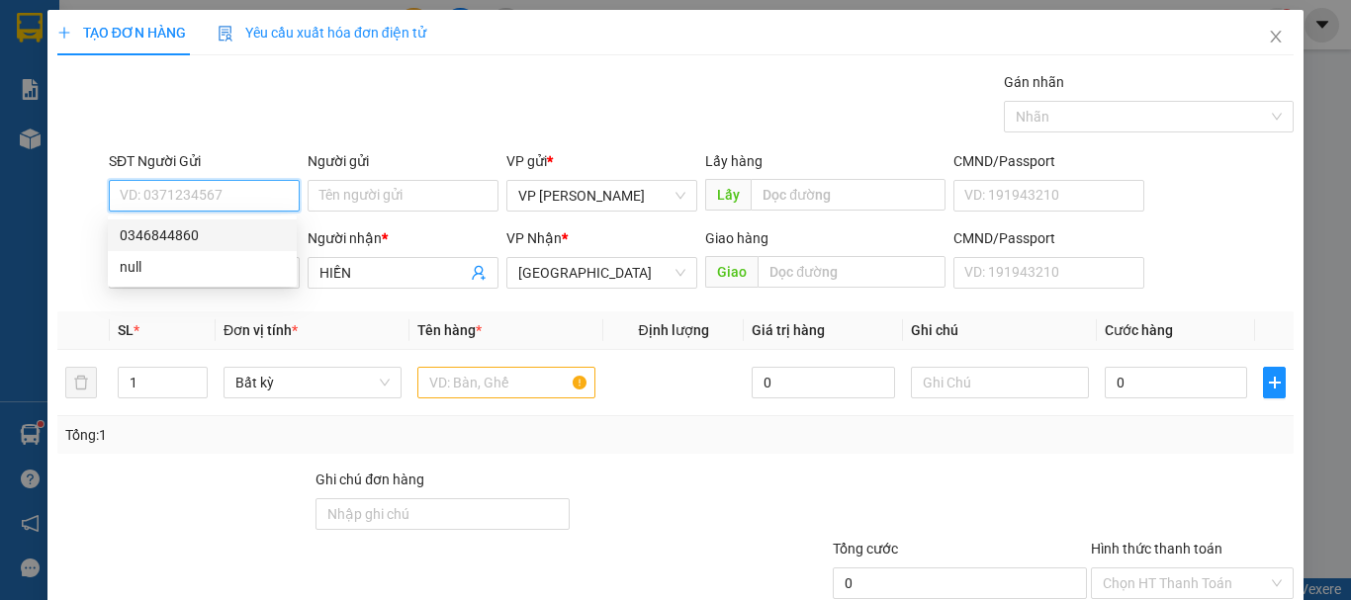
click at [210, 236] on div "0346844860" at bounding box center [202, 235] width 165 height 22
type input "0346844860"
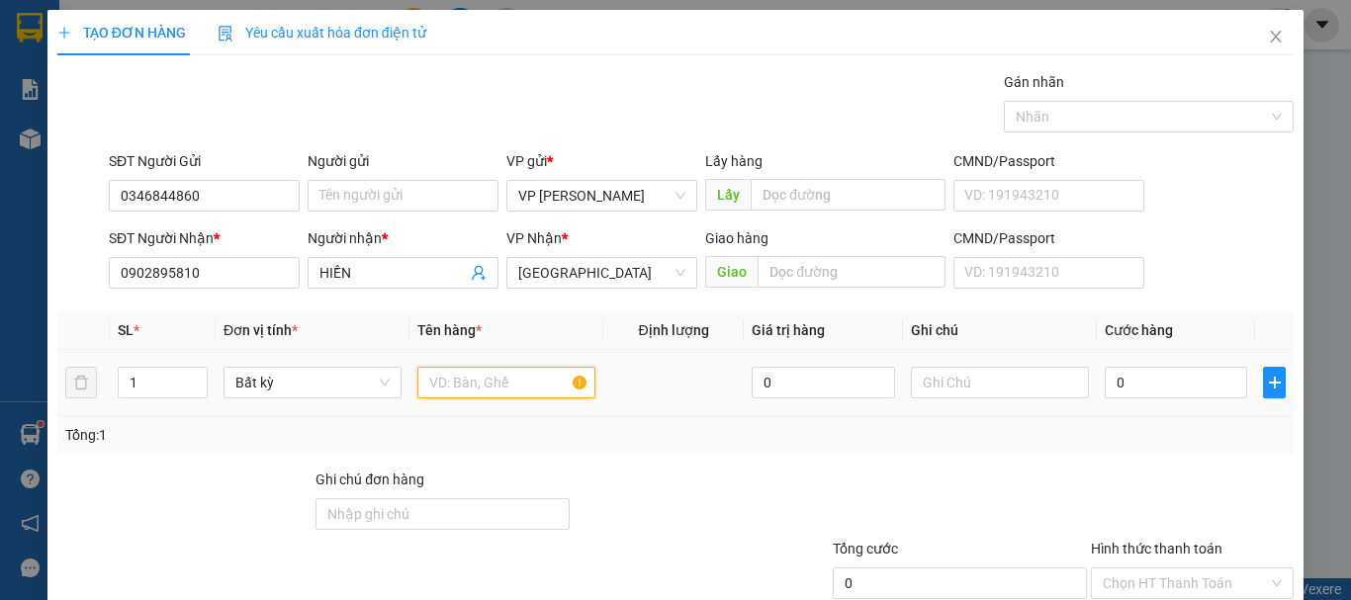
click at [485, 383] on input "text" at bounding box center [506, 383] width 178 height 32
click at [446, 386] on input "819" at bounding box center [506, 383] width 178 height 32
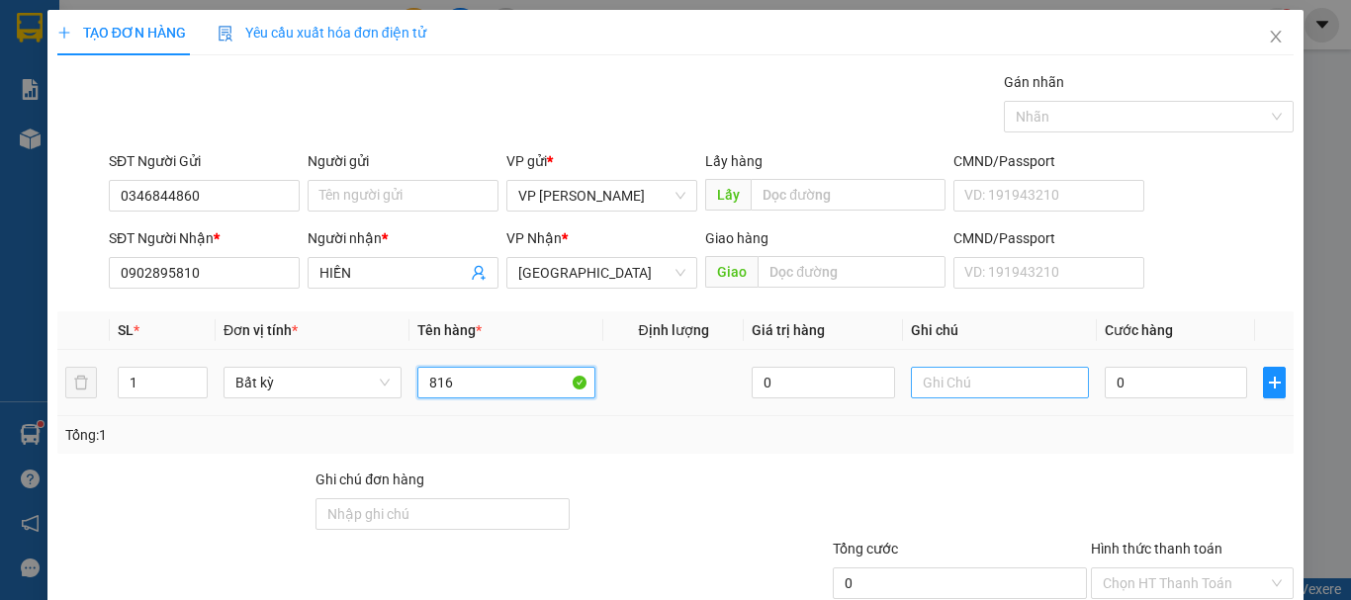
type input "816"
click at [958, 388] on input "text" at bounding box center [1000, 383] width 178 height 32
paste input "[PERSON_NAME] /052G0865877833"
drag, startPoint x: 1068, startPoint y: 384, endPoint x: 885, endPoint y: 380, distance: 183.0
click at [887, 381] on tr "1 Bất kỳ 816 0 [PERSON_NAME] /052G0865877833 0" at bounding box center [675, 383] width 1236 height 66
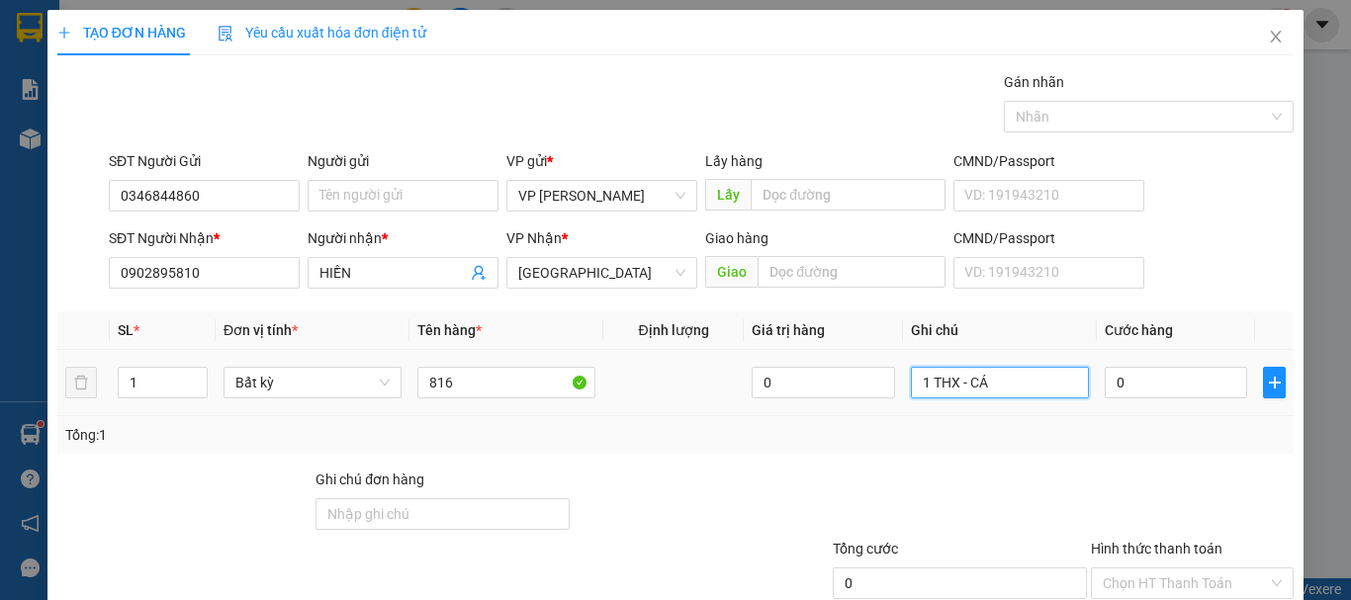
type input "1 THX - CÁ"
click at [1153, 400] on div "0" at bounding box center [1176, 383] width 142 height 40
drag, startPoint x: 1154, startPoint y: 390, endPoint x: 1157, endPoint y: 378, distance: 12.2
click at [1155, 388] on input "0" at bounding box center [1176, 383] width 142 height 32
type input "6"
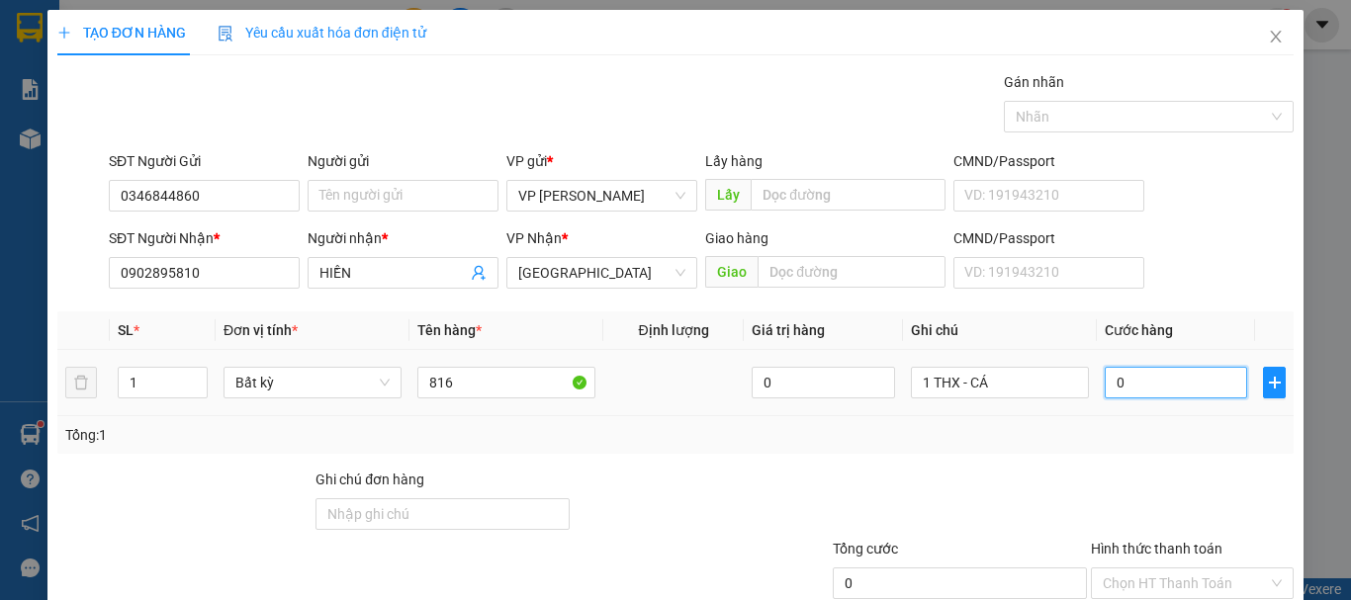
type input "6"
type input "60"
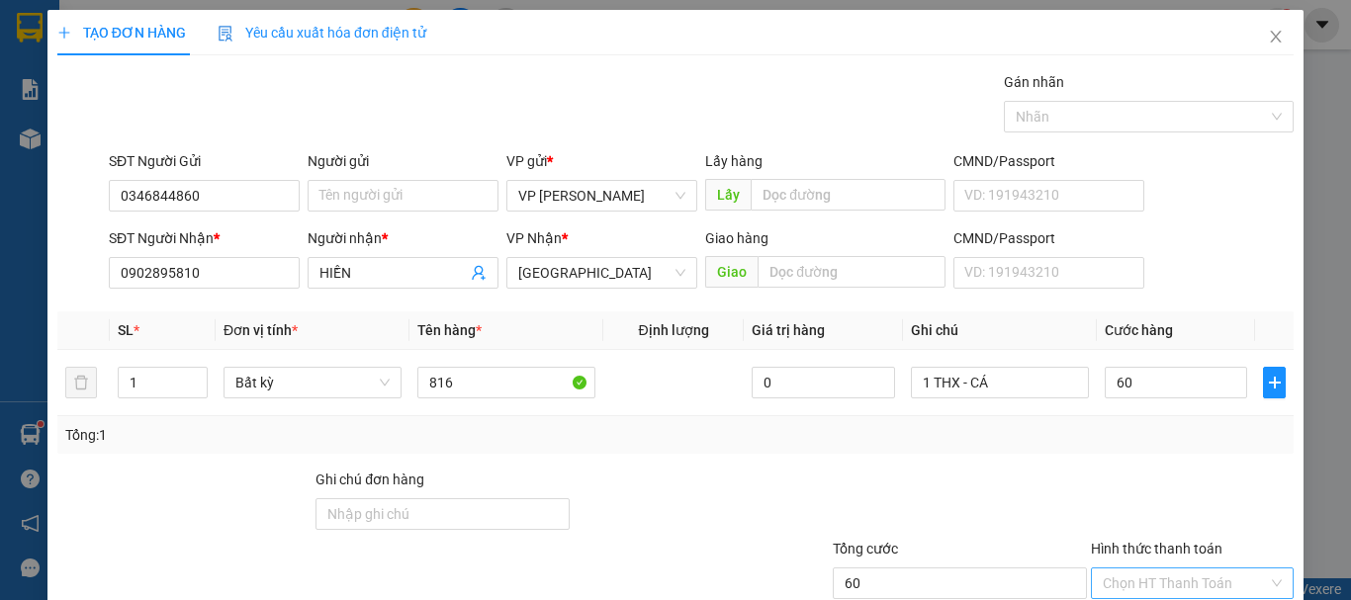
type input "60.000"
click at [1173, 569] on input "Hình thức thanh toán" at bounding box center [1185, 584] width 165 height 30
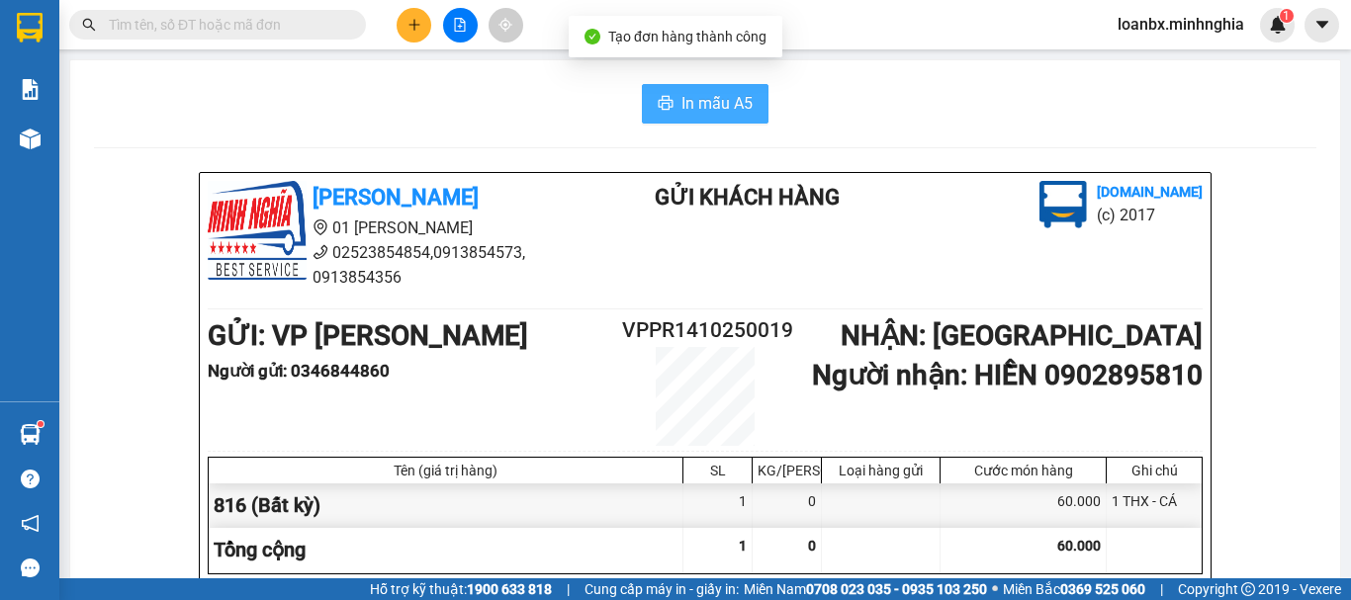
click at [733, 101] on span "In mẫu A5" at bounding box center [716, 103] width 71 height 25
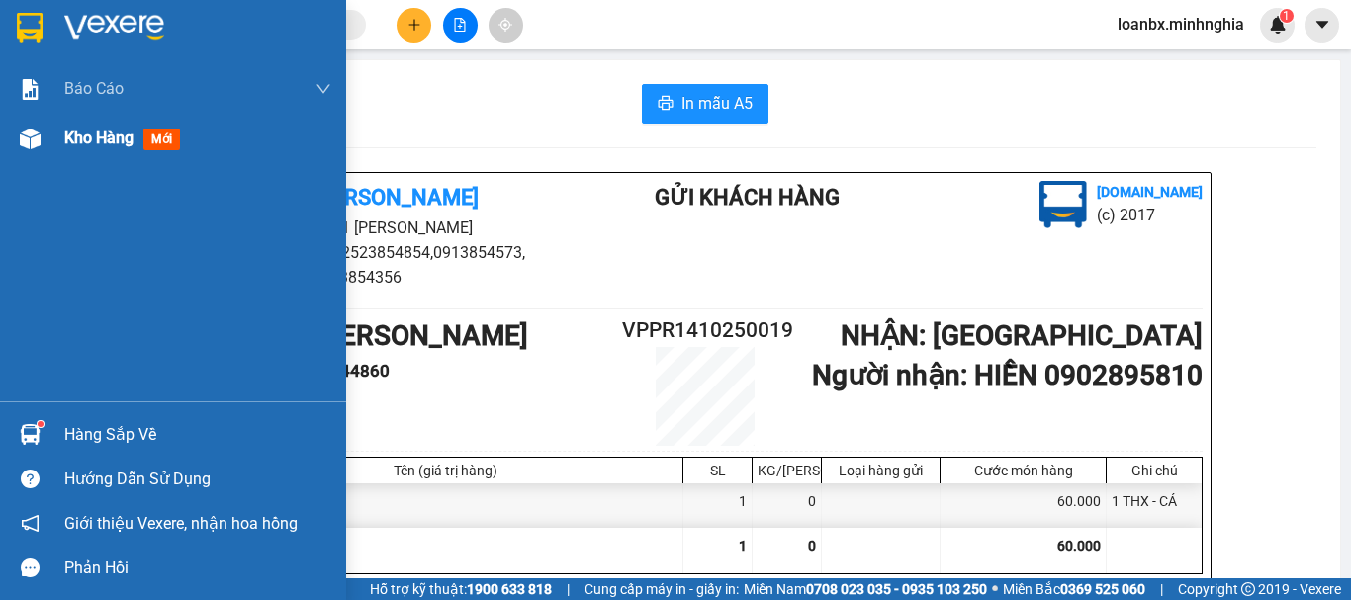
click at [109, 137] on span "Kho hàng" at bounding box center [98, 138] width 69 height 19
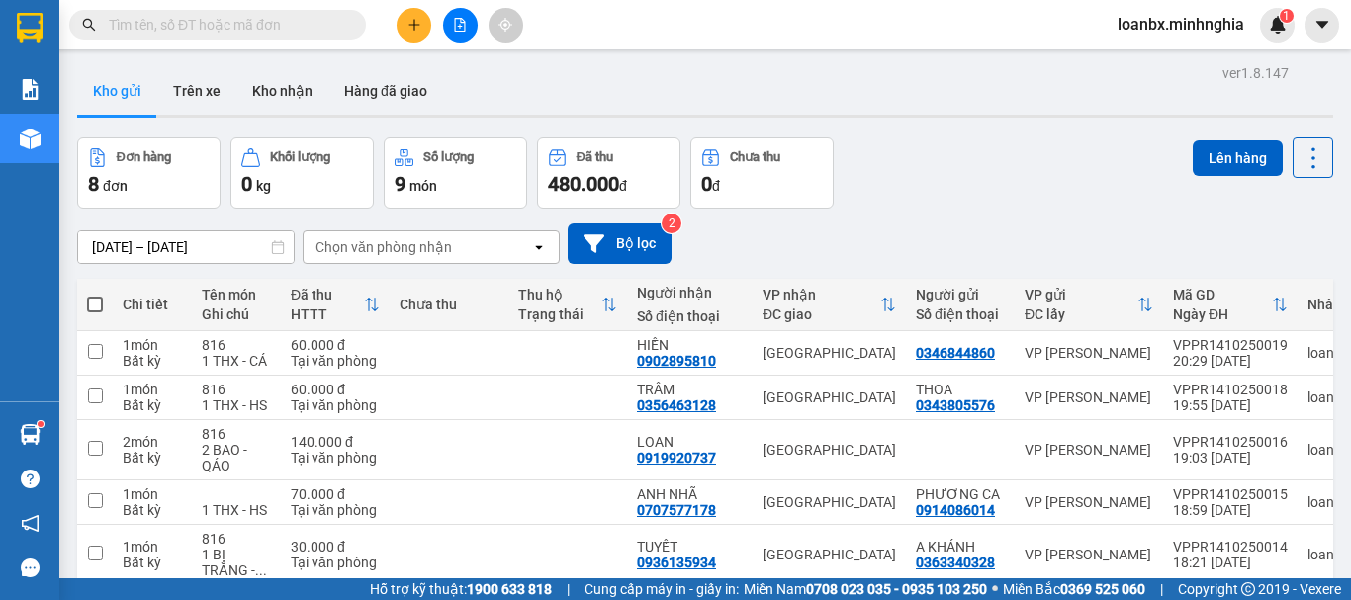
click at [448, 27] on button at bounding box center [460, 25] width 35 height 35
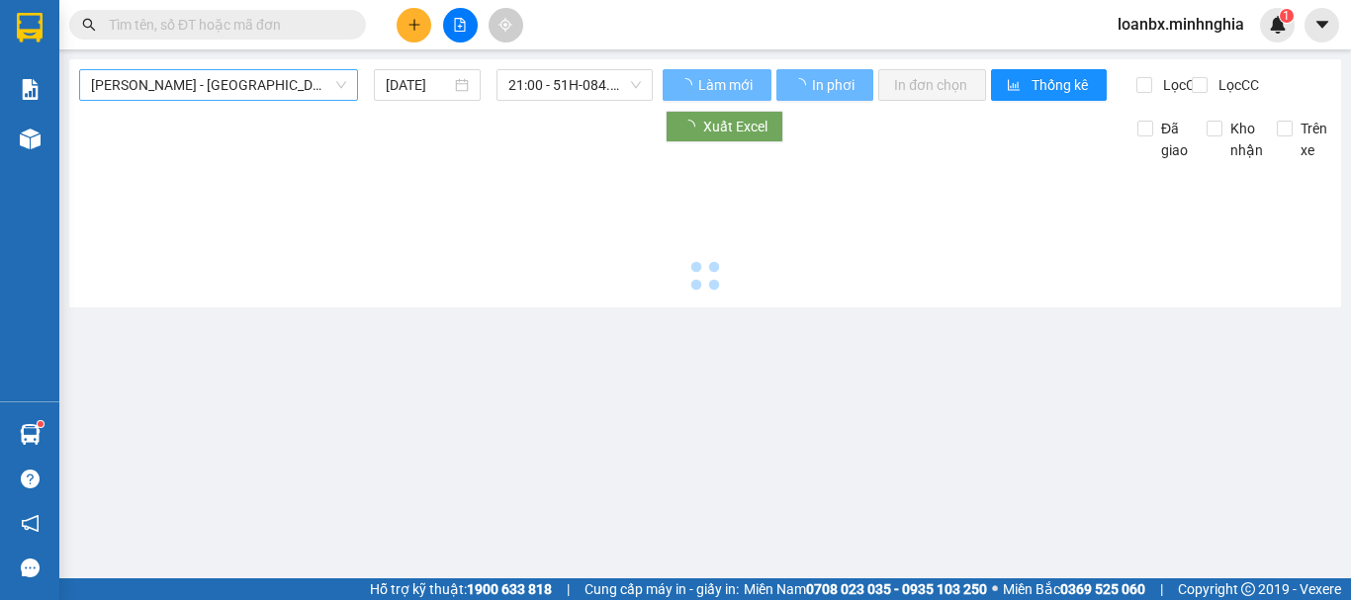
click at [247, 89] on span "[PERSON_NAME] - [GEOGRAPHIC_DATA]" at bounding box center [218, 85] width 255 height 30
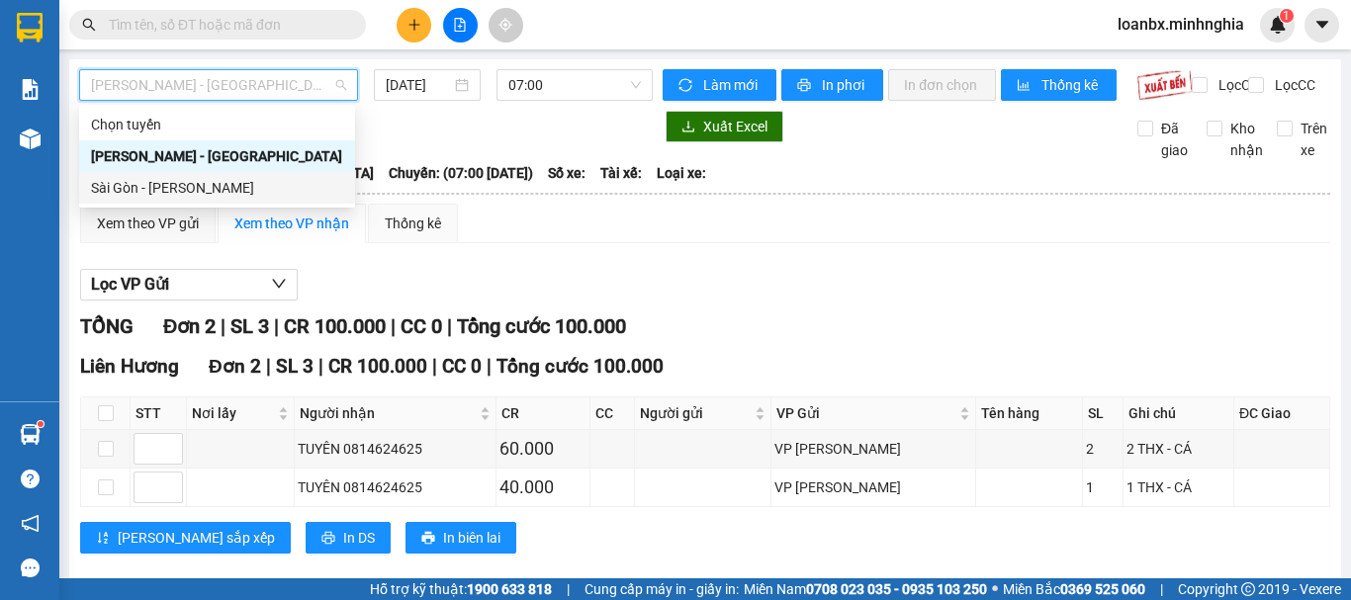
click at [160, 201] on div "Sài Gòn - [PERSON_NAME]" at bounding box center [217, 188] width 276 height 32
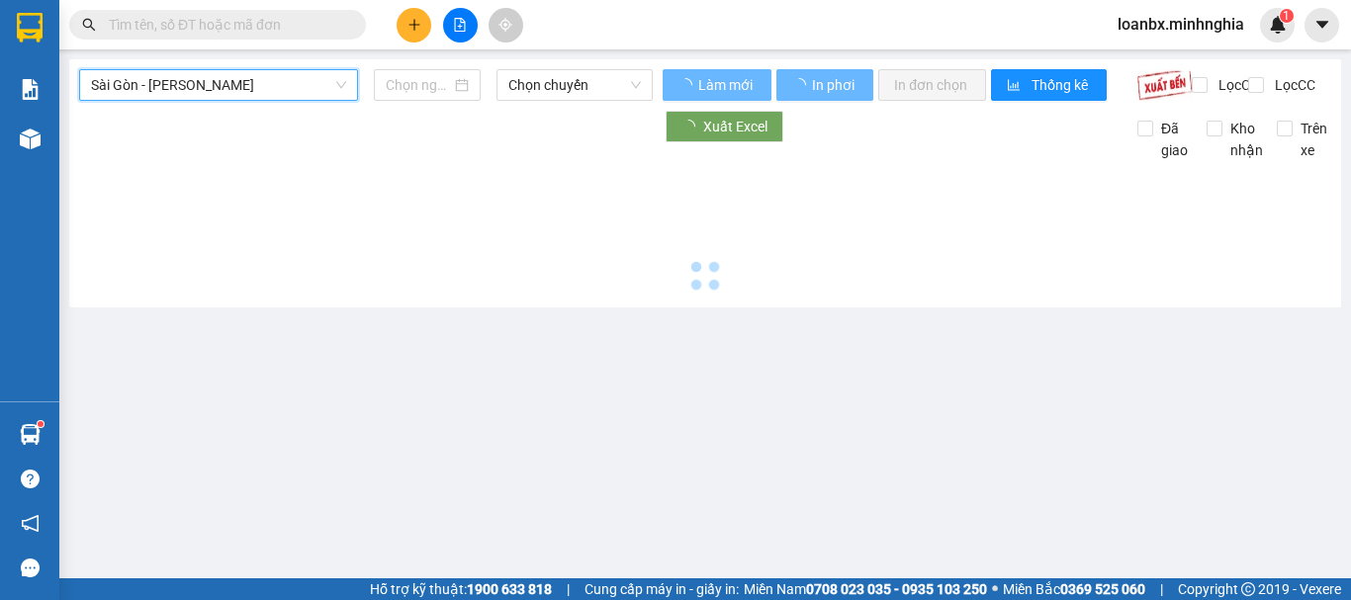
type input "[DATE]"
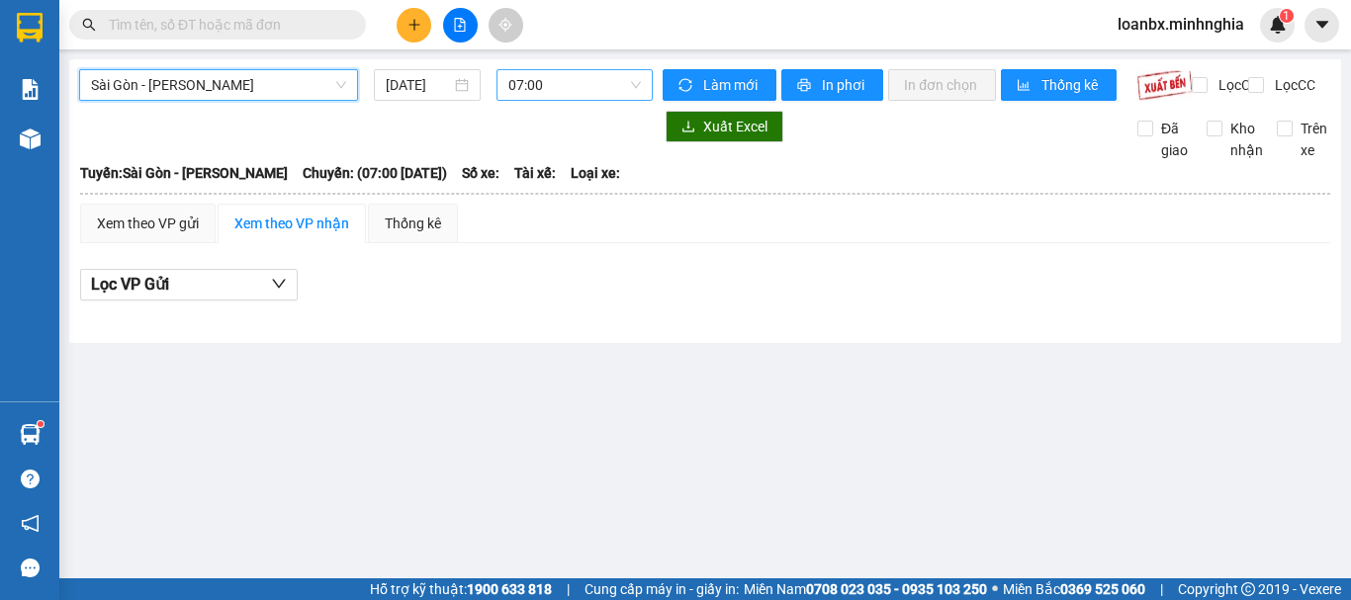
click at [549, 94] on span "07:00" at bounding box center [574, 85] width 133 height 30
click at [579, 84] on span "07:00" at bounding box center [574, 85] width 133 height 30
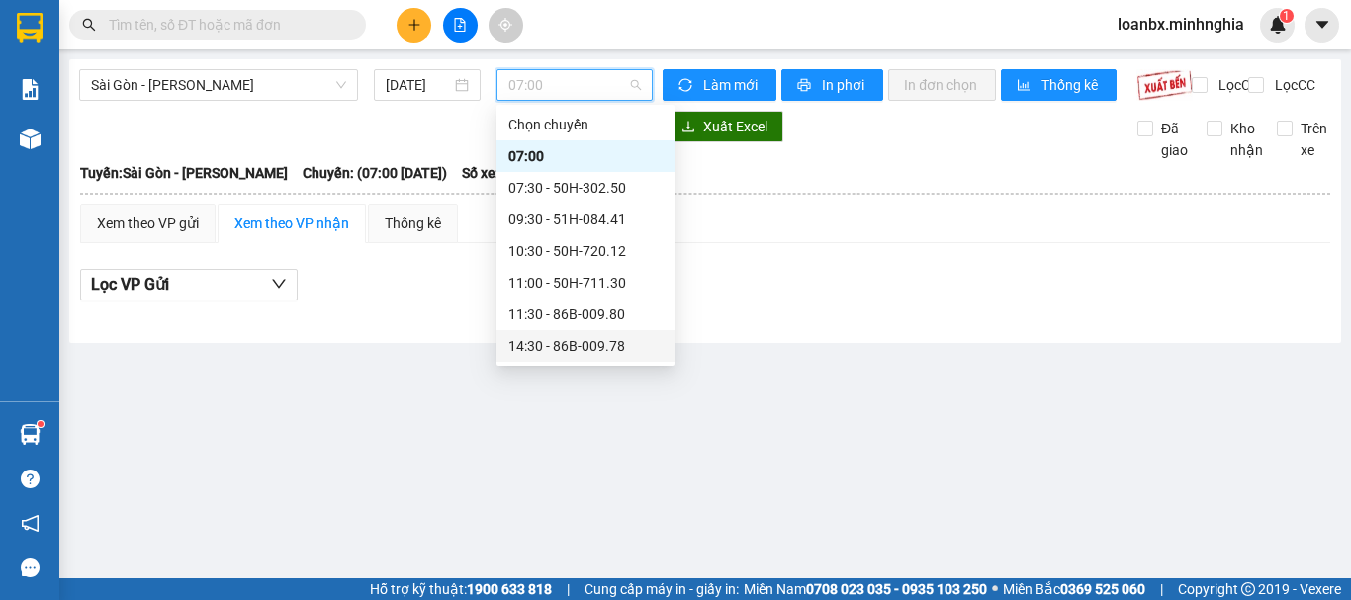
click at [609, 335] on div "14:30 - 86B-009.78" at bounding box center [585, 346] width 154 height 22
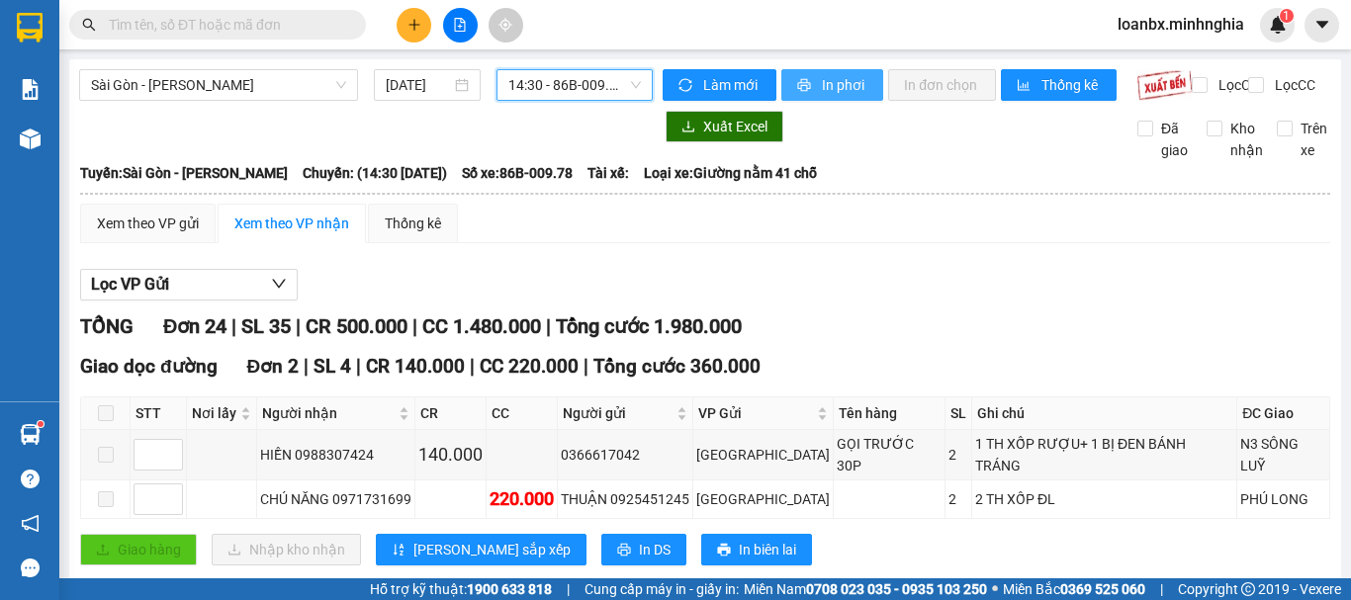
click at [837, 88] on span "In phơi" at bounding box center [844, 85] width 45 height 22
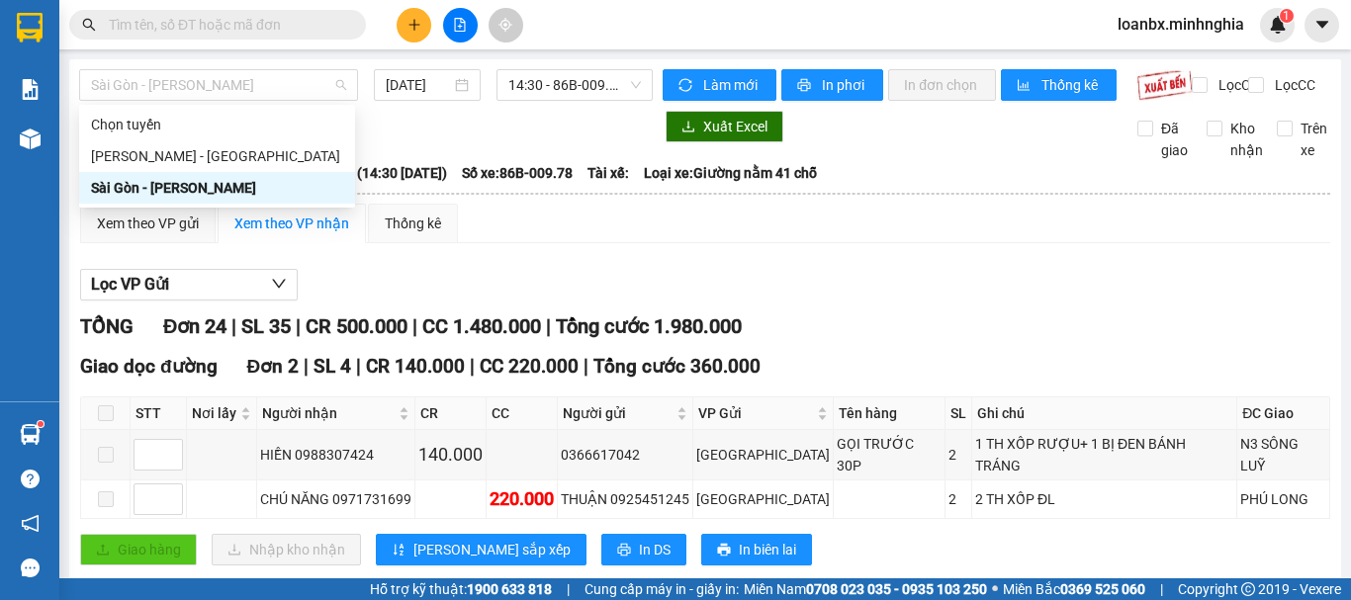
drag, startPoint x: 251, startPoint y: 85, endPoint x: 229, endPoint y: 111, distance: 33.7
click at [250, 90] on span "Sài Gòn - [PERSON_NAME]" at bounding box center [218, 85] width 255 height 30
click at [202, 160] on div "[PERSON_NAME] - [GEOGRAPHIC_DATA]" at bounding box center [217, 156] width 252 height 22
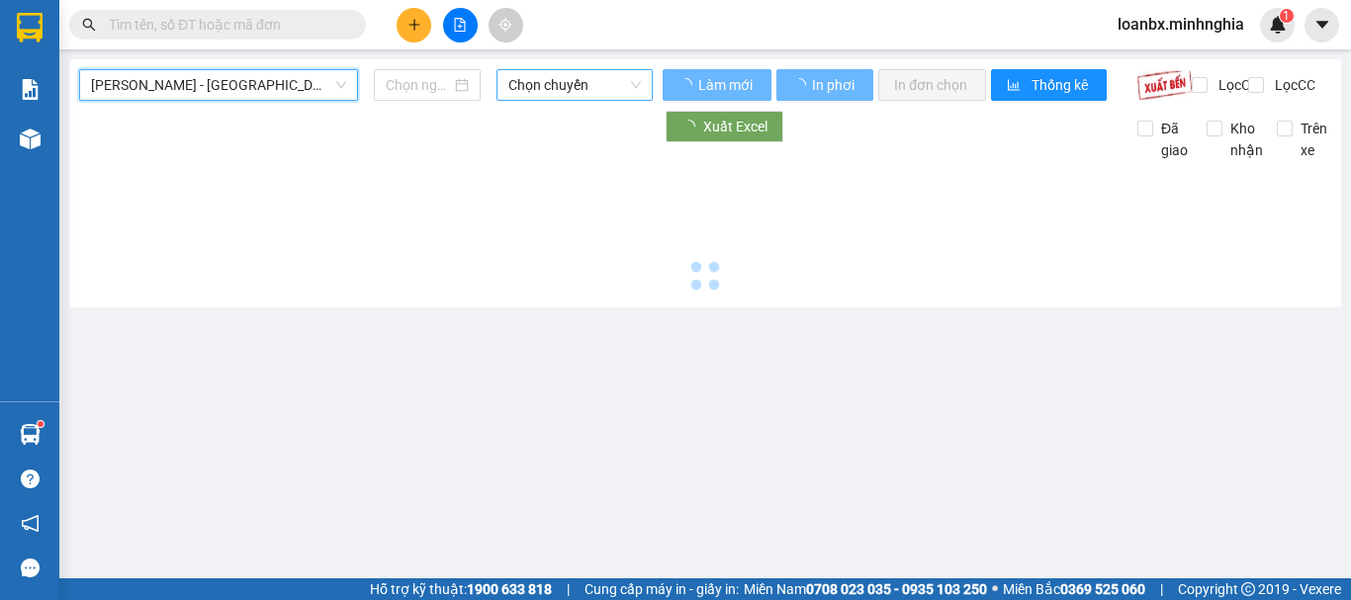
type input "[DATE]"
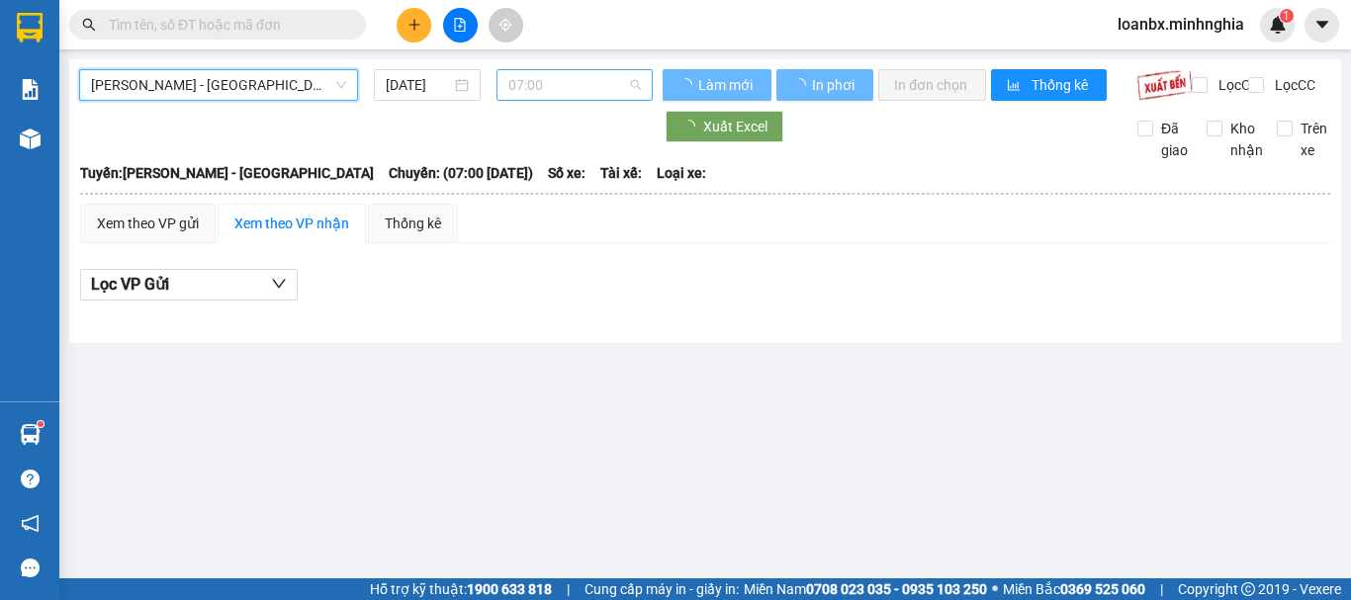
click at [577, 88] on span "07:00" at bounding box center [574, 85] width 133 height 30
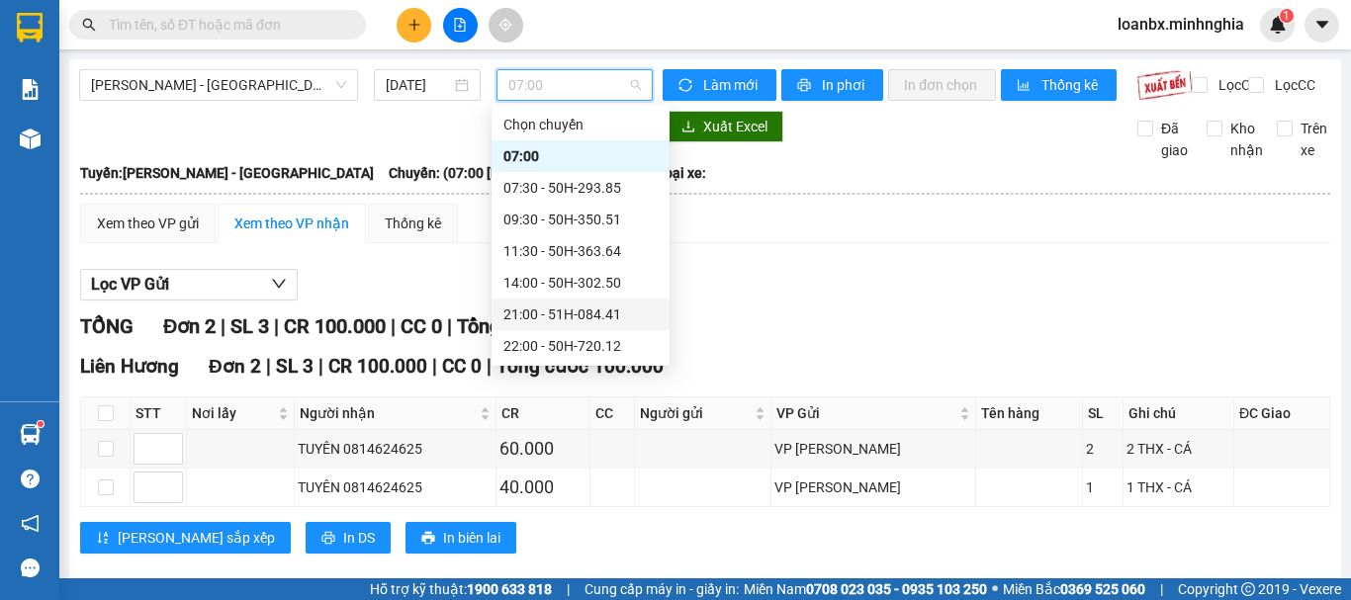
click at [542, 304] on div "21:00 - 51H-084.41" at bounding box center [580, 315] width 154 height 22
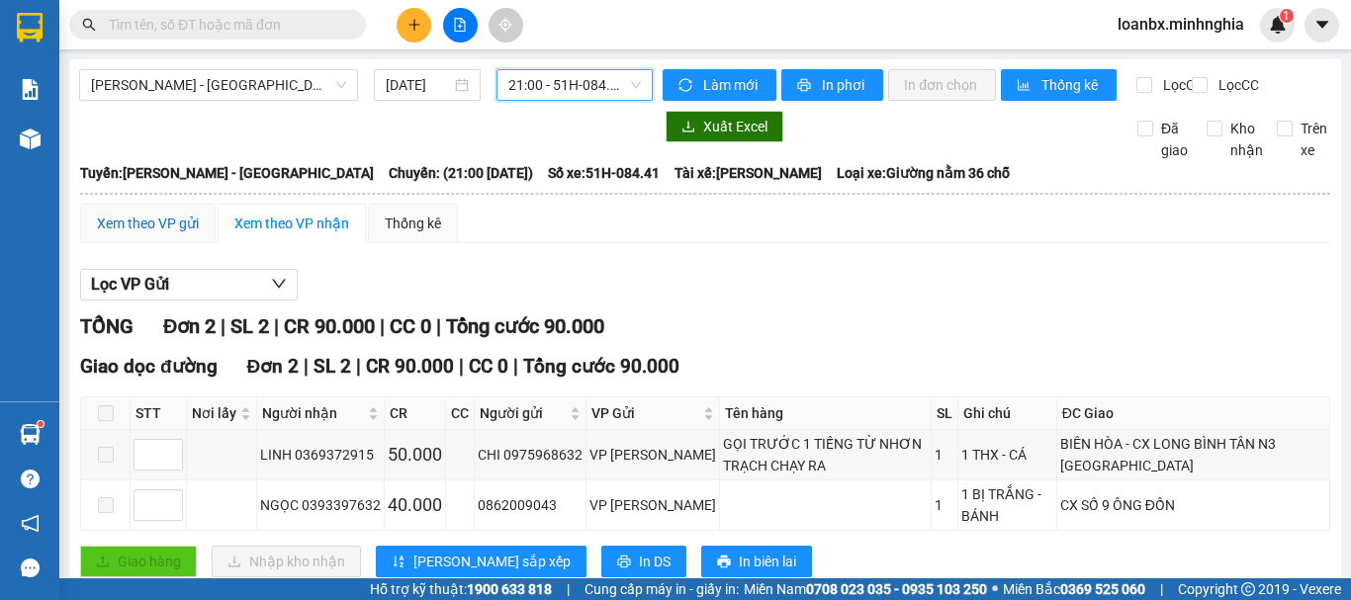
drag, startPoint x: 169, startPoint y: 241, endPoint x: 182, endPoint y: 259, distance: 22.0
click at [169, 234] on div "Xem theo VP gửi" at bounding box center [148, 224] width 102 height 22
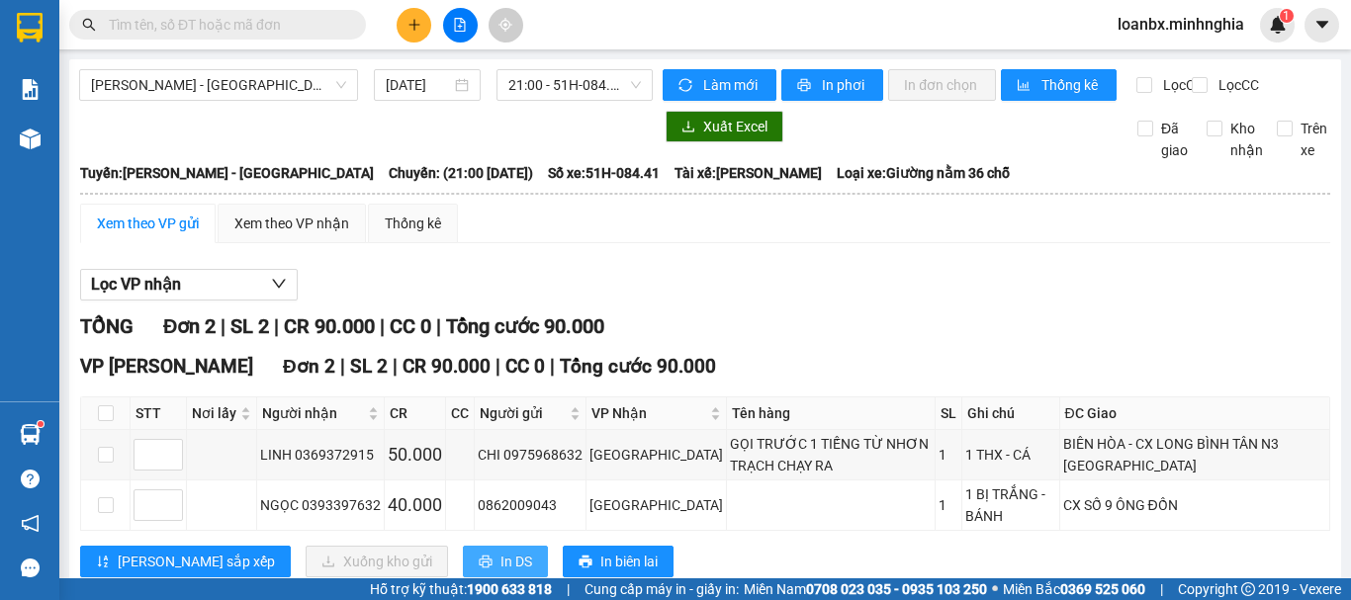
click at [500, 551] on span "In DS" at bounding box center [516, 562] width 32 height 22
